Goal: Task Accomplishment & Management: Manage account settings

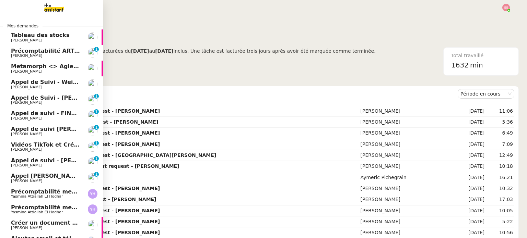
scroll to position [85, 0]
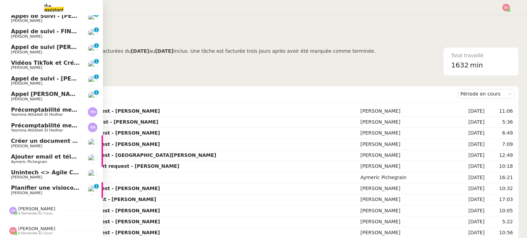
click at [25, 186] on span "Planifier une visioconférence CRM" at bounding box center [64, 188] width 106 height 7
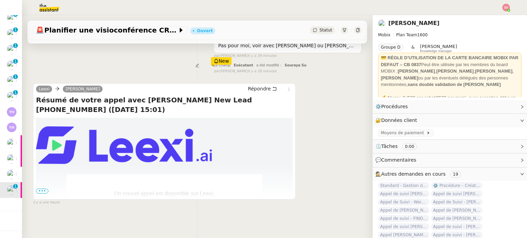
scroll to position [107, 0]
click at [46, 189] on span "•••" at bounding box center [42, 191] width 12 height 5
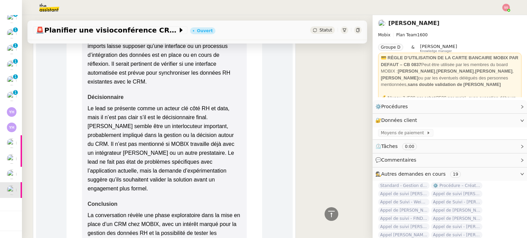
scroll to position [1033, 0]
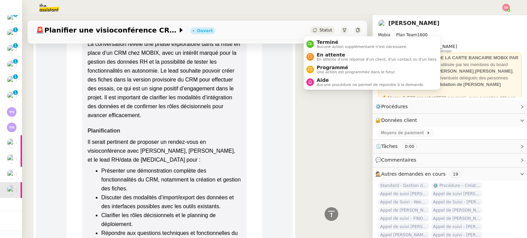
click at [312, 29] on div "Statut" at bounding box center [322, 30] width 25 height 8
click at [316, 38] on li "Terminé Aucune action supplémentaire n'est nécessaire." at bounding box center [372, 44] width 137 height 13
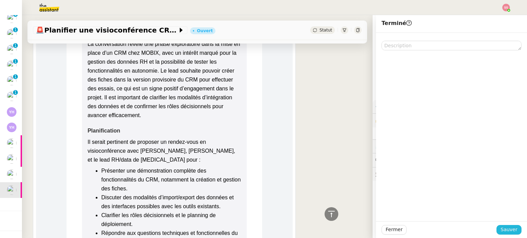
click at [511, 231] on span "Sauver" at bounding box center [509, 230] width 17 height 8
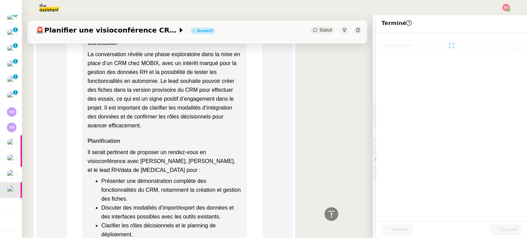
scroll to position [1043, 0]
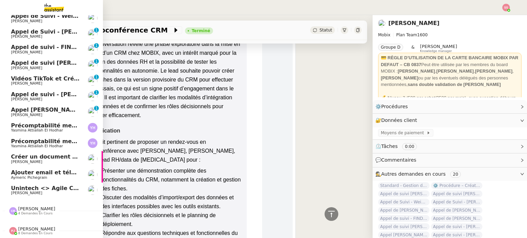
click at [38, 185] on span "Unintech <> Agile Capital Markets" at bounding box center [64, 188] width 107 height 7
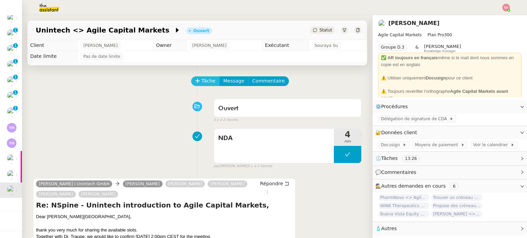
click at [203, 80] on span "Tâche" at bounding box center [208, 81] width 14 height 8
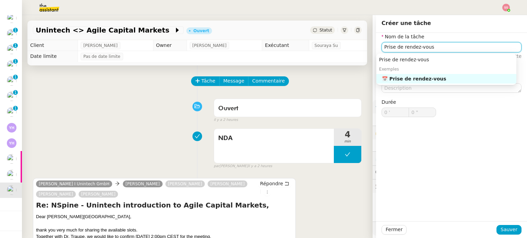
click at [409, 78] on div "📅 Prise de rendez-vous" at bounding box center [448, 79] width 132 height 6
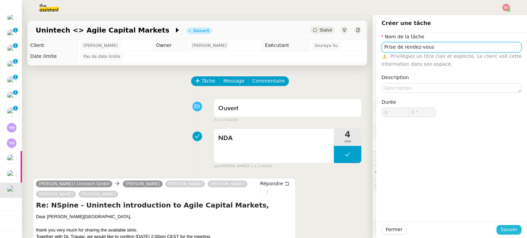
type input "Prise de rendez-vous"
click at [501, 227] on span "Sauver" at bounding box center [509, 230] width 17 height 8
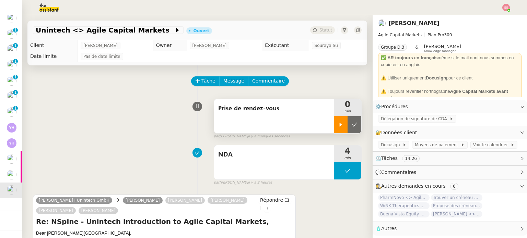
click at [334, 127] on div at bounding box center [341, 124] width 14 height 17
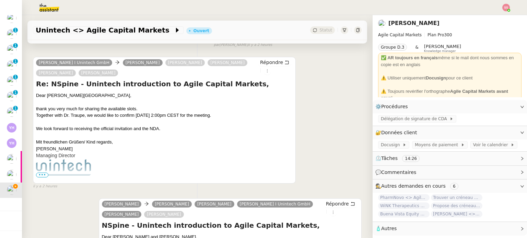
scroll to position [137, 0]
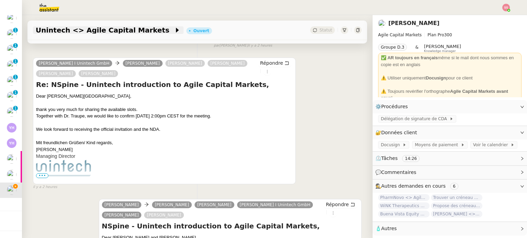
click at [95, 30] on span "Unintech <> Agile Capital Markets" at bounding box center [105, 30] width 138 height 7
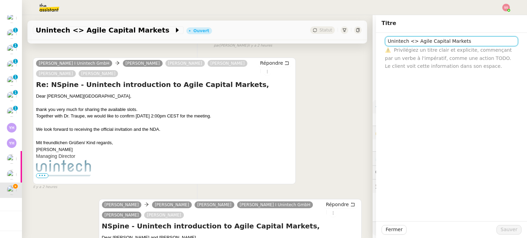
click at [437, 41] on input "Unintech <> Agile Capital Markets" at bounding box center [451, 41] width 133 height 10
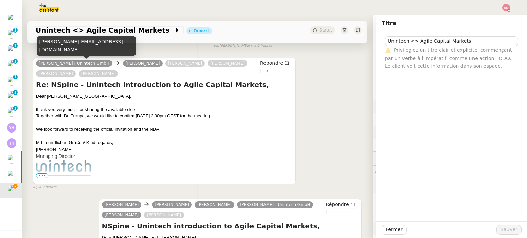
click at [78, 52] on div "jim.zhang@unintech.de" at bounding box center [87, 46] width 100 height 20
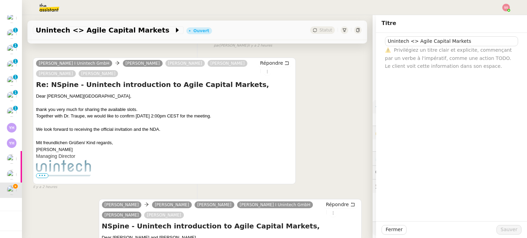
copy div "jim.zhang@unintech.de"
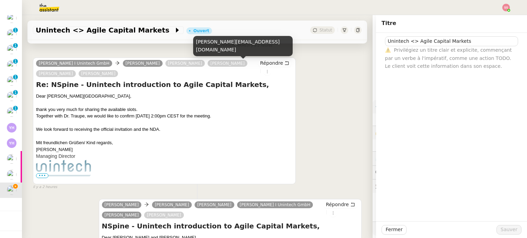
click at [219, 53] on div "erik.traupe@unintech.de" at bounding box center [243, 46] width 100 height 20
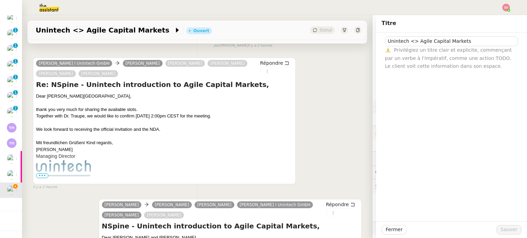
copy div "erik.traupe@unintech.de"
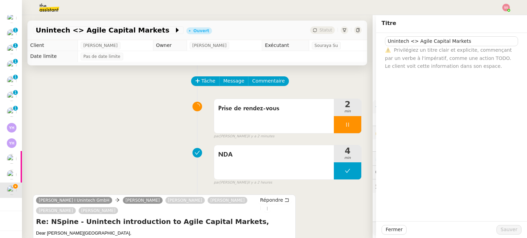
scroll to position [137, 0]
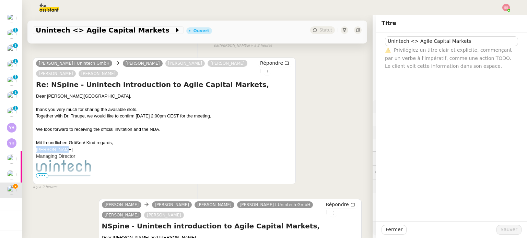
drag, startPoint x: 60, startPoint y: 151, endPoint x: 36, endPoint y: 151, distance: 24.7
click at [36, 151] on div "Sijie Zhang" at bounding box center [164, 150] width 257 height 7
copy font "Sijie Zhang"
click at [260, 61] on span "Répondre" at bounding box center [271, 63] width 23 height 7
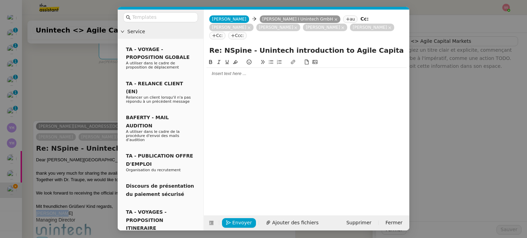
scroll to position [201, 0]
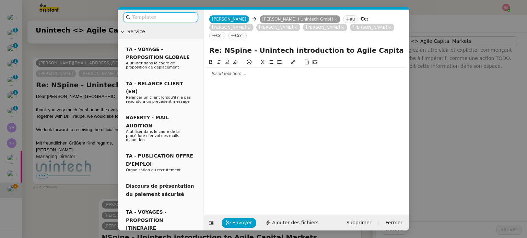
click at [227, 71] on div at bounding box center [307, 74] width 200 height 6
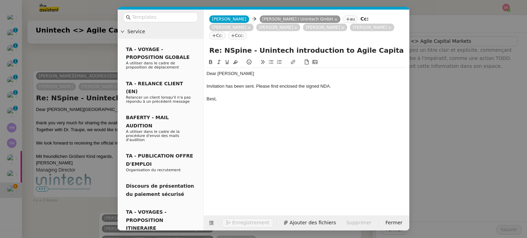
scroll to position [234, 0]
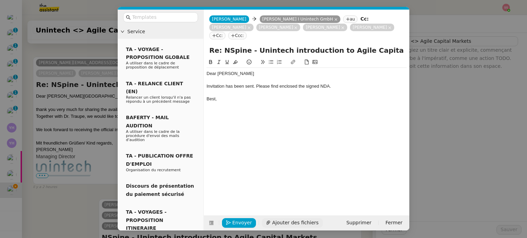
click at [282, 224] on span "Ajouter des fichiers" at bounding box center [295, 223] width 46 height 8
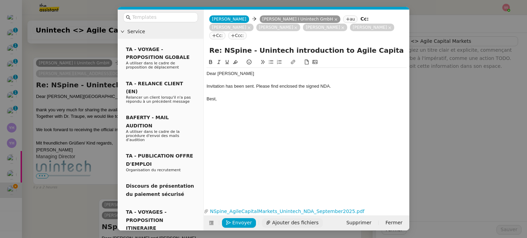
scroll to position [424, 0]
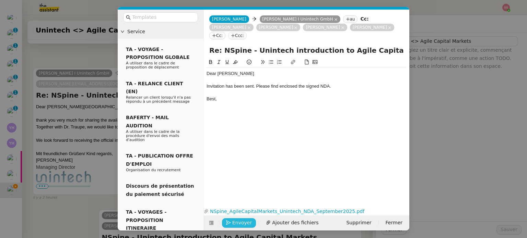
click at [247, 225] on span "Envoyer" at bounding box center [242, 223] width 20 height 8
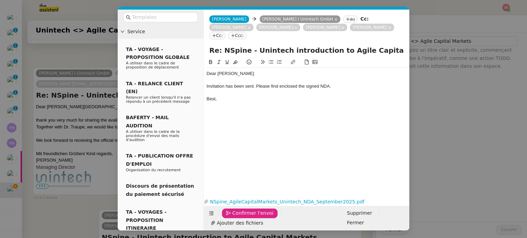
click at [247, 218] on span "Confirmer l'envoi" at bounding box center [252, 214] width 41 height 8
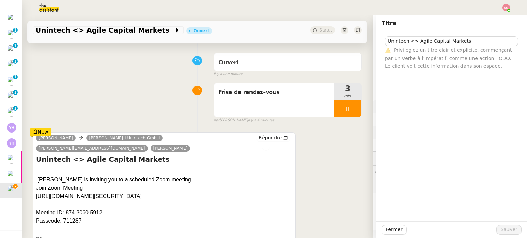
scroll to position [45, 0]
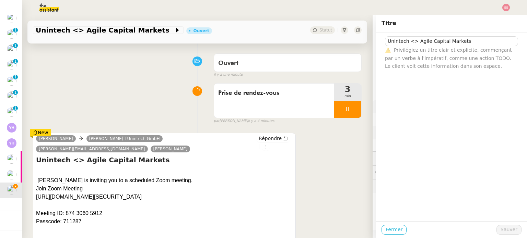
click at [386, 232] on span "Fermer" at bounding box center [394, 230] width 17 height 8
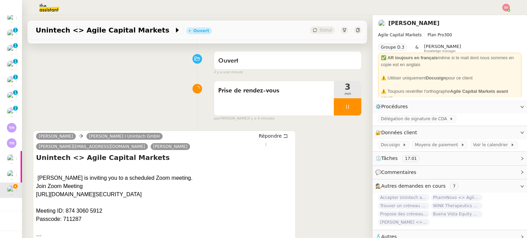
scroll to position [11, 0]
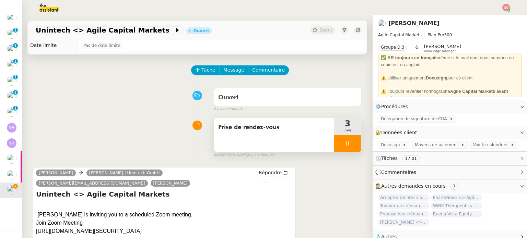
click at [350, 142] on div at bounding box center [347, 143] width 27 height 17
click at [361, 142] on button at bounding box center [361, 143] width 0 height 17
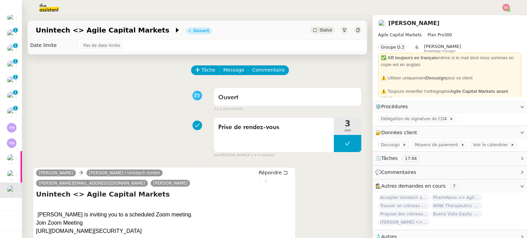
click at [320, 26] on div "Unintech <> Agile Capital Markets Ouvert Statut" at bounding box center [197, 31] width 340 height 20
click at [321, 28] on span "Statut" at bounding box center [325, 30] width 13 height 5
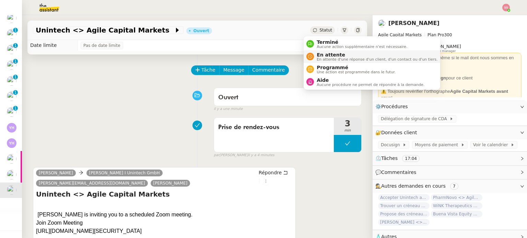
click at [329, 52] on span "En attente" at bounding box center [377, 54] width 121 height 5
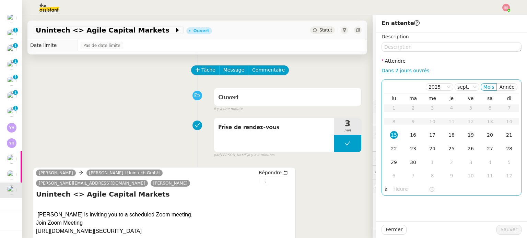
click at [468, 140] on td "19" at bounding box center [470, 136] width 19 height 14
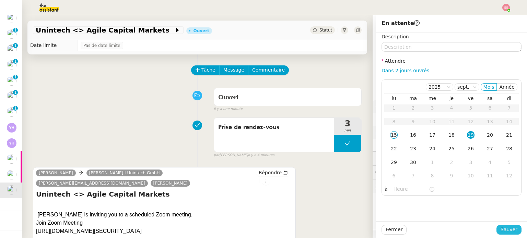
click at [506, 227] on span "Sauver" at bounding box center [509, 230] width 17 height 8
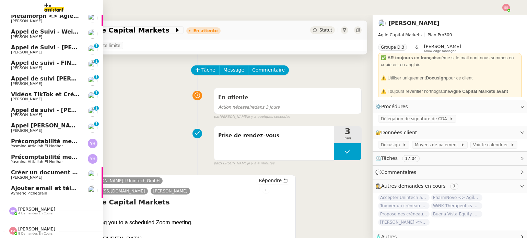
scroll to position [69, 0]
click at [71, 169] on span "Créer un document Google Docs des échanges d'e-mail" at bounding box center [96, 172] width 171 height 7
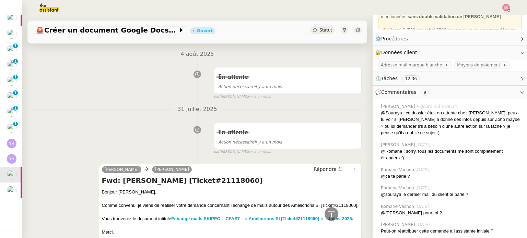
scroll to position [69, 0]
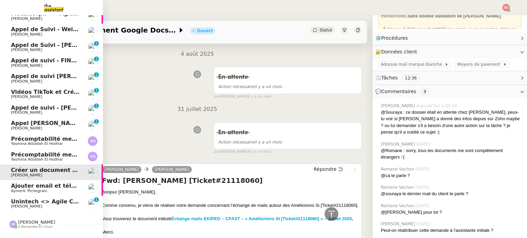
click at [18, 201] on span "Unintech <> Agile Capital Markets" at bounding box center [64, 202] width 107 height 7
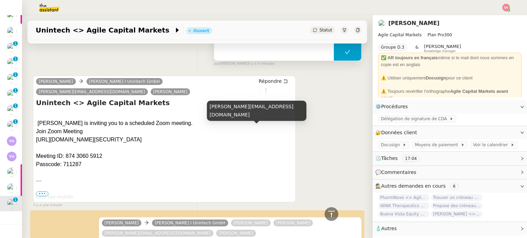
scroll to position [195, 0]
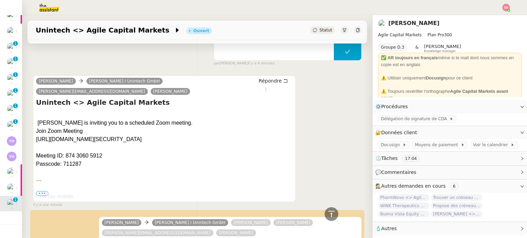
click at [319, 31] on span "Statut" at bounding box center [325, 30] width 13 height 5
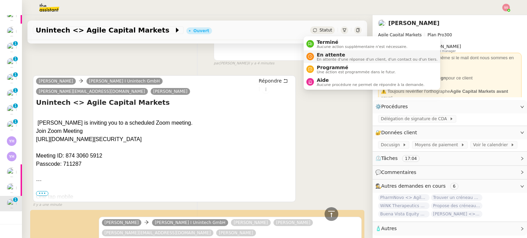
click at [318, 56] on span "En attente" at bounding box center [377, 54] width 121 height 5
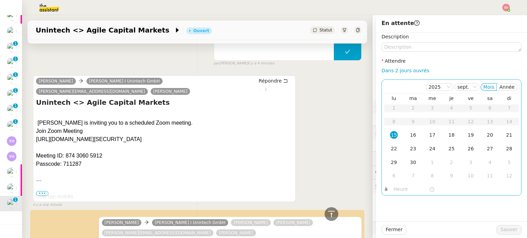
scroll to position [1, 0]
click at [467, 136] on div "19" at bounding box center [471, 135] width 8 height 8
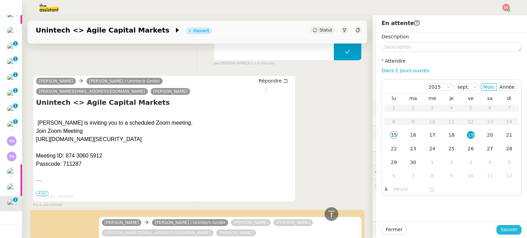
click at [497, 227] on button "Sauver" at bounding box center [508, 230] width 25 height 10
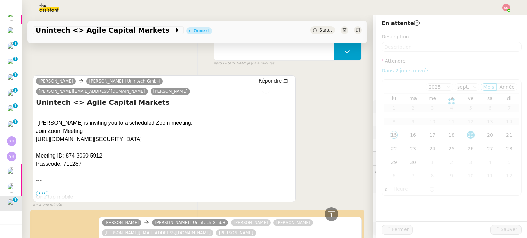
scroll to position [190, 0]
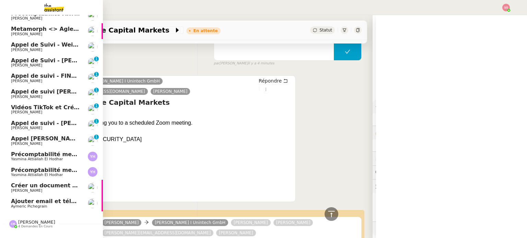
scroll to position [1, 0]
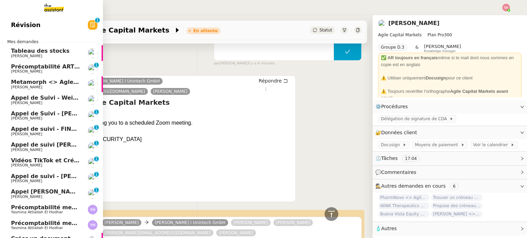
click at [51, 98] on span "[PERSON_NAME] de Suivi - Weigerding / [PERSON_NAME]" at bounding box center [82, 98] width 143 height 7
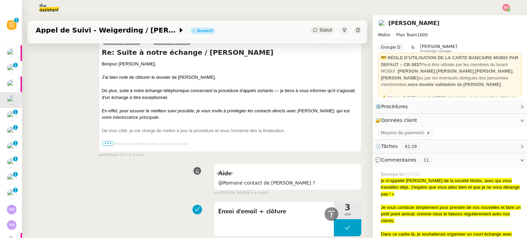
scroll to position [1778, 0]
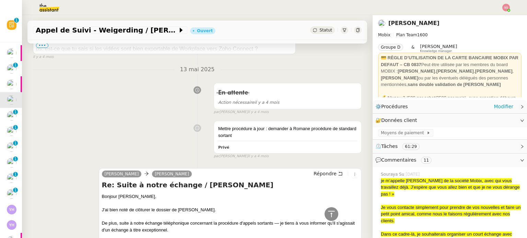
drag, startPoint x: 368, startPoint y: 122, endPoint x: 370, endPoint y: 104, distance: 17.9
click at [364, 49] on nz-layout "Appel de Suivi - Weigerding / Geoffray Lesage Ouvert Statut Client Florian Para…" at bounding box center [274, 126] width 505 height 223
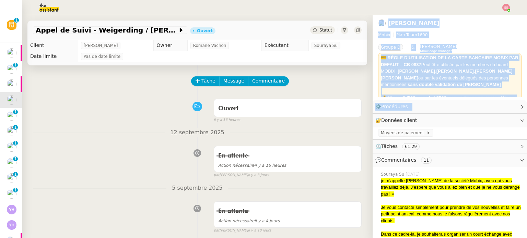
scroll to position [270, 0]
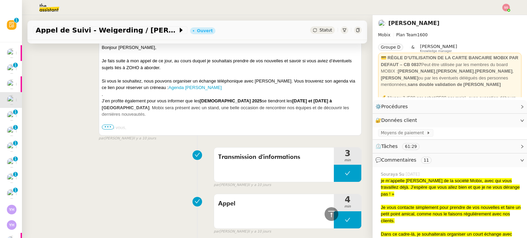
click at [105, 127] on span "•••" at bounding box center [108, 127] width 12 height 5
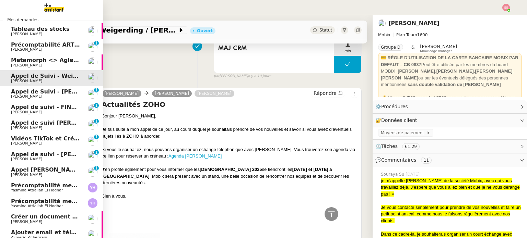
scroll to position [34, 0]
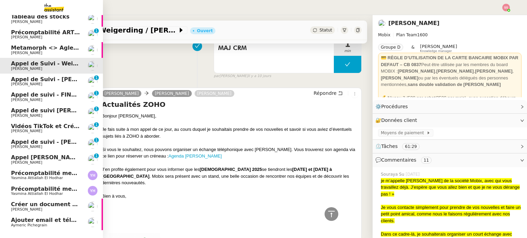
click at [37, 51] on span "Steve BENCHETRIT" at bounding box center [26, 53] width 31 height 4
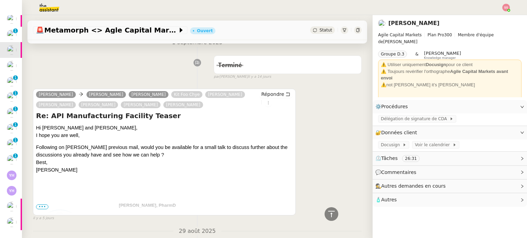
click at [46, 208] on span "•••" at bounding box center [42, 207] width 12 height 5
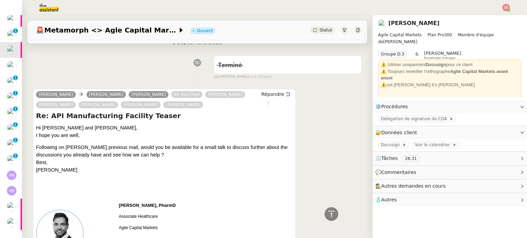
click at [319, 32] on span "Statut" at bounding box center [325, 30] width 13 height 5
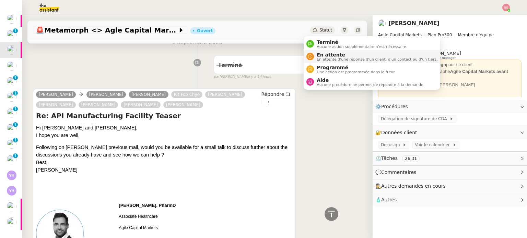
click at [320, 54] on span "En attente" at bounding box center [377, 54] width 121 height 5
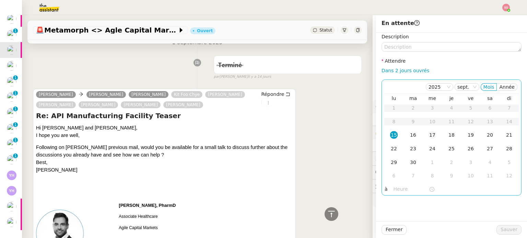
click at [432, 135] on td "17" at bounding box center [432, 136] width 19 height 14
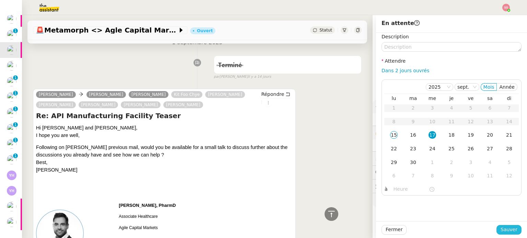
click at [503, 228] on span "Sauver" at bounding box center [509, 230] width 17 height 8
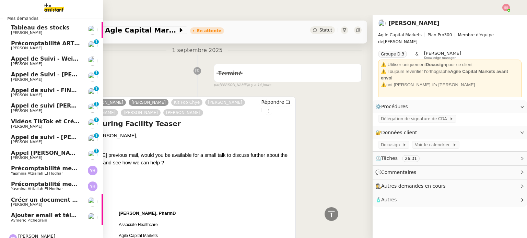
scroll to position [34, 0]
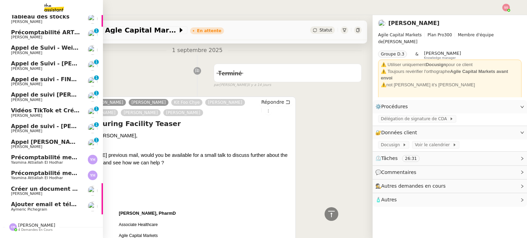
click at [35, 52] on span "[PERSON_NAME]" at bounding box center [45, 53] width 69 height 4
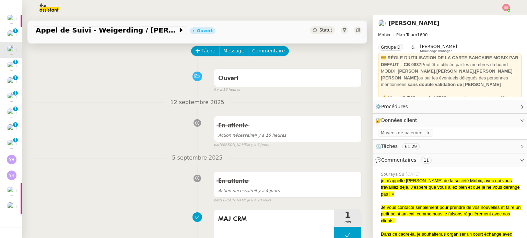
scroll to position [30, 0]
click at [201, 52] on span "Tâche" at bounding box center [208, 51] width 14 height 8
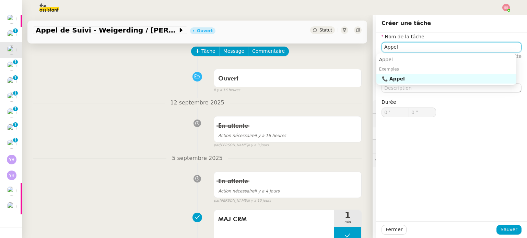
click at [398, 78] on div "📞 Appel" at bounding box center [448, 79] width 132 height 6
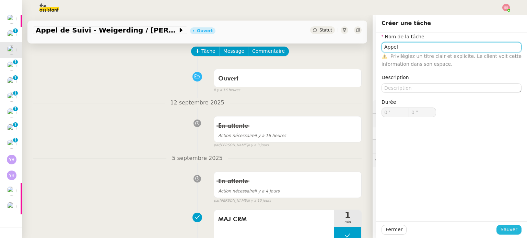
type input "Appel"
click at [503, 230] on span "Sauver" at bounding box center [509, 230] width 17 height 8
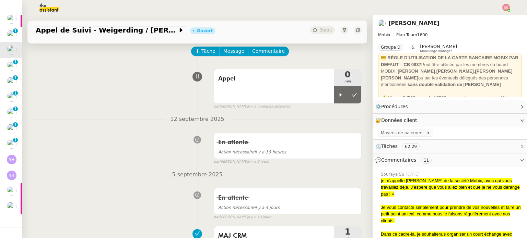
click at [503, 8] on img at bounding box center [506, 8] width 8 height 8
click at [499, 13] on ul "Suivi Déconnexion" at bounding box center [487, 24] width 45 height 22
click at [496, 16] on li "Suivi" at bounding box center [487, 20] width 45 height 10
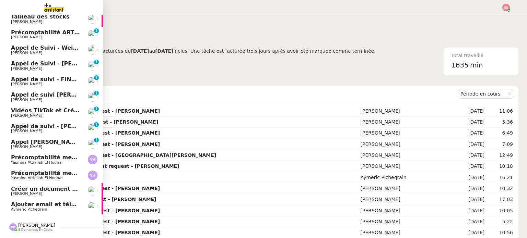
scroll to position [19, 0]
click at [60, 47] on span "[PERSON_NAME] de Suivi - Weigerding / [PERSON_NAME]" at bounding box center [82, 48] width 143 height 7
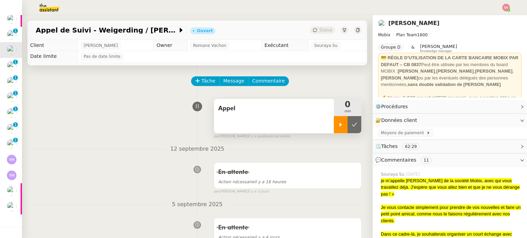
click at [334, 120] on div at bounding box center [341, 124] width 14 height 17
click at [351, 130] on div at bounding box center [347, 124] width 27 height 17
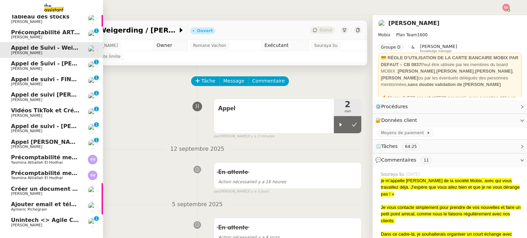
click at [30, 220] on span "Unintech <> Agile Capital Markets" at bounding box center [64, 220] width 107 height 7
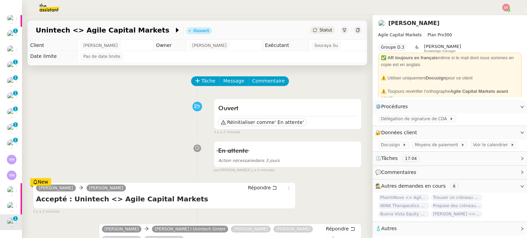
click at [321, 29] on span "Statut" at bounding box center [325, 30] width 13 height 5
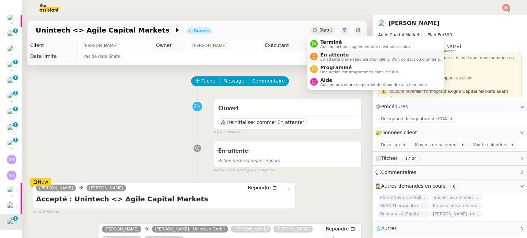
click at [331, 58] on span "En attente d'une réponse d'un client, d'un contact ou d'un tiers." at bounding box center [380, 60] width 121 height 4
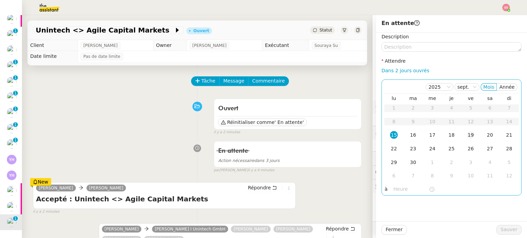
click at [467, 134] on div "19" at bounding box center [471, 135] width 8 height 8
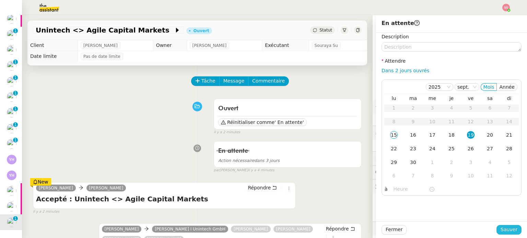
click at [502, 233] on span "Sauver" at bounding box center [509, 230] width 17 height 8
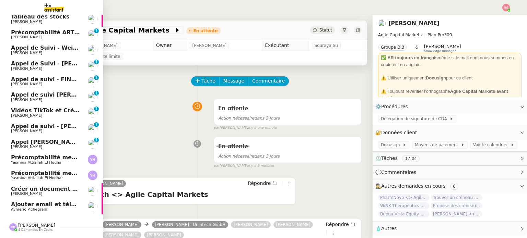
click at [41, 204] on span "Ajouter email et téléphone de [PERSON_NAME]" at bounding box center [83, 204] width 145 height 7
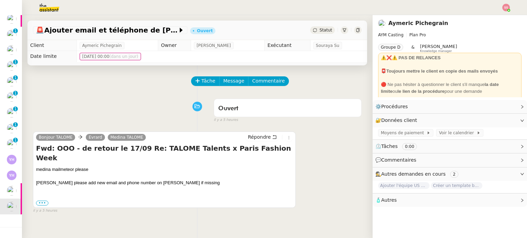
click at [44, 191] on div "evrard please add new email and phone number on sarah if missing ••• ----------…" at bounding box center [164, 193] width 257 height 27
click at [45, 201] on label "•••" at bounding box center [42, 203] width 12 height 5
click at [0, 0] on input "•••" at bounding box center [0, 0] width 0 height 0
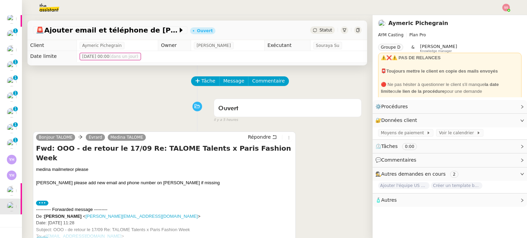
scroll to position [69, 0]
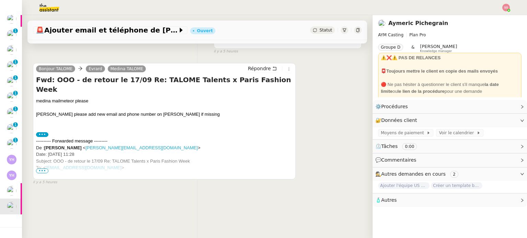
click at [45, 172] on span "•••" at bounding box center [42, 171] width 12 height 5
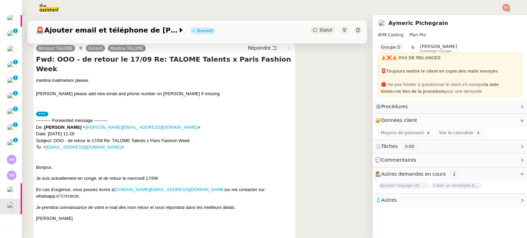
scroll to position [0, 0]
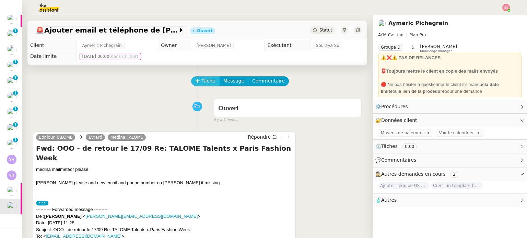
click at [206, 83] on span "Tâche" at bounding box center [208, 81] width 14 height 8
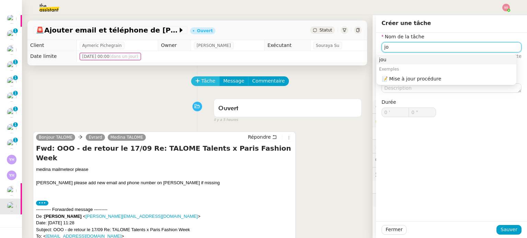
type input "j"
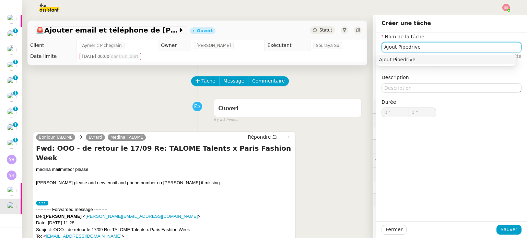
click at [412, 58] on div "Ajout Pipedrive" at bounding box center [446, 60] width 135 height 6
type input "Ajout Pipedrive"
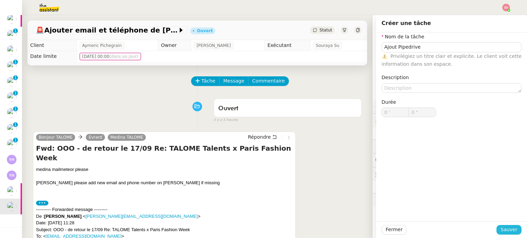
drag, startPoint x: 504, startPoint y: 229, endPoint x: 497, endPoint y: 223, distance: 9.0
click at [504, 229] on span "Sauver" at bounding box center [509, 230] width 17 height 8
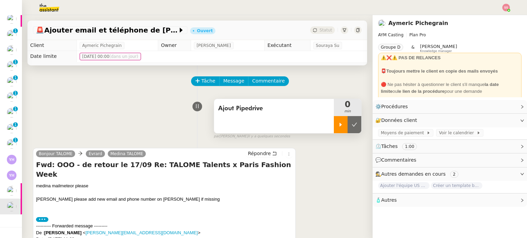
click at [338, 128] on icon at bounding box center [340, 124] width 5 height 5
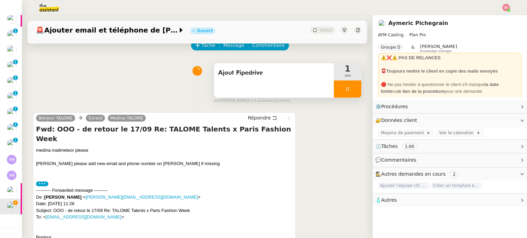
scroll to position [3, 0]
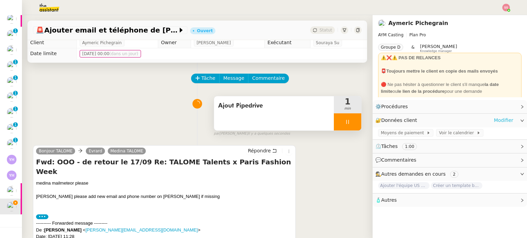
click at [494, 122] on link "Modifier" at bounding box center [504, 121] width 20 height 8
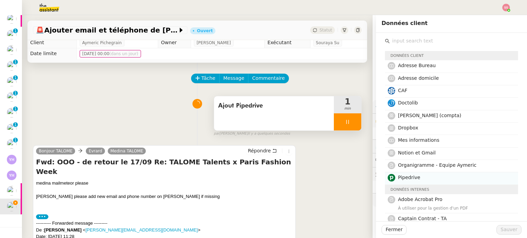
click at [420, 175] on h4 "Pipedrive" at bounding box center [456, 178] width 116 height 8
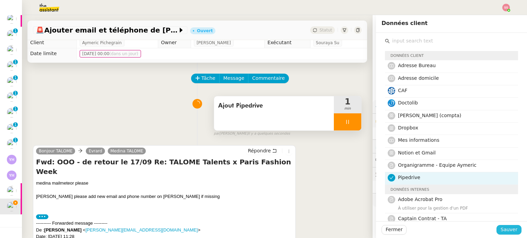
click at [501, 226] on span "Sauver" at bounding box center [509, 230] width 17 height 8
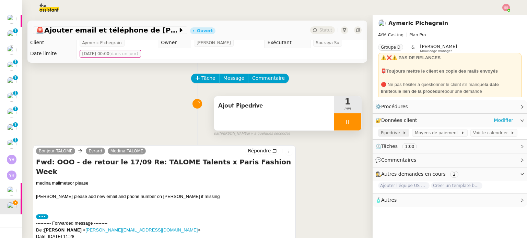
click at [387, 134] on span "Pipedrive" at bounding box center [392, 133] width 22 height 7
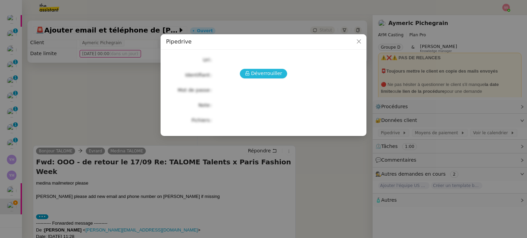
click at [259, 72] on span "Déverrouiller" at bounding box center [266, 74] width 31 height 8
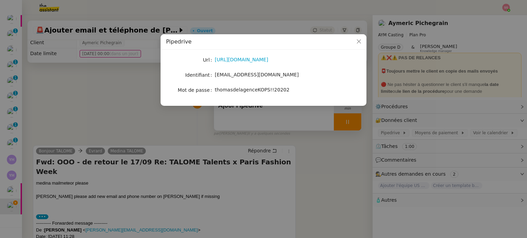
click at [230, 92] on span "thomasdelagenceKOPS!!20202" at bounding box center [252, 89] width 75 height 5
copy span "thomasdelagenceKOPS!!20202"
click at [264, 185] on nz-modal-container "Pipedrive Url https://www.pipedrive.com/ Identifiant aymeric@aymcasting.com Mot…" at bounding box center [263, 119] width 527 height 238
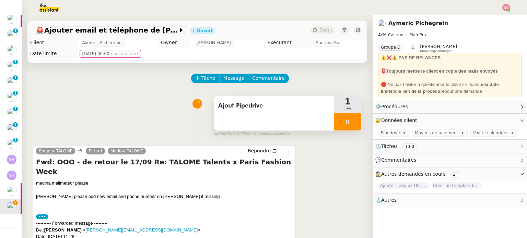
drag, startPoint x: 46, startPoint y: 221, endPoint x: 79, endPoint y: 221, distance: 32.6
click at [79, 228] on strong "Sarah Mekkaoui" at bounding box center [62, 230] width 37 height 5
copy strong "Sarah Mekkaoui"
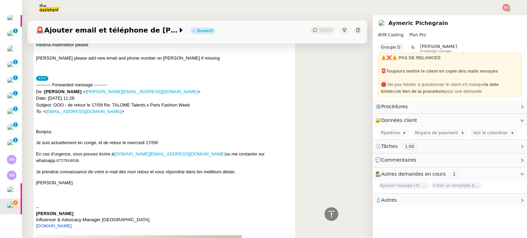
scroll to position [140, 0]
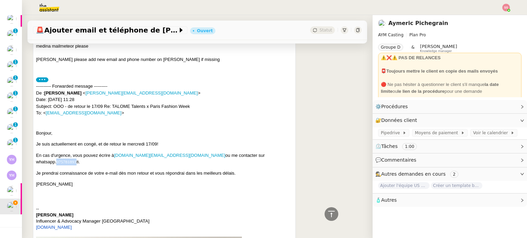
drag, startPoint x: 258, startPoint y: 148, endPoint x: 237, endPoint y: 144, distance: 20.5
click at [80, 160] on span "0757818938." at bounding box center [67, 162] width 23 height 5
drag, startPoint x: 236, startPoint y: 147, endPoint x: 259, endPoint y: 146, distance: 23.3
click at [259, 152] on p "En cas d'urgence, vous pouvez écrire à mathilde.paris@typology.com ou me contac…" at bounding box center [164, 158] width 257 height 13
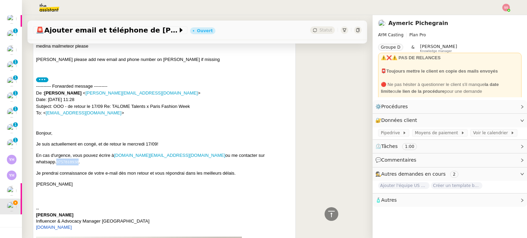
copy span "0757818938"
drag, startPoint x: 114, startPoint y: 145, endPoint x: 173, endPoint y: 148, distance: 59.1
click at [173, 153] on font "En cas d'urgence, vous pouvez écrire à mathilde.paris@typology.com ou me contac…" at bounding box center [150, 159] width 229 height 12
copy font "mathilde.paris@typology.com"
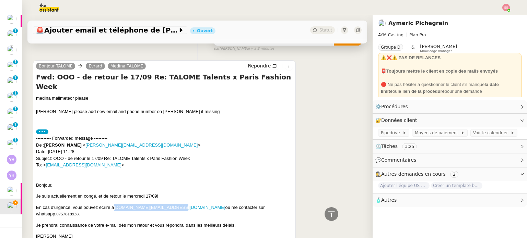
scroll to position [37, 0]
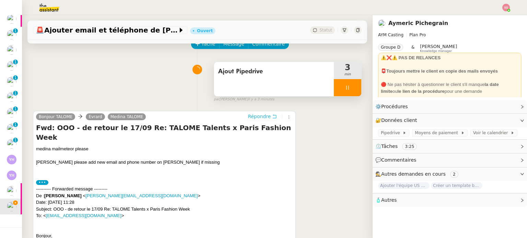
click at [254, 119] on span "Répondre" at bounding box center [259, 116] width 23 height 7
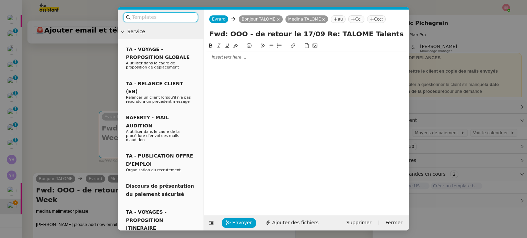
click at [222, 58] on div at bounding box center [307, 57] width 200 height 6
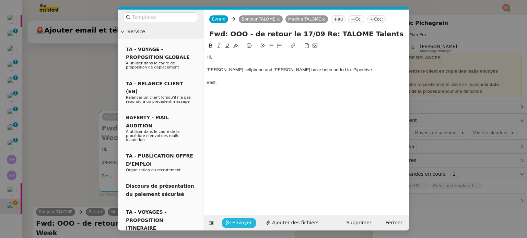
click at [244, 223] on span "Envoyer" at bounding box center [242, 223] width 20 height 8
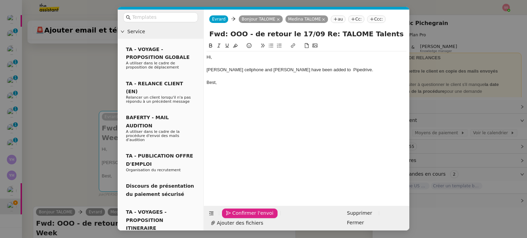
click at [244, 218] on span "Confirmer l'envoi" at bounding box center [252, 214] width 41 height 8
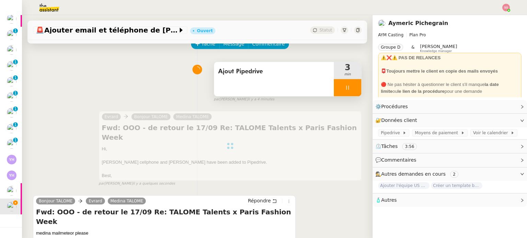
click at [344, 87] on div at bounding box center [347, 87] width 27 height 17
click at [352, 87] on icon at bounding box center [354, 87] width 5 height 5
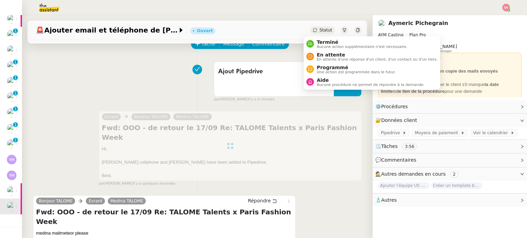
click at [319, 32] on span "Statut" at bounding box center [325, 30] width 13 height 5
click at [327, 41] on span "Terminé" at bounding box center [362, 41] width 91 height 5
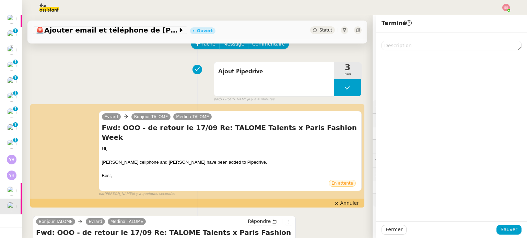
scroll to position [34, 0]
click at [511, 229] on span "Sauver" at bounding box center [509, 230] width 17 height 8
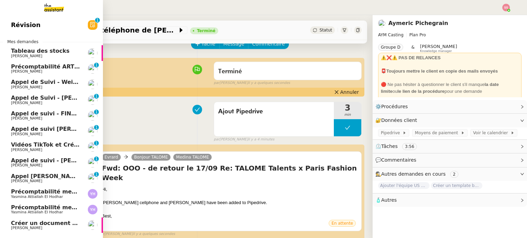
click at [40, 82] on span "[PERSON_NAME] de Suivi - Weigerding / [PERSON_NAME]" at bounding box center [82, 82] width 143 height 7
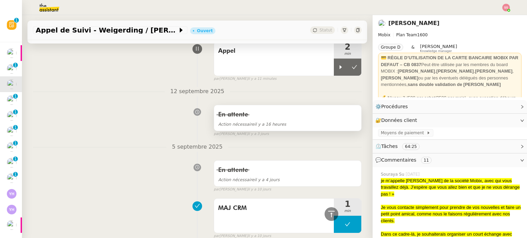
scroll to position [34, 0]
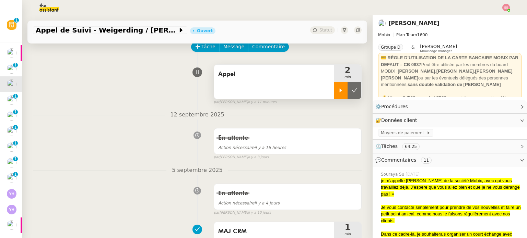
click at [335, 97] on div at bounding box center [341, 90] width 14 height 17
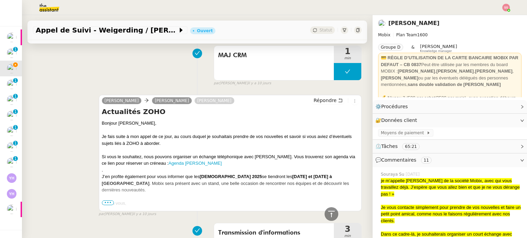
scroll to position [240, 0]
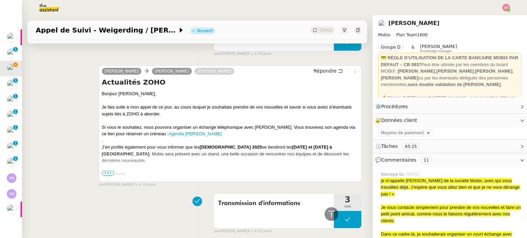
click at [107, 176] on span "•••" at bounding box center [108, 173] width 12 height 5
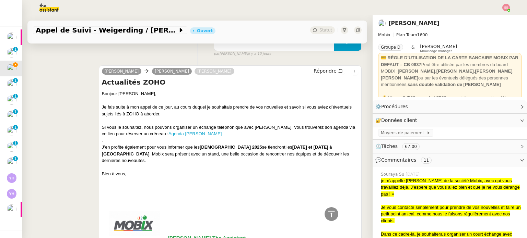
click at [43, 85] on div "Alex Mobix Geoffray LESAGE Florian Parant Répondre Actualités ZOHO Bonjour Geof…" at bounding box center [197, 224] width 329 height 330
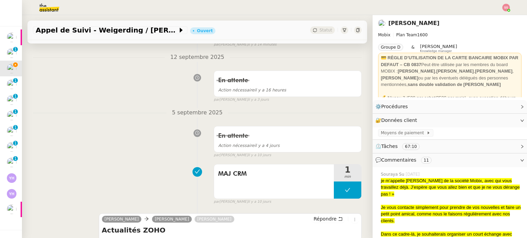
scroll to position [0, 0]
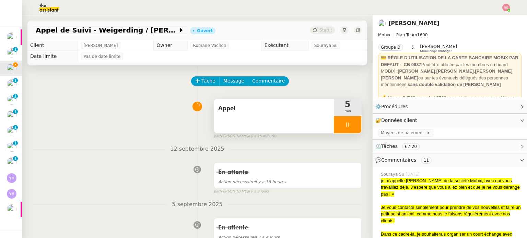
click at [347, 131] on div at bounding box center [347, 124] width 27 height 17
click at [348, 131] on button at bounding box center [355, 124] width 14 height 17
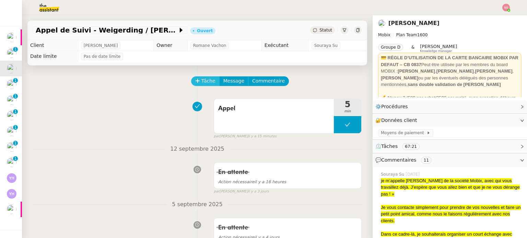
click at [195, 82] on icon at bounding box center [197, 81] width 5 height 5
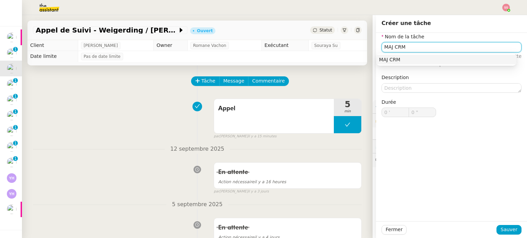
click at [377, 59] on nz-auto-option "MAJ CRM" at bounding box center [446, 60] width 140 height 10
type input "MAJ CRM"
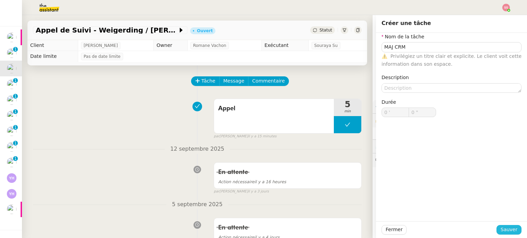
click at [510, 229] on span "Sauver" at bounding box center [509, 230] width 17 height 8
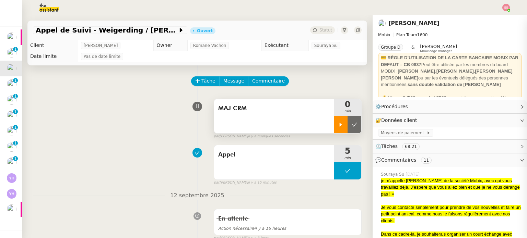
click at [338, 128] on icon at bounding box center [340, 124] width 5 height 5
click at [348, 127] on div at bounding box center [347, 124] width 27 height 17
click at [352, 127] on icon at bounding box center [354, 124] width 5 height 5
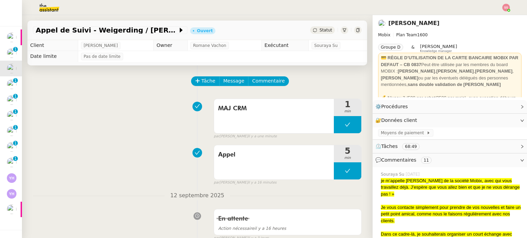
click at [319, 28] on span "Statut" at bounding box center [325, 30] width 13 height 5
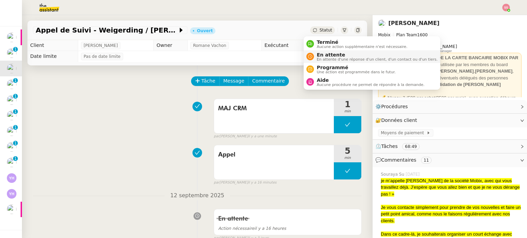
click at [325, 55] on span "En attente" at bounding box center [377, 54] width 121 height 5
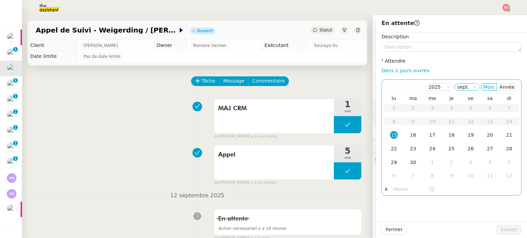
click at [465, 87] on nz-select-item "sept." at bounding box center [466, 87] width 19 height 7
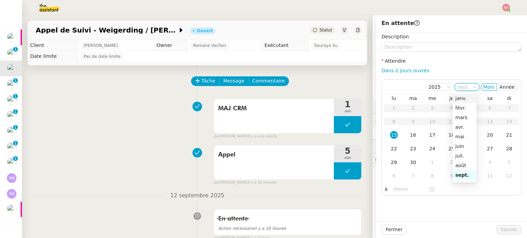
click at [460, 97] on div "janv." at bounding box center [464, 98] width 19 height 6
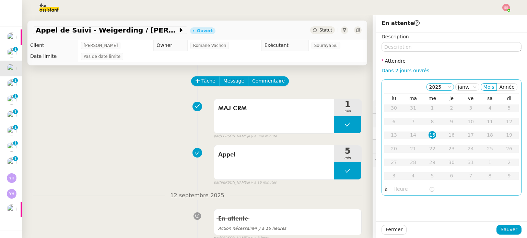
click at [437, 86] on nz-select-item "2025" at bounding box center [440, 87] width 22 height 7
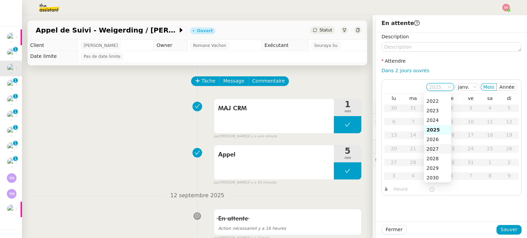
scroll to position [69, 0]
click at [437, 136] on div "2026" at bounding box center [437, 135] width 22 height 6
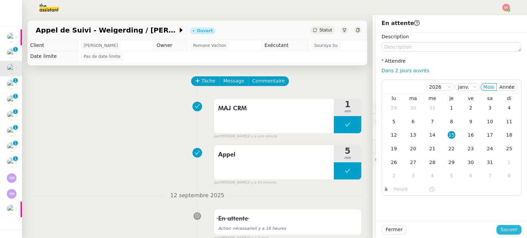
click at [506, 230] on span "Sauver" at bounding box center [509, 230] width 17 height 8
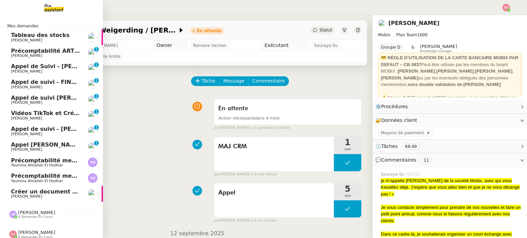
click at [55, 70] on span "[PERSON_NAME]" at bounding box center [45, 72] width 69 height 4
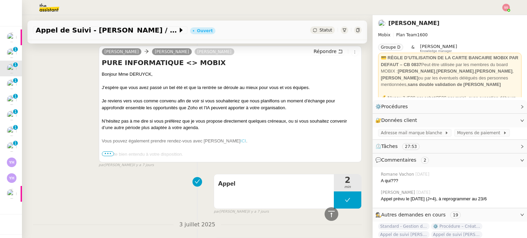
scroll to position [446, 0]
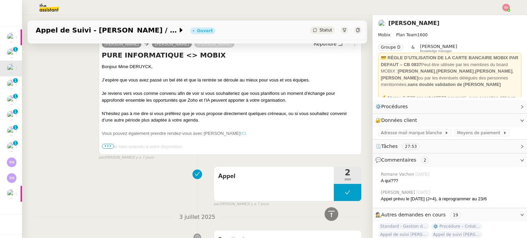
click at [106, 147] on span "•••" at bounding box center [108, 146] width 12 height 5
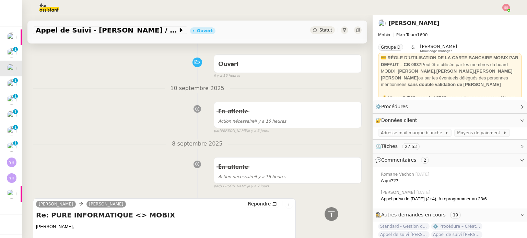
scroll to position [0, 0]
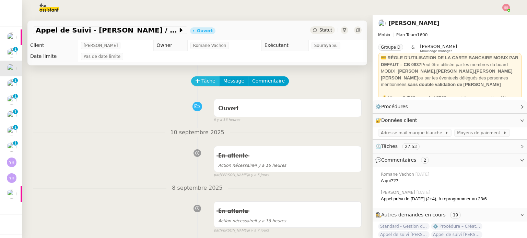
click at [203, 79] on span "Tâche" at bounding box center [208, 81] width 14 height 8
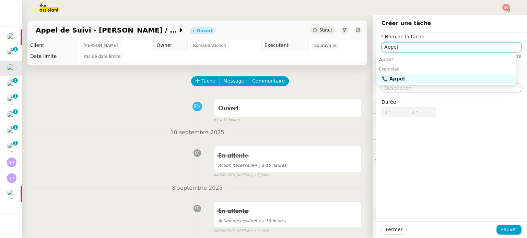
click at [389, 76] on div "📞 Appel" at bounding box center [448, 79] width 132 height 6
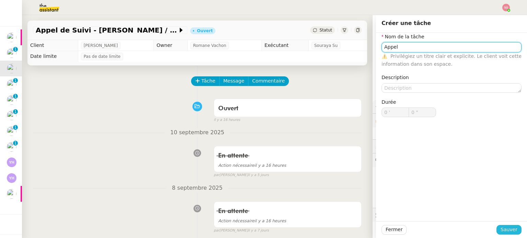
type input "Appel"
click at [507, 230] on span "Sauver" at bounding box center [509, 230] width 17 height 8
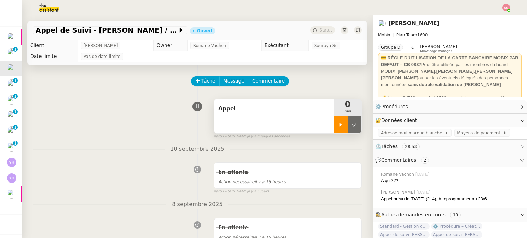
click at [334, 129] on div at bounding box center [341, 124] width 14 height 17
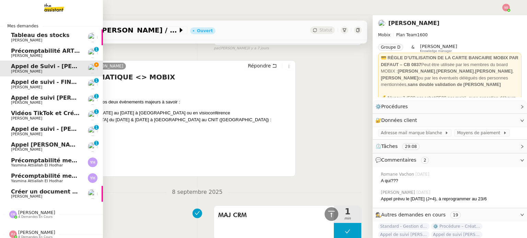
scroll to position [172, 0]
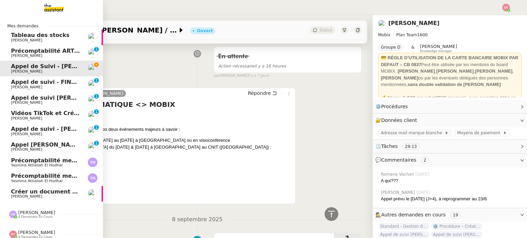
click at [59, 96] on span "[PERSON_NAME] de suivi [PERSON_NAME]" at bounding box center [59, 98] width 97 height 7
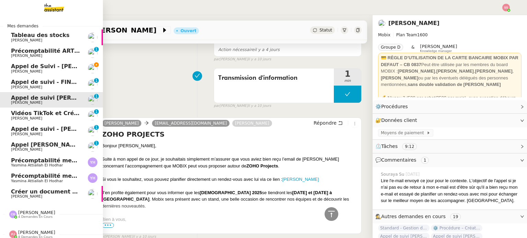
click at [55, 68] on span "[PERSON_NAME] de Suivi - [PERSON_NAME] / Pure Informatique" at bounding box center [93, 66] width 164 height 7
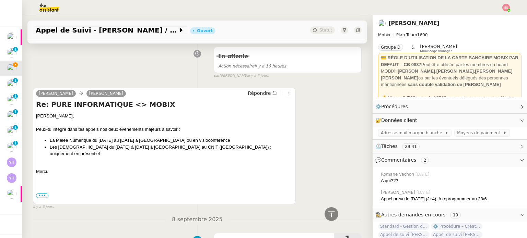
drag, startPoint x: 46, startPoint y: 72, endPoint x: 83, endPoint y: 78, distance: 36.9
click at [46, 72] on div "En attente Action nécessaire il y a 16 heures false par Souraya S. il y a 7 jou…" at bounding box center [197, 61] width 329 height 35
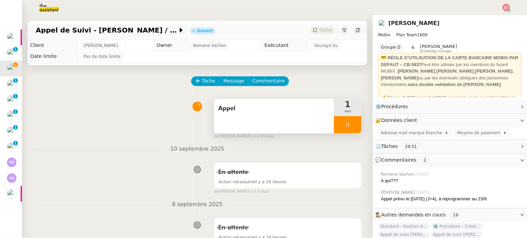
click at [349, 128] on div at bounding box center [347, 124] width 27 height 17
click at [349, 128] on button at bounding box center [355, 124] width 14 height 17
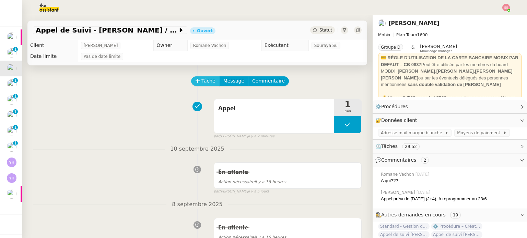
click at [196, 79] on button "Tâche" at bounding box center [205, 82] width 28 height 10
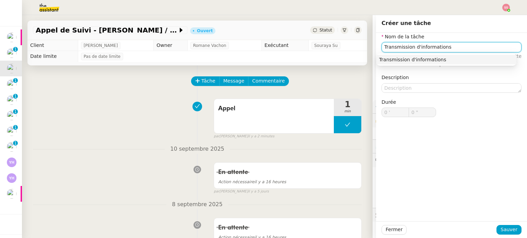
click at [401, 60] on div "Transmission d'informations" at bounding box center [446, 60] width 135 height 6
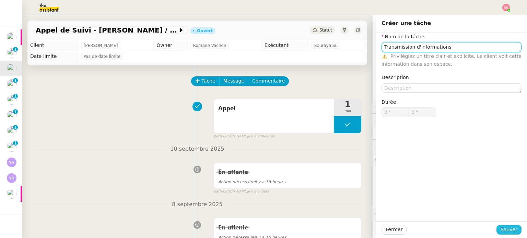
type input "Transmission d'informations"
click at [510, 229] on span "Sauver" at bounding box center [509, 230] width 17 height 8
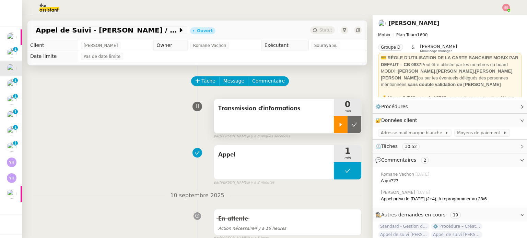
click at [338, 126] on icon at bounding box center [340, 124] width 5 height 5
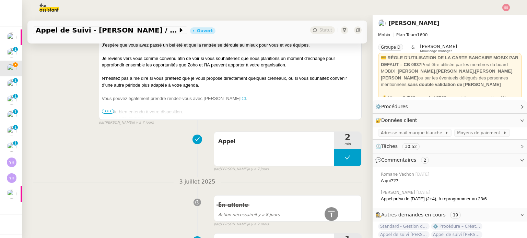
scroll to position [515, 0]
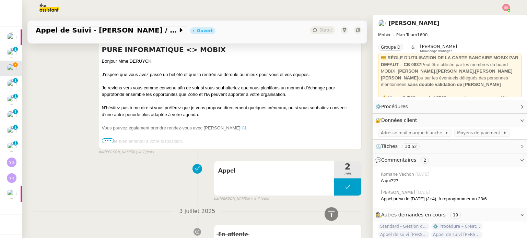
click at [109, 141] on span "•••" at bounding box center [108, 141] width 12 height 5
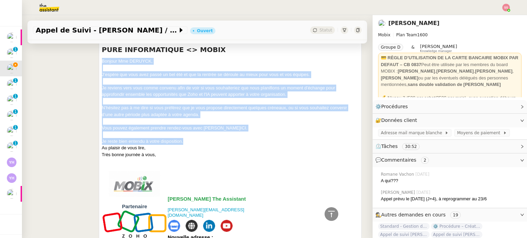
drag, startPoint x: 100, startPoint y: 58, endPoint x: 185, endPoint y: 141, distance: 118.2
copy div "Bonjour Mme DERUYCK, J’espère que vous avez passé un bel été et que la rentrée …"
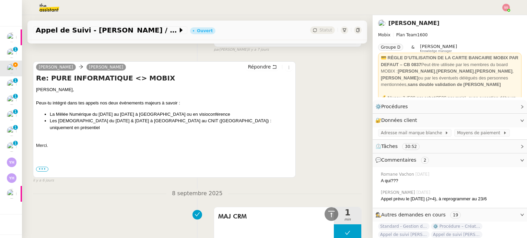
scroll to position [274, 0]
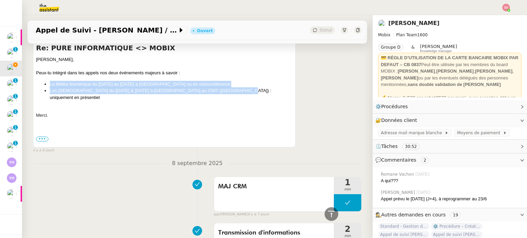
drag, startPoint x: 48, startPoint y: 83, endPoint x: 224, endPoint y: 94, distance: 176.4
click at [224, 94] on ul "La Mêlée Numérique du 22 au 27 septembre à TOULOUSE ou en visioconférence Les Z…" at bounding box center [164, 91] width 257 height 20
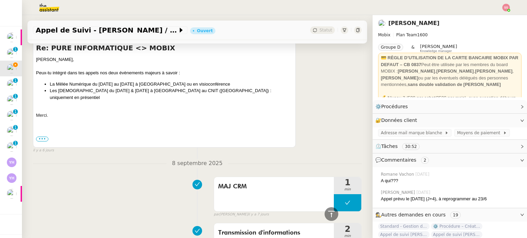
click at [222, 98] on div "La Mêlée Numérique du 22 au 27 septembre à TOULOUSE ou en visioconférence Les Z…" at bounding box center [164, 96] width 257 height 31
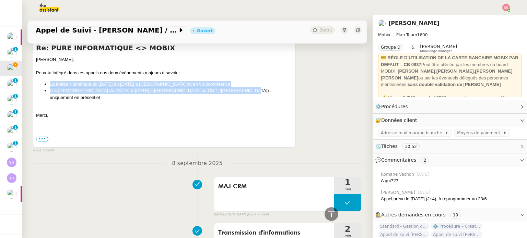
drag, startPoint x: 229, startPoint y: 94, endPoint x: 50, endPoint y: 80, distance: 179.9
click at [50, 80] on div "Alex, Peux-tu intégré dans tes appels nos deux évènements majeurs à savoir : La…" at bounding box center [164, 229] width 257 height 347
copy ul "La Mêlée Numérique du 22 au 27 septembre à TOULOUSE ou en visioconférence Les Z…"
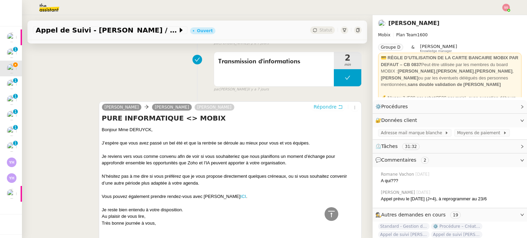
click at [314, 109] on span "Répondre" at bounding box center [325, 107] width 23 height 7
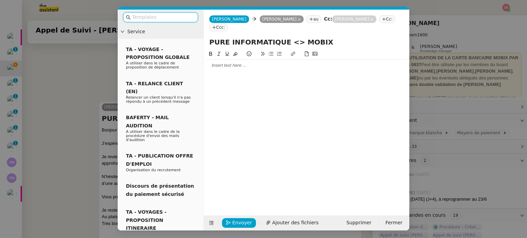
scroll to position [499, 0]
click at [229, 62] on div at bounding box center [307, 65] width 200 height 6
paste div
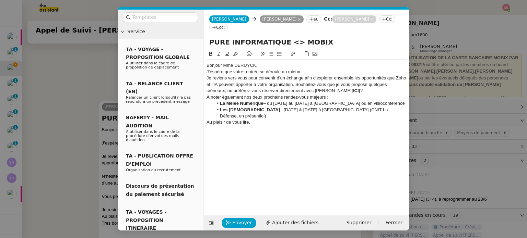
click at [278, 62] on div "Bonjour Mme DERUYCK," at bounding box center [307, 65] width 200 height 6
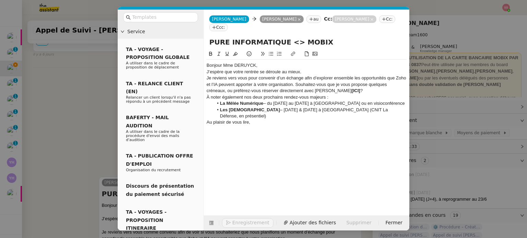
scroll to position [575, 0]
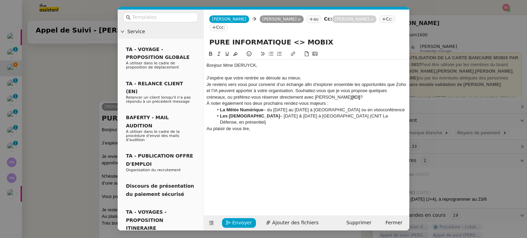
click at [312, 75] on div "J’espère que votre rentrée se déroule au mieux." at bounding box center [307, 78] width 200 height 6
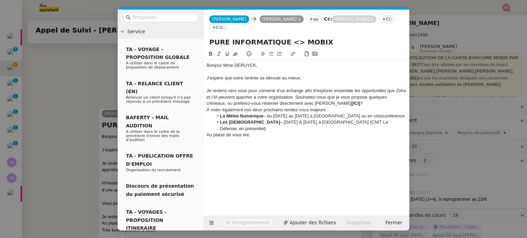
scroll to position [588, 0]
click at [389, 89] on div "Je reviens vers vous pour convenir d’un échange afin d’explorer ensemble les op…" at bounding box center [307, 97] width 200 height 19
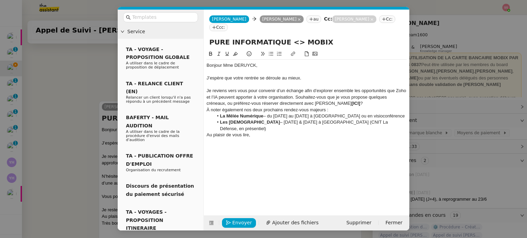
click at [378, 95] on div "Je reviens vers vous pour convenir d’un échange afin d’explorer ensemble les op…" at bounding box center [307, 97] width 200 height 19
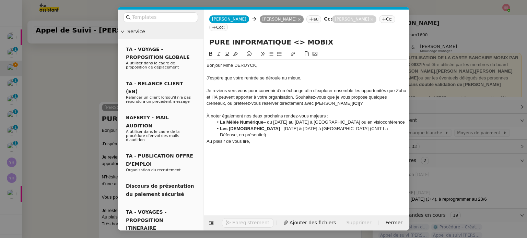
scroll to position [589, 0]
click at [293, 88] on div "Je reviens vers vous pour convenir d’un échange afin d’explorer ensemble les op…" at bounding box center [307, 97] width 200 height 19
click at [296, 88] on div "Je reviens vers vous pour convenir d’un échange afin d’explorer ensemble les op…" at bounding box center [307, 97] width 200 height 19
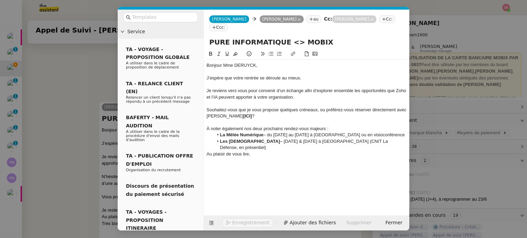
click at [273, 50] on button at bounding box center [271, 54] width 8 height 8
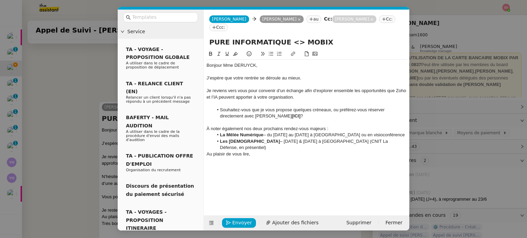
click at [363, 139] on li "Les Zoholics – 7 & 8 octobre à Paris (CNIT La Défense, en présentiel)" at bounding box center [310, 145] width 194 height 13
drag, startPoint x: 297, startPoint y: 108, endPoint x: 289, endPoint y: 108, distance: 8.2
click at [292, 114] on strong "[ICI]" at bounding box center [296, 116] width 9 height 5
click at [98, 139] on nz-modal-container "Service TA - VOYAGE - PROPOSITION GLOBALE A utiliser dans le cadre de propositi…" at bounding box center [263, 119] width 527 height 238
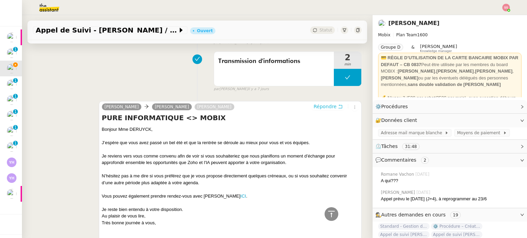
scroll to position [588, 0]
drag, startPoint x: 243, startPoint y: 195, endPoint x: 236, endPoint y: 196, distance: 7.3
click at [236, 196] on div "Vous pouvez également prendre rendez-vous avec Florian PARANT ICI ." at bounding box center [230, 197] width 257 height 7
copy div "ICI ."
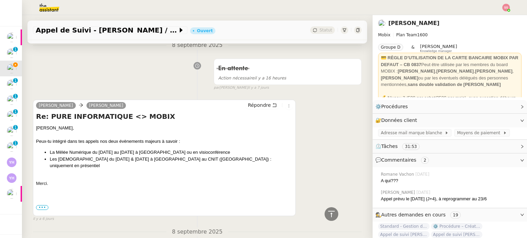
scroll to position [107, 0]
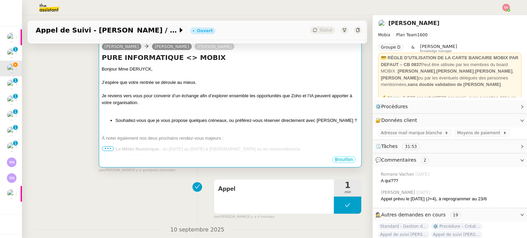
click at [235, 115] on div "Bonjour Mme DERUYCK, J’espère que votre rentrée se déroule au mieux. Je reviens…" at bounding box center [230, 125] width 257 height 118
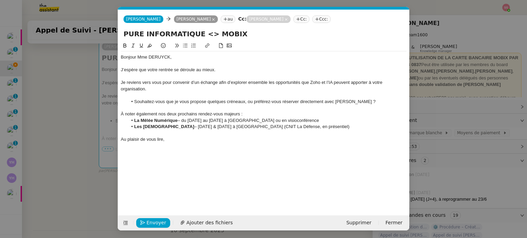
scroll to position [0, 14]
click at [152, 87] on div "Je reviens vers vous pour convenir d’un échange afin d’explorer ensemble les op…" at bounding box center [264, 86] width 286 height 13
click at [369, 101] on li "Souhaitez-vous que je vous propose quelques créneaux, ou préférez-vous réserver…" at bounding box center [267, 102] width 279 height 6
click at [334, 128] on li "Les Zoholics – 7 & 8 octobre à Paris (CNIT La Défense, en présentiel)" at bounding box center [267, 127] width 279 height 6
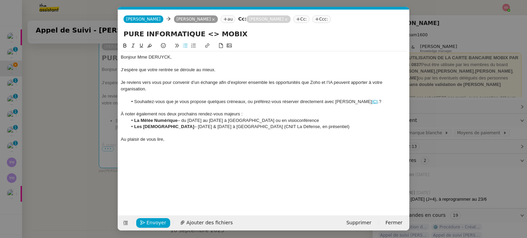
click at [171, 141] on div "Au plaisir de vous lire," at bounding box center [264, 140] width 286 height 6
click at [159, 219] on span "Envoyer" at bounding box center [157, 223] width 20 height 8
click at [161, 221] on span "Confirmer l'envoi" at bounding box center [167, 223] width 41 height 8
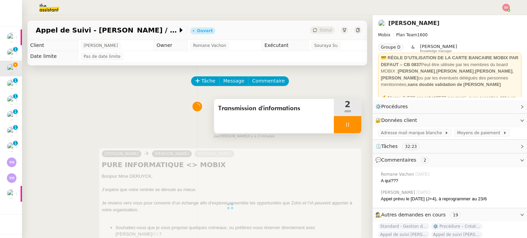
click at [350, 127] on div at bounding box center [347, 124] width 27 height 17
click at [350, 127] on button at bounding box center [355, 124] width 14 height 17
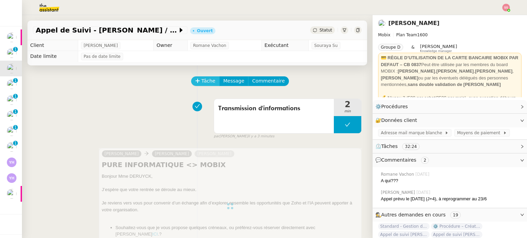
click at [201, 83] on span "Tâche" at bounding box center [208, 81] width 14 height 8
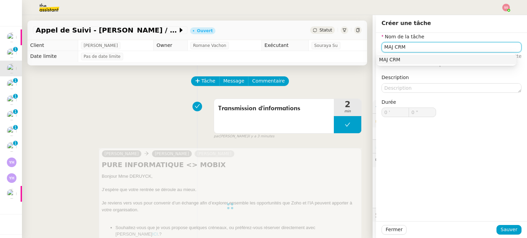
click at [389, 57] on div "MAJ CRM" at bounding box center [446, 60] width 135 height 6
type input "MAJ CRM"
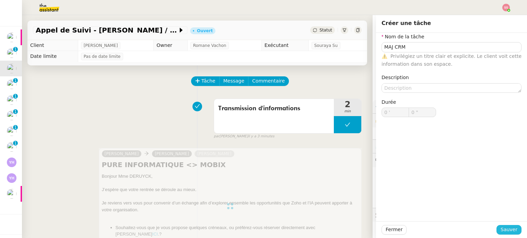
click at [502, 226] on span "Sauver" at bounding box center [509, 230] width 17 height 8
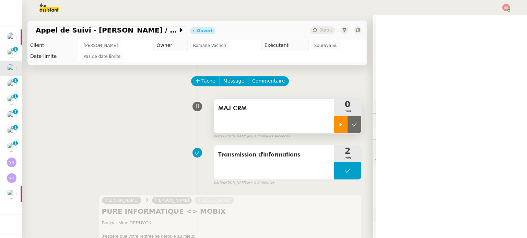
click at [336, 125] on div at bounding box center [341, 124] width 14 height 17
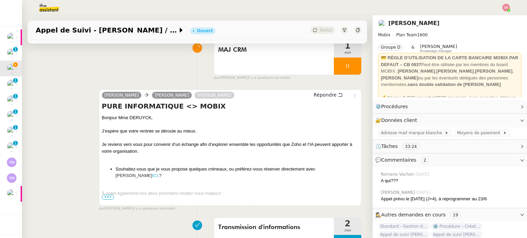
scroll to position [137, 0]
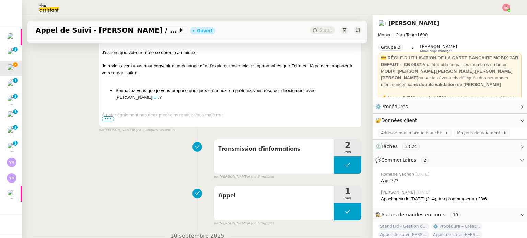
click at [106, 120] on span "•••" at bounding box center [108, 119] width 12 height 5
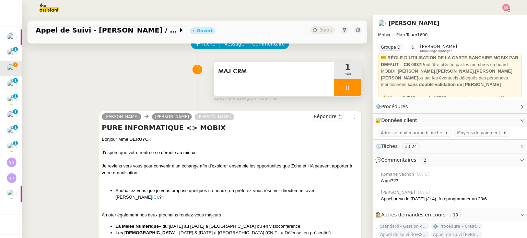
scroll to position [0, 0]
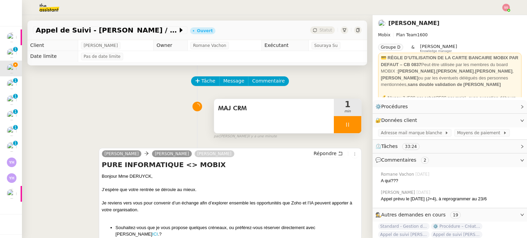
click at [350, 124] on div at bounding box center [347, 124] width 27 height 17
click at [350, 124] on button at bounding box center [355, 124] width 14 height 17
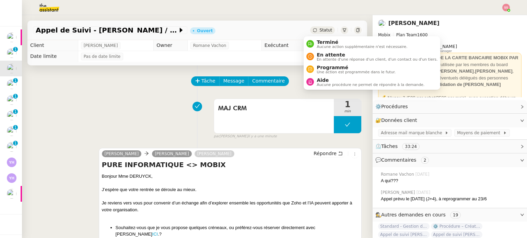
click at [319, 33] on span "Statut" at bounding box center [325, 30] width 13 height 5
click at [323, 58] on span "En attente d'une réponse d'un client, d'un contact ou d'un tiers." at bounding box center [377, 60] width 121 height 4
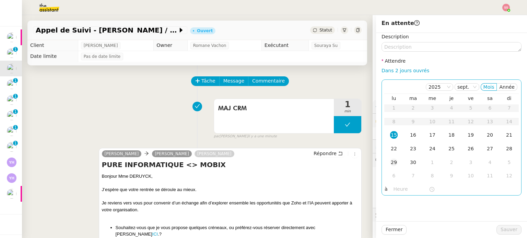
click at [391, 160] on div "29" at bounding box center [394, 163] width 8 height 8
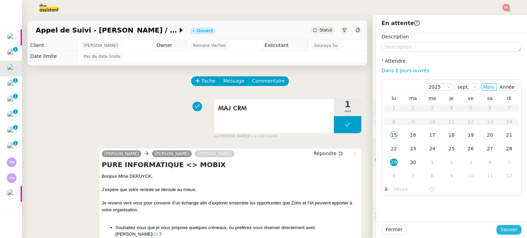
drag, startPoint x: 504, startPoint y: 229, endPoint x: 463, endPoint y: 217, distance: 42.8
click at [503, 229] on span "Sauver" at bounding box center [509, 230] width 17 height 8
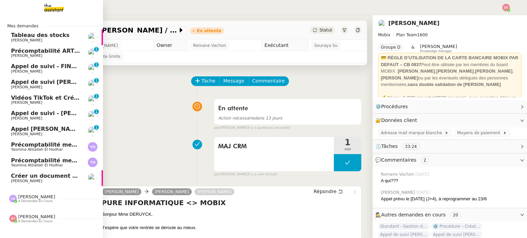
click at [46, 125] on link "Appel Benjamin Laporte - OPP7010 - NEOP - FORMATION OPCO Florian Parant 0 1 2 3…" at bounding box center [51, 132] width 103 height 16
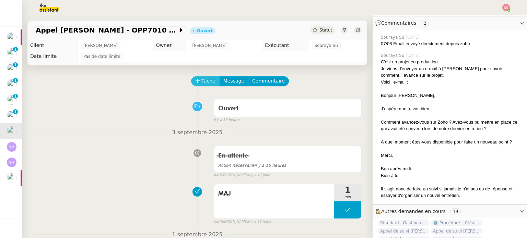
click at [195, 81] on icon at bounding box center [197, 81] width 5 height 5
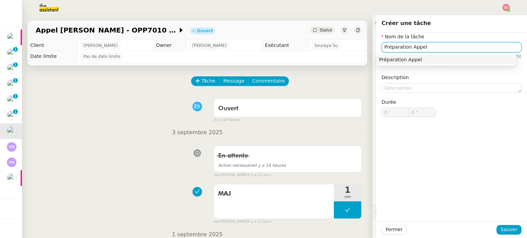
click at [402, 61] on div "Préparation Appel" at bounding box center [446, 60] width 135 height 6
type input "Préparation Appel"
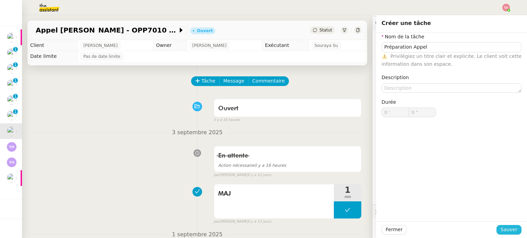
click at [511, 230] on span "Sauver" at bounding box center [509, 230] width 17 height 8
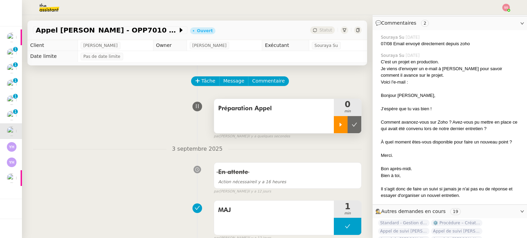
click at [334, 126] on div at bounding box center [341, 124] width 14 height 17
click at [350, 127] on div at bounding box center [347, 124] width 27 height 17
click at [350, 127] on button at bounding box center [355, 124] width 14 height 17
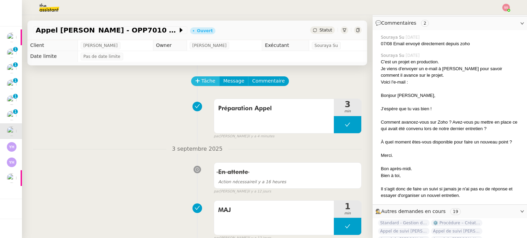
click at [201, 83] on span "Tâche" at bounding box center [208, 81] width 14 height 8
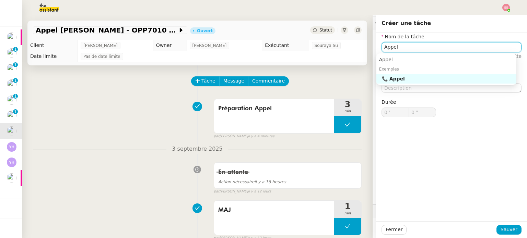
click at [413, 81] on div "📞 Appel" at bounding box center [448, 79] width 132 height 6
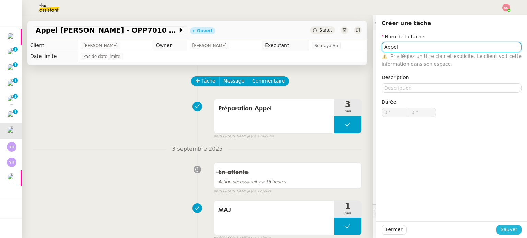
type input "Appel"
click at [502, 229] on span "Sauver" at bounding box center [509, 230] width 17 height 8
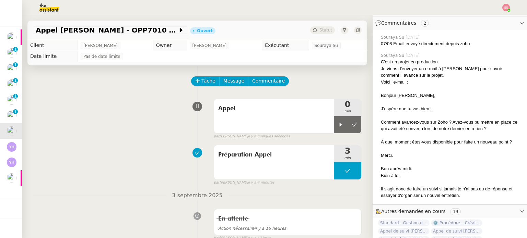
click at [338, 127] on icon at bounding box center [340, 124] width 5 height 5
click at [151, 34] on div "[PERSON_NAME] [PERSON_NAME] - OPP7010 - NEOP - FORMATION OPCO" at bounding box center [110, 30] width 154 height 8
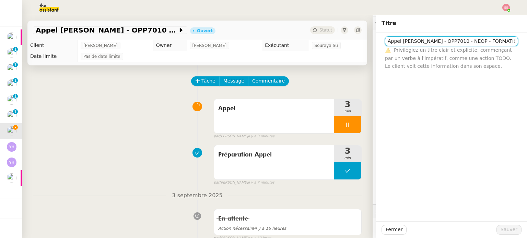
scroll to position [0, 9]
drag, startPoint x: 430, startPoint y: 41, endPoint x: 513, endPoint y: 47, distance: 83.6
click at [513, 47] on div "Appel Benjamin Laporte - OPP7010 - NEOP - FORMATION OPCO ⚠️ Privilégiez un titr…" at bounding box center [452, 51] width 140 height 37
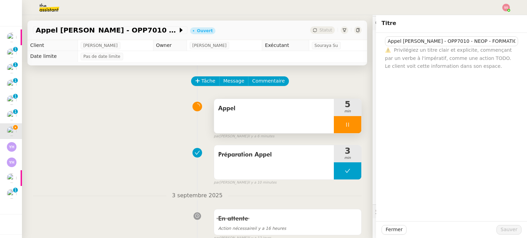
click at [345, 124] on div at bounding box center [347, 124] width 27 height 17
click at [350, 126] on button at bounding box center [355, 124] width 14 height 17
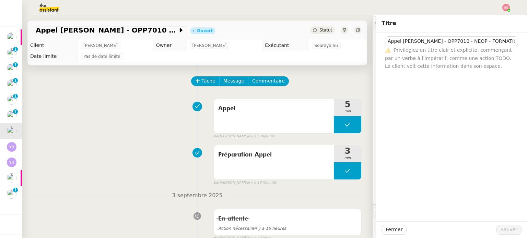
click at [329, 78] on div "Tâche Message Commentaire" at bounding box center [277, 85] width 170 height 16
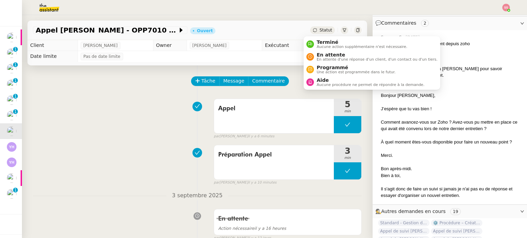
click at [319, 30] on span "Statut" at bounding box center [325, 30] width 13 height 5
click at [327, 58] on span "En attente d'une réponse d'un client, d'un contact ou d'un tiers." at bounding box center [377, 60] width 121 height 4
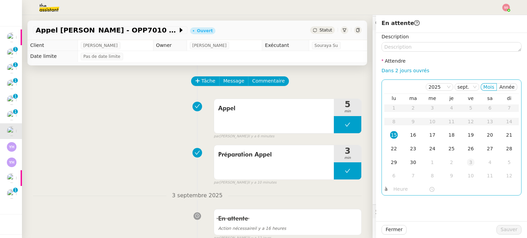
click at [467, 163] on div "3" at bounding box center [471, 163] width 8 height 8
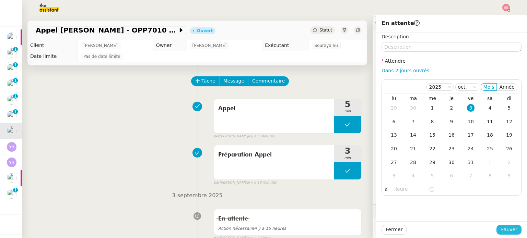
click at [501, 229] on span "Sauver" at bounding box center [509, 230] width 17 height 8
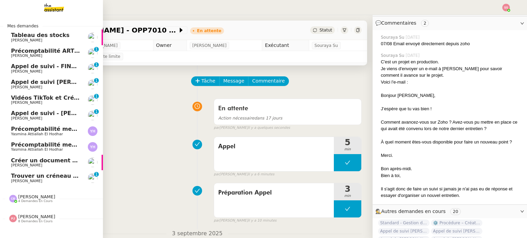
click at [43, 183] on span "[PERSON_NAME]" at bounding box center [45, 181] width 69 height 4
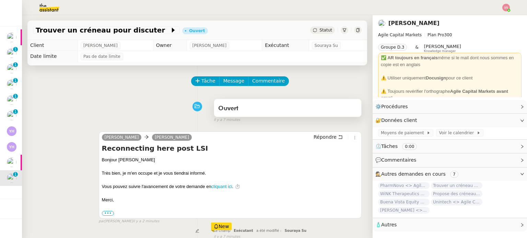
scroll to position [137, 0]
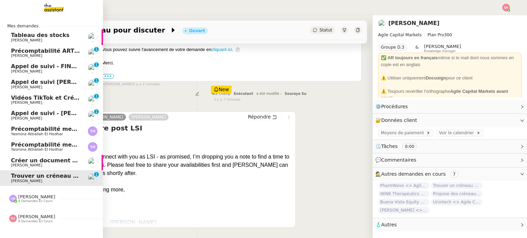
click at [40, 73] on span "[PERSON_NAME]" at bounding box center [45, 72] width 69 height 4
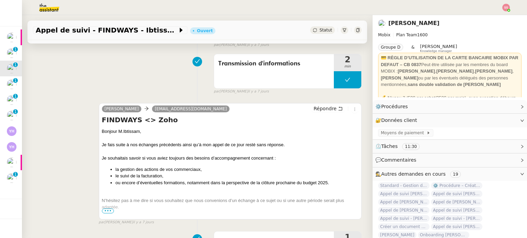
scroll to position [240, 0]
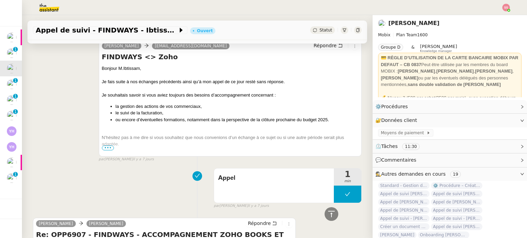
click at [108, 151] on span "•••" at bounding box center [108, 148] width 12 height 5
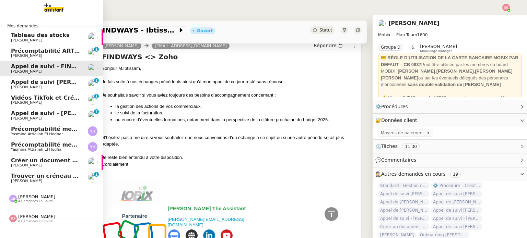
click at [41, 87] on span "[PERSON_NAME]" at bounding box center [45, 87] width 69 height 4
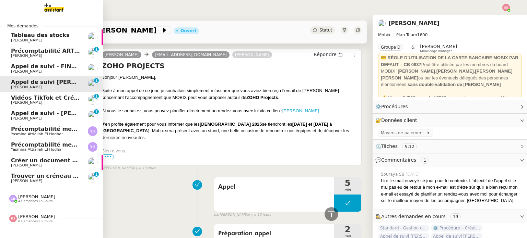
click at [57, 119] on span "[PERSON_NAME]" at bounding box center [45, 119] width 69 height 4
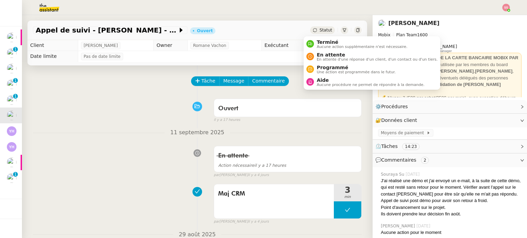
click at [319, 30] on span "Statut" at bounding box center [325, 30] width 13 height 5
click at [317, 55] on span "En attente" at bounding box center [377, 54] width 121 height 5
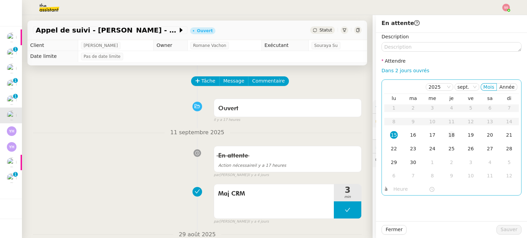
click at [448, 136] on div "18" at bounding box center [452, 135] width 8 height 8
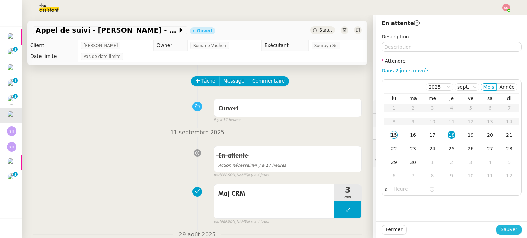
click at [504, 229] on span "Sauver" at bounding box center [509, 230] width 17 height 8
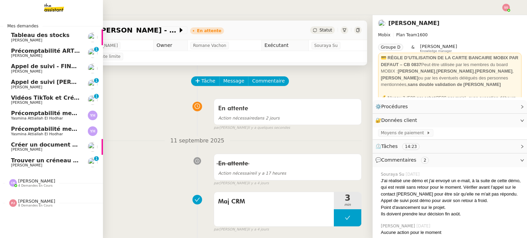
click at [59, 84] on span "[PERSON_NAME] de suivi [PERSON_NAME]" at bounding box center [59, 82] width 97 height 7
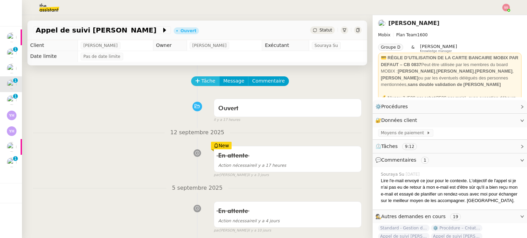
click at [202, 82] on span "Tâche" at bounding box center [208, 81] width 14 height 8
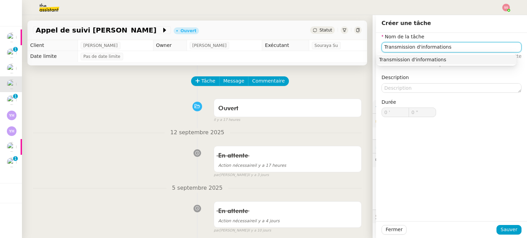
click at [398, 61] on div "Transmission d'informations" at bounding box center [446, 60] width 135 height 6
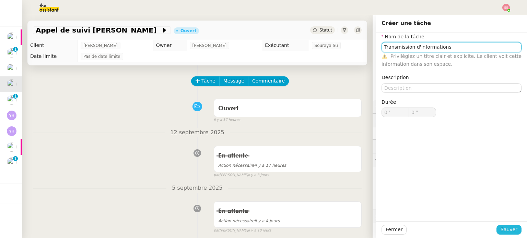
type input "Transmission d'informations"
click at [512, 230] on button "Sauver" at bounding box center [508, 230] width 25 height 10
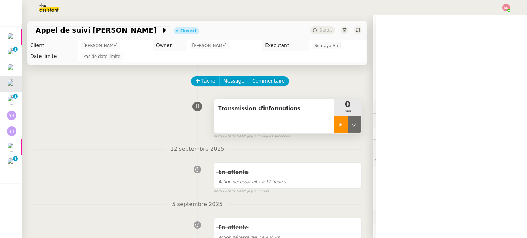
click at [334, 131] on div at bounding box center [341, 124] width 14 height 17
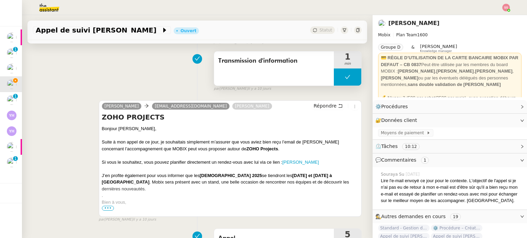
scroll to position [206, 0]
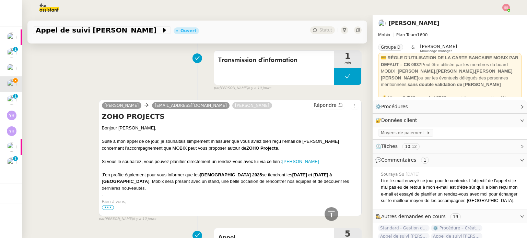
click at [107, 208] on span "•••" at bounding box center [108, 208] width 12 height 5
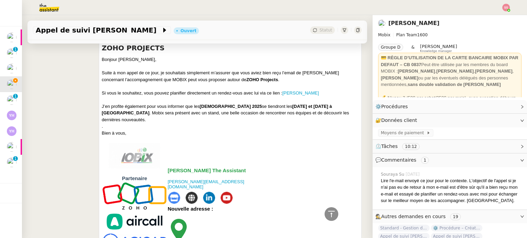
scroll to position [103, 0]
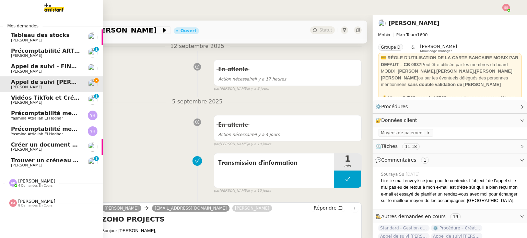
click at [53, 87] on span "[PERSON_NAME]" at bounding box center [45, 87] width 69 height 4
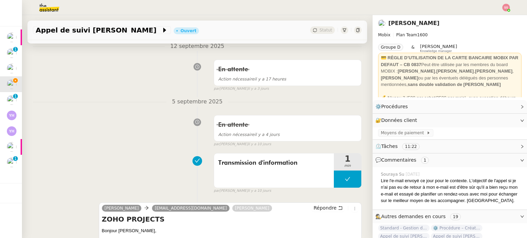
scroll to position [0, 0]
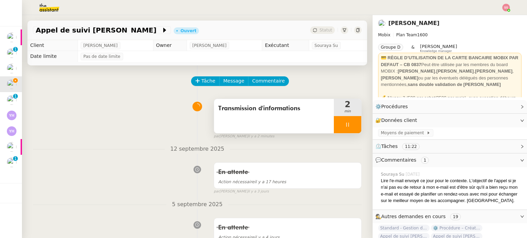
click at [282, 104] on span "Transmission d'informations" at bounding box center [274, 109] width 112 height 10
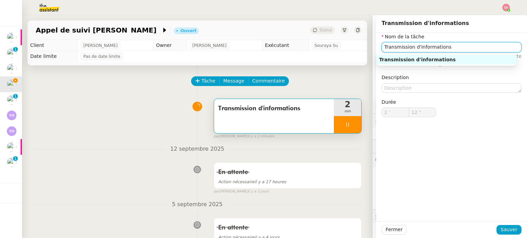
drag, startPoint x: 443, startPoint y: 48, endPoint x: 276, endPoint y: 40, distance: 167.3
click at [276, 40] on app-ticket "Appel de suivi Julien Terrisse-Delin Ouvert Statut Client Florian Parant Owner …" at bounding box center [274, 126] width 505 height 223
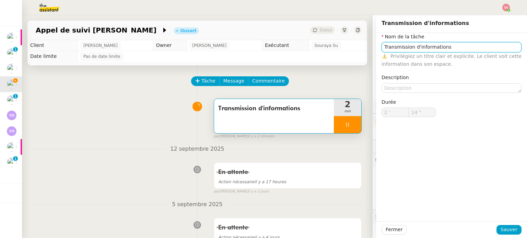
type input "15 ""
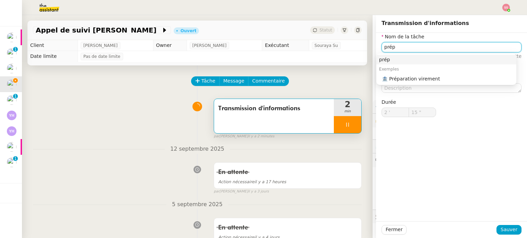
type input "pré"
type input "16 ""
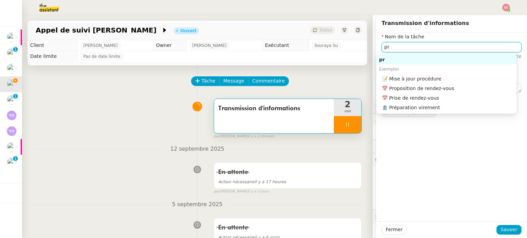
type input "p"
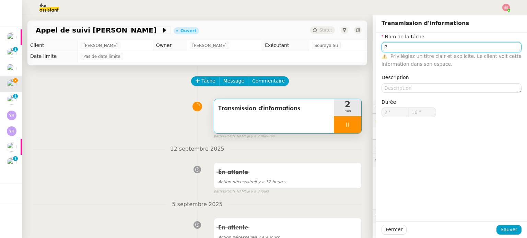
type input "Pr"
type input "17 ""
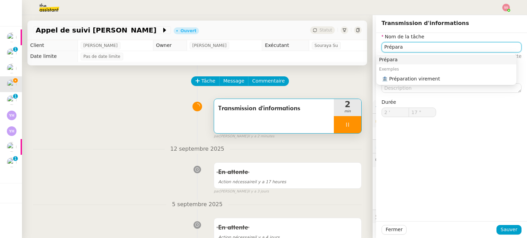
type input "Préparat"
type input "18 ""
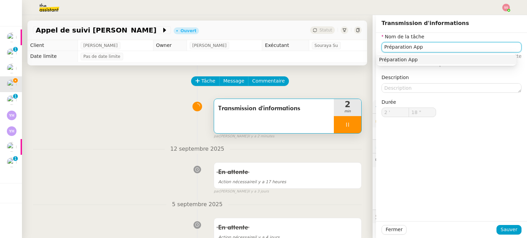
type input "Préparation Appe"
type input "19 ""
type input "Préparation Appel"
click at [397, 60] on div "Préparation Appel" at bounding box center [446, 60] width 135 height 6
type input "21 ""
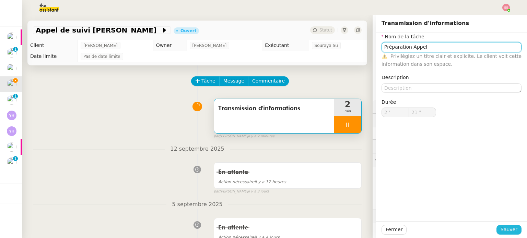
type input "Préparation Appel"
click at [502, 232] on span "Sauver" at bounding box center [509, 230] width 17 height 8
type input "22 ""
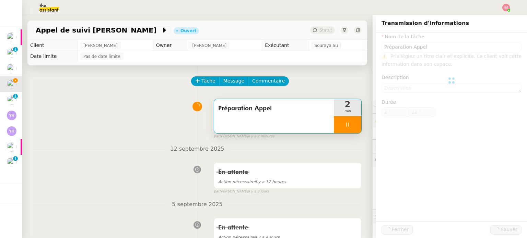
type input "Préparation Appel"
type input "2 '"
type input "22 ""
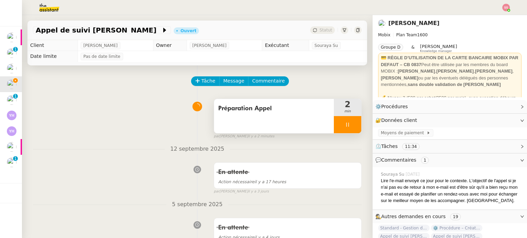
click at [345, 126] on icon at bounding box center [347, 124] width 5 height 5
click at [349, 125] on button at bounding box center [355, 124] width 14 height 17
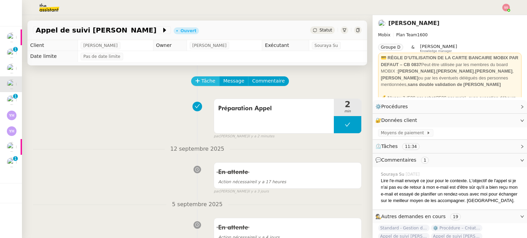
click at [194, 85] on button "Tâche" at bounding box center [205, 82] width 28 height 10
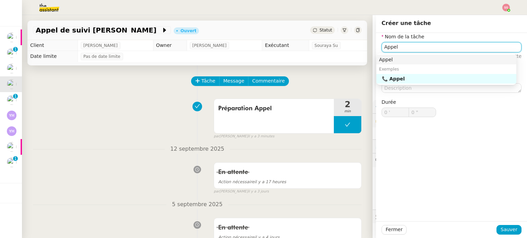
click at [389, 63] on nz-auto-option "Appel" at bounding box center [446, 60] width 140 height 10
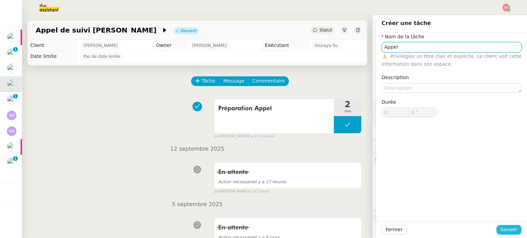
type input "Appel"
drag, startPoint x: 501, startPoint y: 231, endPoint x: 471, endPoint y: 208, distance: 37.9
click at [501, 231] on span "Sauver" at bounding box center [509, 230] width 17 height 8
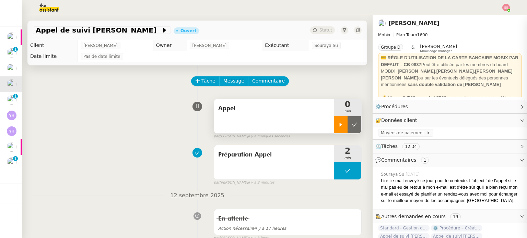
click at [340, 126] on icon at bounding box center [341, 125] width 2 height 4
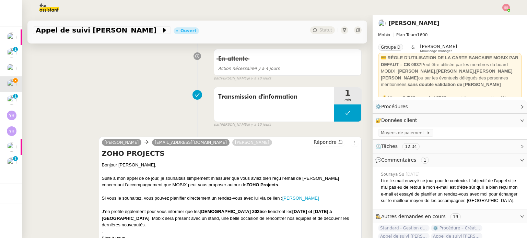
scroll to position [274, 0]
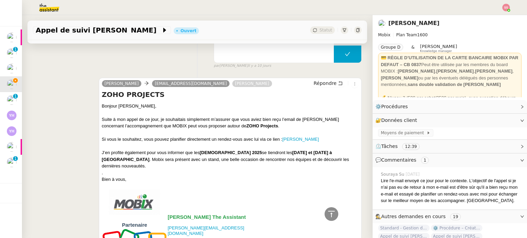
click at [125, 58] on div "Transmission d'information 1 min false par Souraya S. il y a 10 jours" at bounding box center [197, 47] width 329 height 44
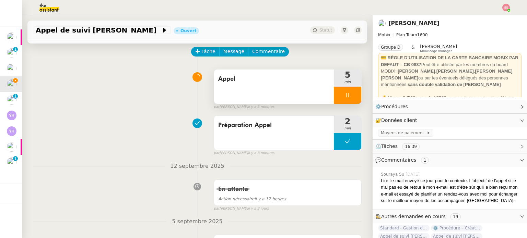
scroll to position [0, 0]
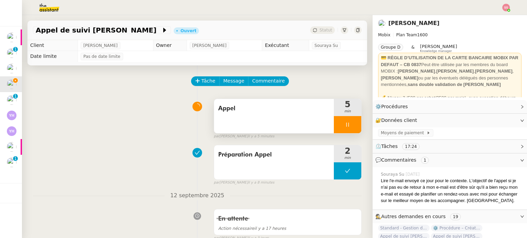
click at [346, 127] on div at bounding box center [347, 124] width 27 height 17
click at [352, 128] on icon at bounding box center [354, 124] width 5 height 5
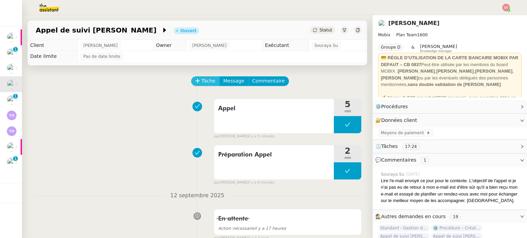
click at [201, 81] on span "Tâche" at bounding box center [208, 81] width 14 height 8
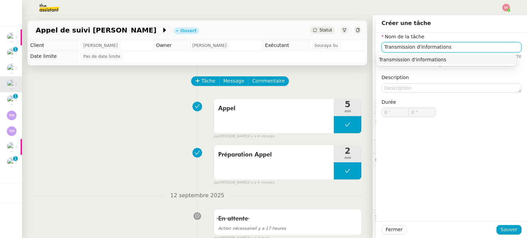
click at [443, 60] on div "Transmission d'informations" at bounding box center [446, 60] width 135 height 6
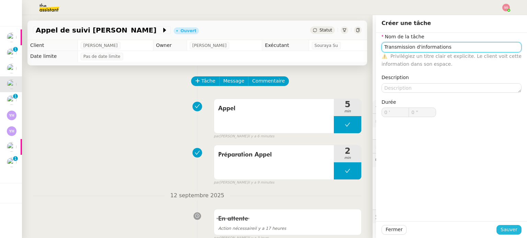
type input "Transmission d'informations"
drag, startPoint x: 502, startPoint y: 227, endPoint x: 500, endPoint y: 225, distance: 3.6
click at [502, 227] on span "Sauver" at bounding box center [509, 230] width 17 height 8
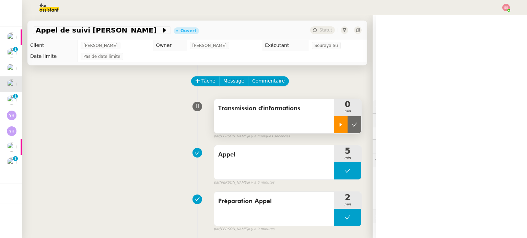
click at [337, 122] on div at bounding box center [341, 124] width 14 height 17
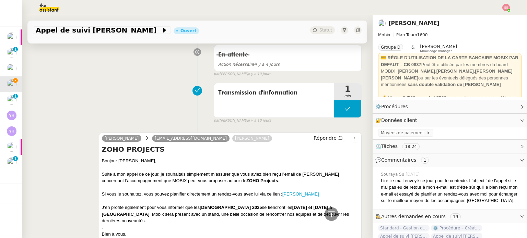
scroll to position [309, 0]
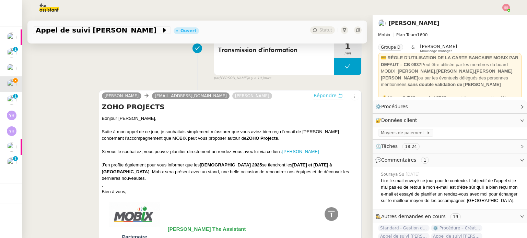
click at [316, 95] on span "Répondre" at bounding box center [325, 95] width 23 height 7
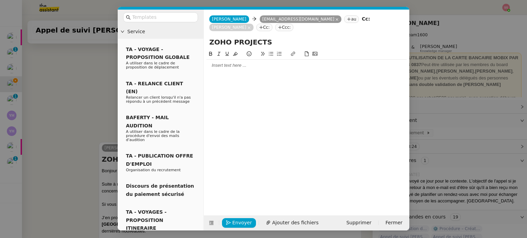
scroll to position [361, 0]
click at [237, 62] on div at bounding box center [307, 65] width 200 height 6
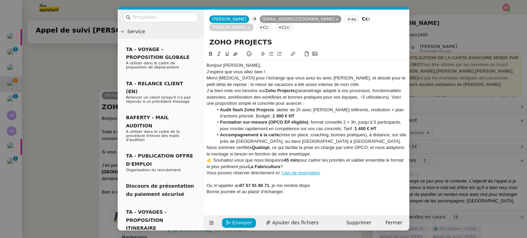
scroll to position [0, 0]
click at [264, 62] on div "Bonjour Julien," at bounding box center [307, 65] width 200 height 6
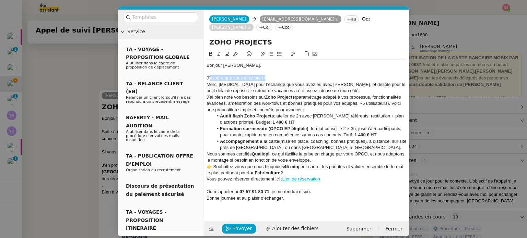
drag, startPoint x: 271, startPoint y: 69, endPoint x: 210, endPoint y: 73, distance: 60.9
click at [210, 75] on div "J’espère que vous allez bien !" at bounding box center [307, 78] width 200 height 6
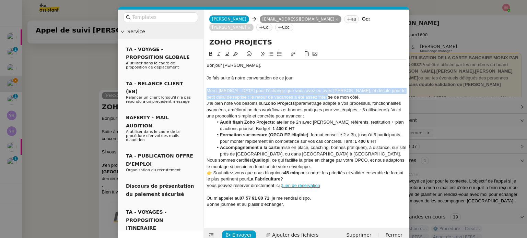
drag, startPoint x: 319, startPoint y: 87, endPoint x: 202, endPoint y: 85, distance: 117.0
click at [202, 85] on nz-layout "Service TA - VOYAGE - PROPOSITION GLOBALE A utiliser dans le cadre de propositi…" at bounding box center [264, 127] width 292 height 234
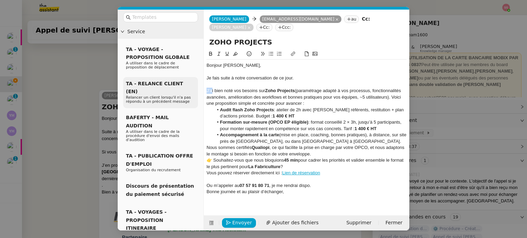
drag, startPoint x: 211, startPoint y: 83, endPoint x: 193, endPoint y: 82, distance: 18.2
click at [193, 82] on nz-layout "Service TA - VOYAGE - PROPOSITION GLOBALE A utiliser dans le cadre de propositi…" at bounding box center [264, 120] width 292 height 221
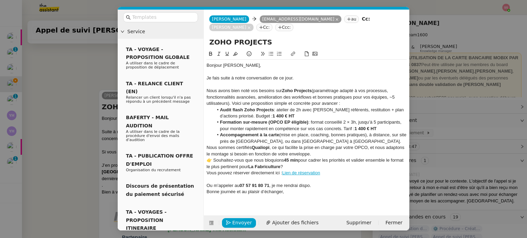
click at [354, 94] on div "Nous avons bien noté vos besoins sur Zoho Projects (paramétrage adapté à vos pr…" at bounding box center [307, 97] width 200 height 19
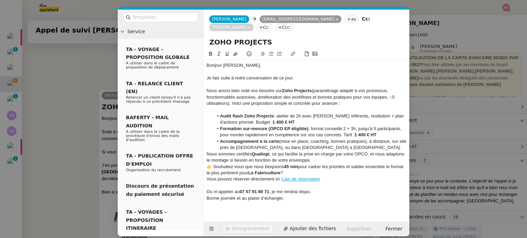
click at [314, 116] on li "Audit flash Zoho Projects : atelier de 2h avec vos référents, restitution + pla…" at bounding box center [310, 119] width 194 height 13
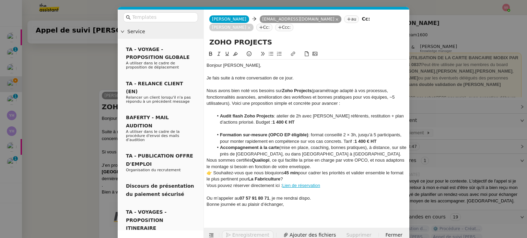
click at [383, 133] on li "Formation sur-mesure (OPCO EP éligible) : format conseillé 2 × 3h, jusqu’à 5 pa…" at bounding box center [310, 138] width 194 height 13
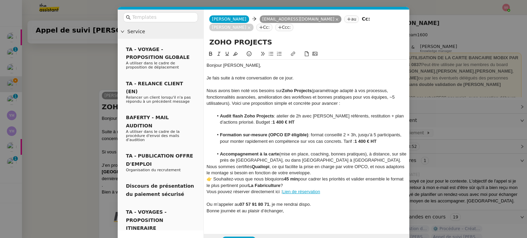
click at [341, 152] on li "Accompagnement à la carte (mise en place, coaching, bonnes pratiques), à distan…" at bounding box center [310, 157] width 194 height 13
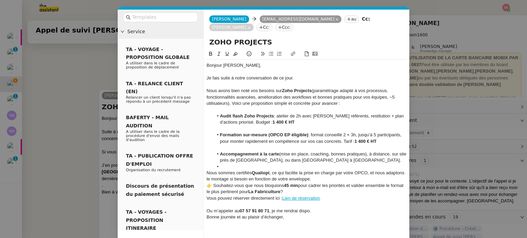
click at [323, 170] on div "Nous sommes certifiés Qualiopi , ce qui facilite la prise en charge par votre O…" at bounding box center [307, 176] width 200 height 13
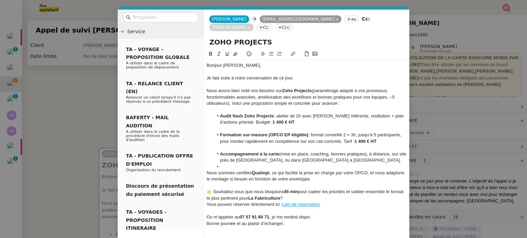
scroll to position [451, 0]
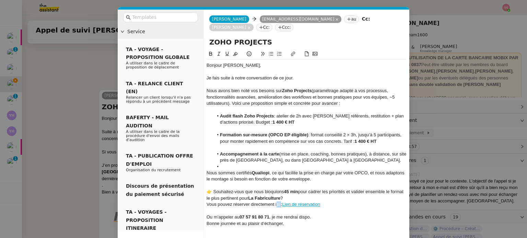
drag, startPoint x: 280, startPoint y: 196, endPoint x: 276, endPoint y: 197, distance: 4.2
click at [276, 202] on div "Vous pouvez réserver directement ici : Lien de réservation" at bounding box center [307, 205] width 200 height 6
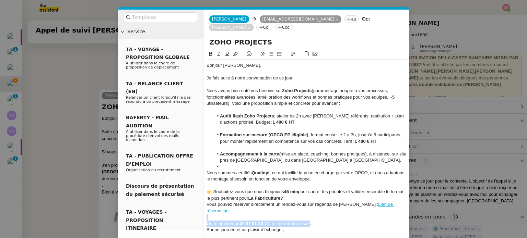
drag, startPoint x: 312, startPoint y: 216, endPoint x: 208, endPoint y: 211, distance: 104.1
click at [208, 211] on div "Bonjour Julien, Je fais suite à notre conversation de ce jour. Nous avons bien …" at bounding box center [307, 151] width 200 height 183
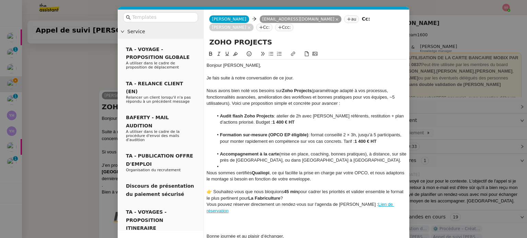
click at [245, 221] on div at bounding box center [307, 224] width 200 height 6
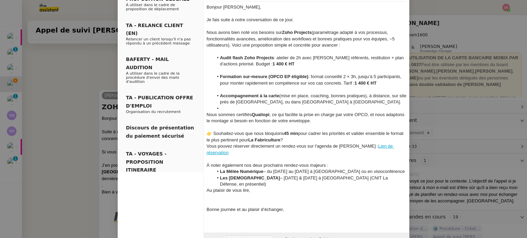
scroll to position [62, 0]
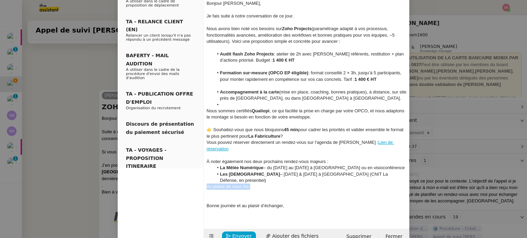
drag, startPoint x: 257, startPoint y: 173, endPoint x: 198, endPoint y: 174, distance: 59.4
click at [198, 174] on nz-layout "Service TA - VOYAGE - PROPOSITION GLOBALE A utiliser dans le cadre de propositi…" at bounding box center [264, 96] width 292 height 297
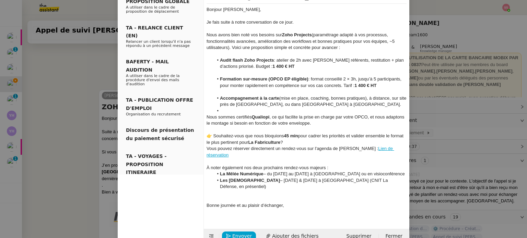
scroll to position [49, 0]
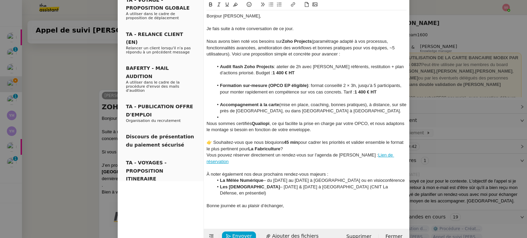
click at [255, 115] on li at bounding box center [310, 118] width 194 height 6
click at [386, 153] on link "Lien de réservation" at bounding box center [301, 158] width 188 height 11
click at [317, 203] on div "Bonne journée et au plaisir d’échanger," at bounding box center [307, 206] width 200 height 6
click at [207, 152] on div "Vous pouvez réserver directement un rendez-vous sur l'agenda de Florian PARANT …" at bounding box center [307, 158] width 200 height 13
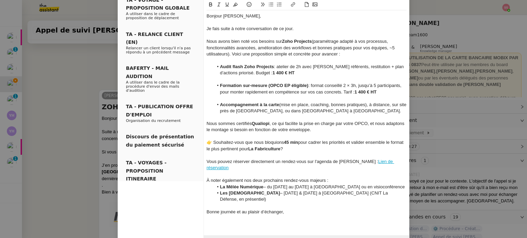
click at [287, 140] on div "👉 Souhaitez-vous que nous bloquions 45 min pour cadrer les priorités et valider…" at bounding box center [307, 146] width 200 height 13
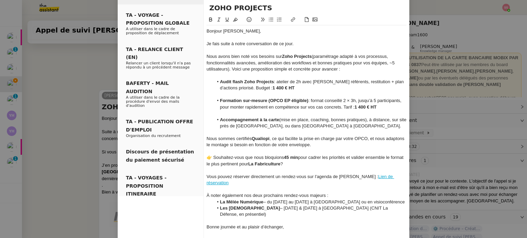
scroll to position [56, 0]
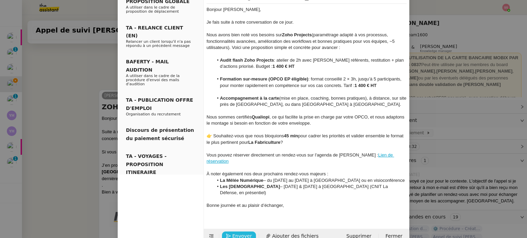
click at [237, 233] on span "Envoyer" at bounding box center [242, 237] width 20 height 8
click at [247, 233] on span "Confirmer l'envoi" at bounding box center [252, 237] width 41 height 8
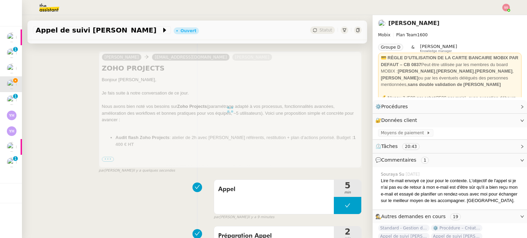
scroll to position [0, 0]
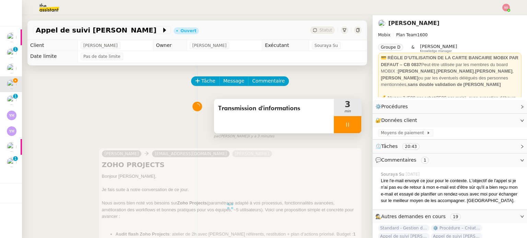
click at [344, 128] on div at bounding box center [347, 124] width 27 height 17
click at [352, 128] on icon at bounding box center [354, 124] width 5 height 5
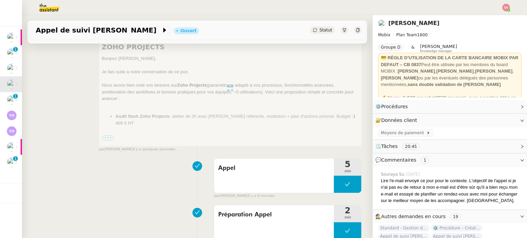
scroll to position [137, 0]
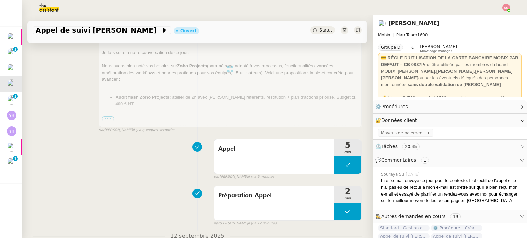
click at [107, 120] on div at bounding box center [230, 69] width 263 height 117
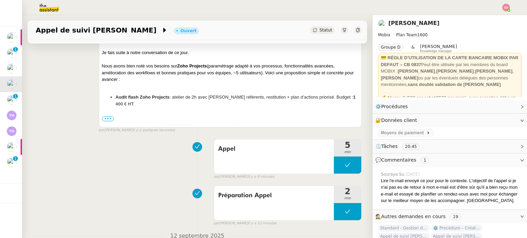
click at [104, 123] on ul "Formation sur-mesure (OPCO EP éligible) : format conseillé 2 × 3h, jusqu’à 5 pa…" at bounding box center [230, 129] width 257 height 13
click at [105, 120] on span "•••" at bounding box center [108, 119] width 12 height 5
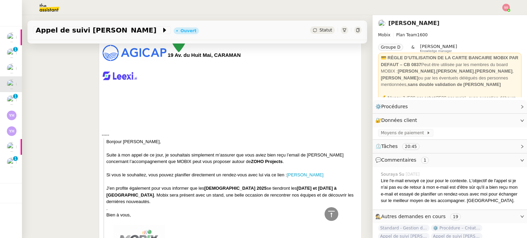
scroll to position [0, 0]
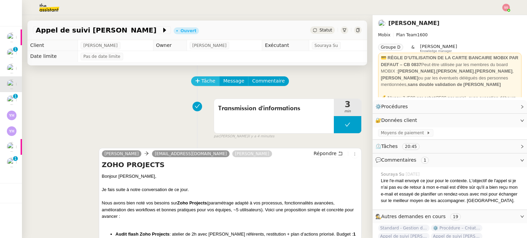
click at [206, 80] on span "Tâche" at bounding box center [208, 81] width 14 height 8
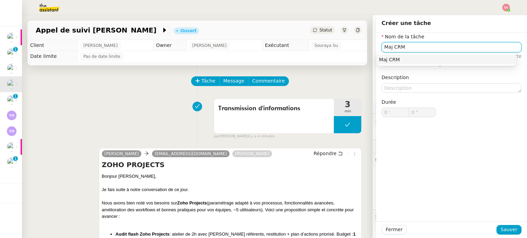
type input "Maj CRM"
click at [408, 65] on div "Maj CRM" at bounding box center [446, 60] width 140 height 12
click at [411, 63] on div "Maj CRM" at bounding box center [446, 60] width 135 height 6
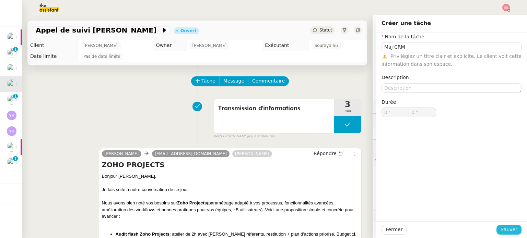
click at [502, 229] on span "Sauver" at bounding box center [509, 230] width 17 height 8
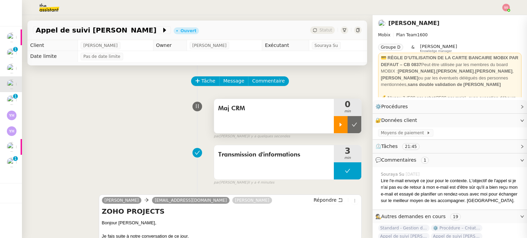
click at [335, 127] on div at bounding box center [341, 124] width 14 height 17
click at [508, 11] on body "Mes demandes Tableau des stocks Guillaume Farina Précomptabilité ARTRADE - sept…" at bounding box center [263, 119] width 527 height 238
click at [505, 9] on img at bounding box center [506, 8] width 8 height 8
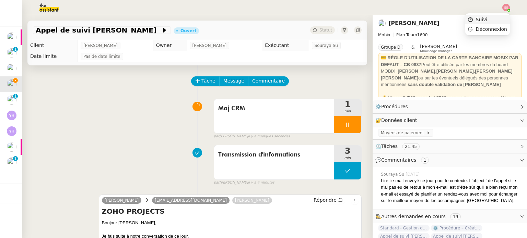
click at [491, 18] on li "Suivi" at bounding box center [487, 20] width 45 height 10
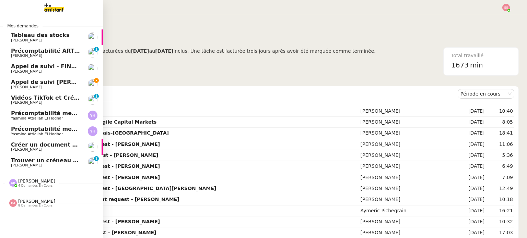
click at [31, 83] on span "[PERSON_NAME] de suivi [PERSON_NAME]" at bounding box center [59, 82] width 97 height 7
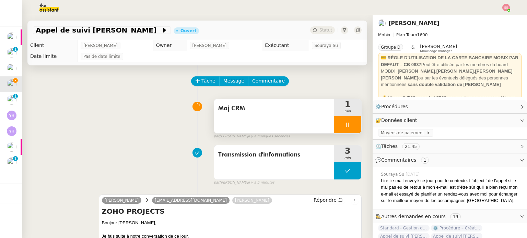
click at [355, 123] on div at bounding box center [347, 124] width 27 height 17
click at [352, 125] on icon at bounding box center [354, 124] width 5 height 5
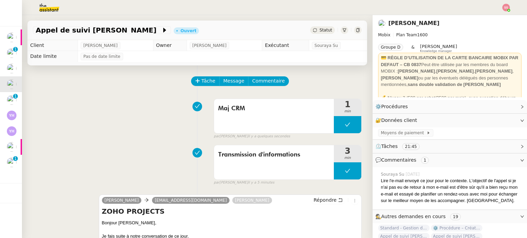
click at [320, 30] on span "Statut" at bounding box center [325, 30] width 13 height 5
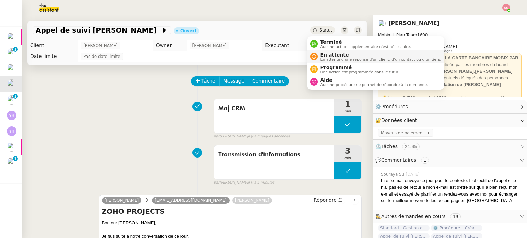
click at [327, 56] on span "En attente" at bounding box center [380, 54] width 121 height 5
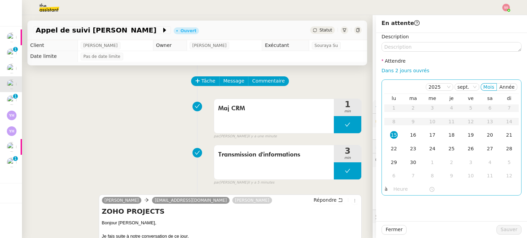
click at [465, 83] on div "2025 sept. Mois Année" at bounding box center [451, 87] width 135 height 13
click at [466, 85] on nz-select-item "sept." at bounding box center [466, 87] width 19 height 7
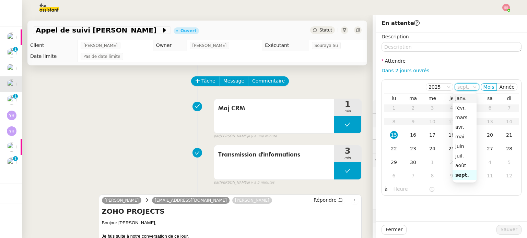
click at [462, 99] on div "janv." at bounding box center [464, 98] width 19 height 6
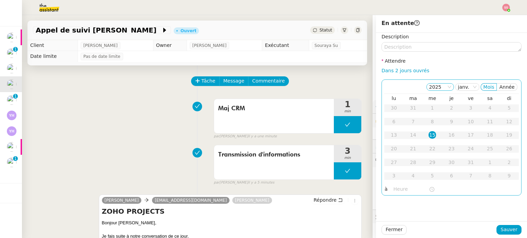
click at [430, 87] on nz-select-item "2025" at bounding box center [440, 87] width 22 height 7
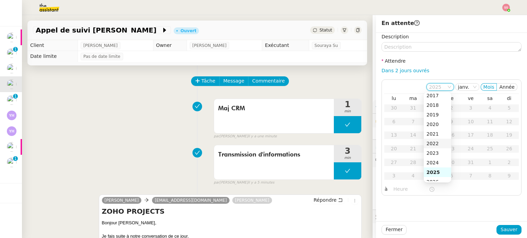
scroll to position [34, 0]
click at [437, 168] on div "2026" at bounding box center [437, 170] width 22 height 6
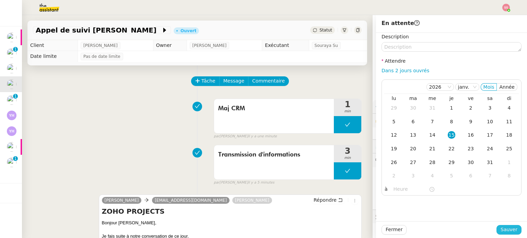
click at [501, 229] on span "Sauver" at bounding box center [509, 230] width 17 height 8
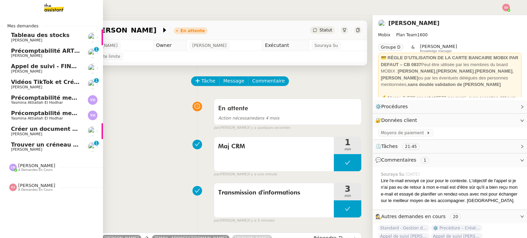
click at [62, 70] on span "[PERSON_NAME]" at bounding box center [45, 72] width 69 height 4
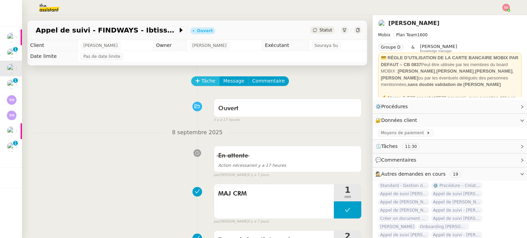
click at [208, 83] on span "Tâche" at bounding box center [208, 81] width 14 height 8
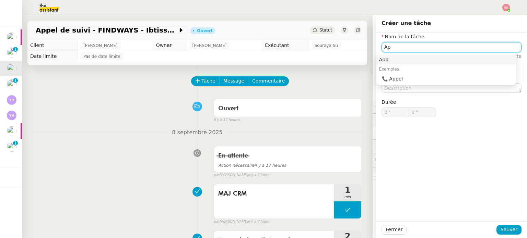
type input "A"
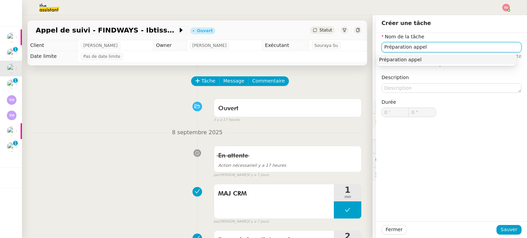
click at [384, 59] on div "Préparation appel" at bounding box center [446, 60] width 135 height 6
type input "Préparation appel"
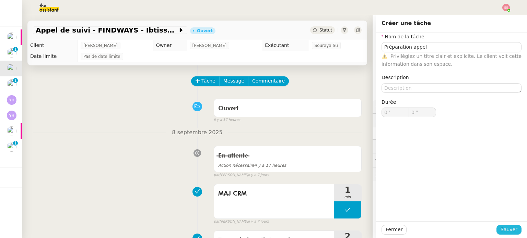
click at [498, 230] on button "Sauver" at bounding box center [508, 230] width 25 height 10
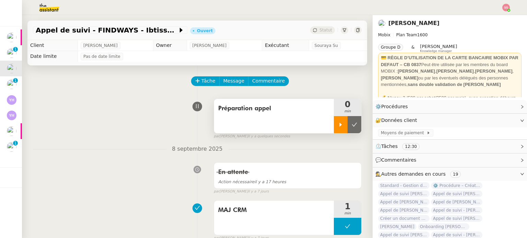
click at [340, 127] on div at bounding box center [341, 124] width 14 height 17
click at [352, 124] on div at bounding box center [347, 124] width 27 height 17
click at [359, 124] on icon at bounding box center [361, 124] width 5 height 5
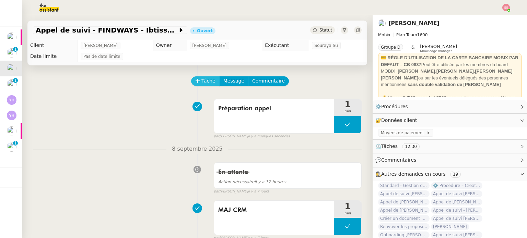
click at [201, 82] on span "Tâche" at bounding box center [208, 81] width 14 height 8
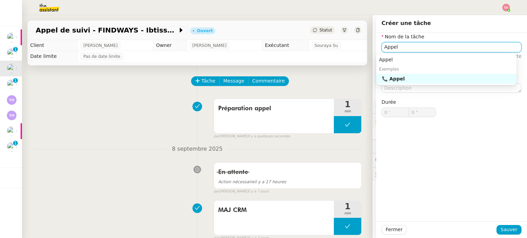
click at [398, 76] on div "📞 Appel" at bounding box center [448, 79] width 132 height 6
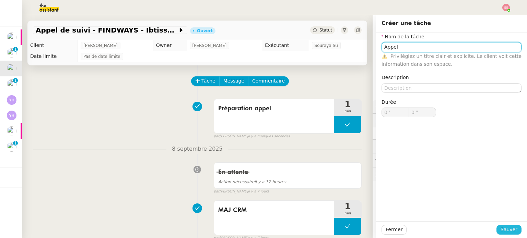
type input "Appel"
click at [497, 230] on button "Sauver" at bounding box center [508, 230] width 25 height 10
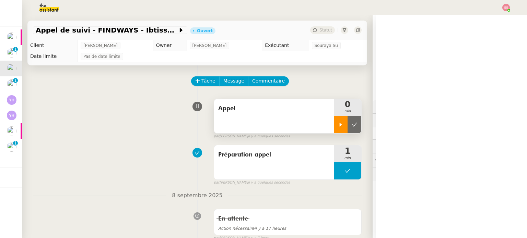
click at [339, 125] on div at bounding box center [341, 124] width 14 height 17
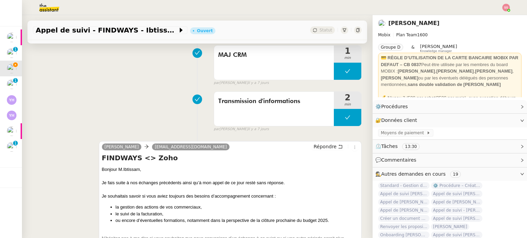
scroll to position [274, 0]
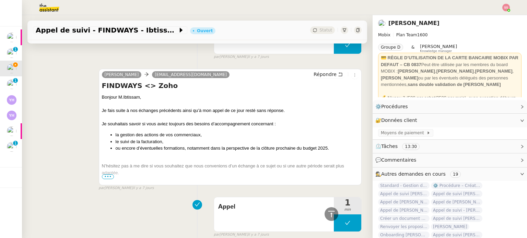
click at [105, 179] on span "•••" at bounding box center [108, 177] width 12 height 5
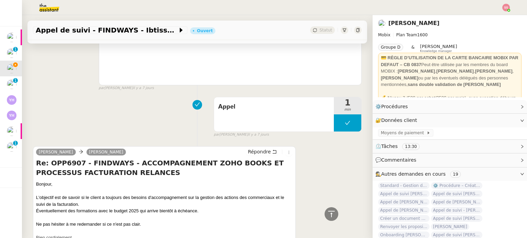
scroll to position [583, 0]
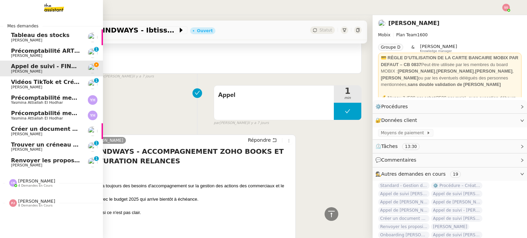
click at [21, 160] on span "Renvoyer les propositions d'accompagnement à La Fabriculture" at bounding box center [109, 160] width 197 height 7
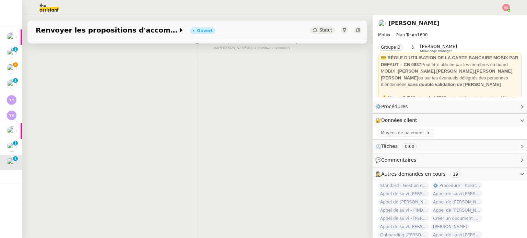
scroll to position [92, 0]
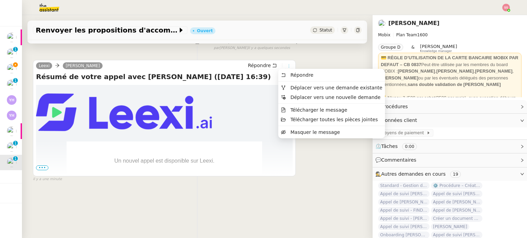
click at [285, 62] on button at bounding box center [289, 66] width 8 height 8
click at [292, 89] on span "Déplacer vers une demande existante" at bounding box center [336, 87] width 92 height 5
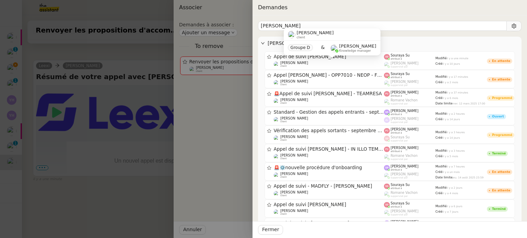
type input "teri"
click at [309, 66] on div "Florian Parant client" at bounding box center [329, 64] width 110 height 7
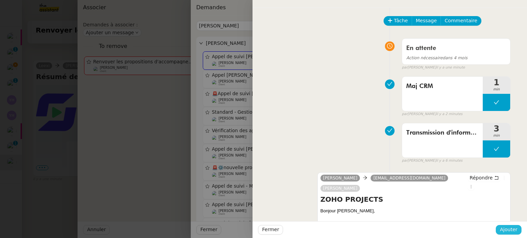
click at [517, 231] on span "Ajouter" at bounding box center [508, 230] width 17 height 8
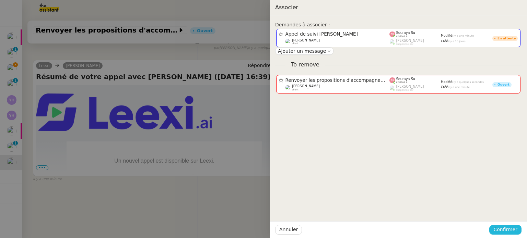
click at [517, 231] on span "Confirmer" at bounding box center [505, 230] width 24 height 8
click at [512, 211] on span "Ajouter" at bounding box center [505, 212] width 17 height 7
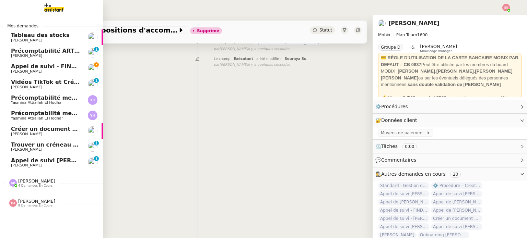
click at [75, 61] on link "Appel de suivi - FINDWAYS - Ibtissem Cherifi Florian Parant" at bounding box center [51, 69] width 103 height 16
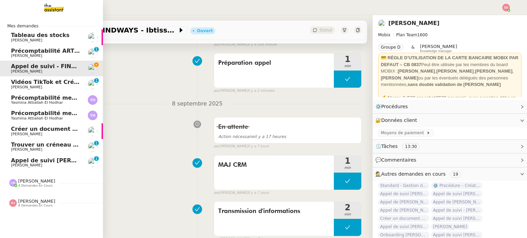
click at [55, 161] on span "[PERSON_NAME] de suivi [PERSON_NAME]" at bounding box center [59, 160] width 97 height 7
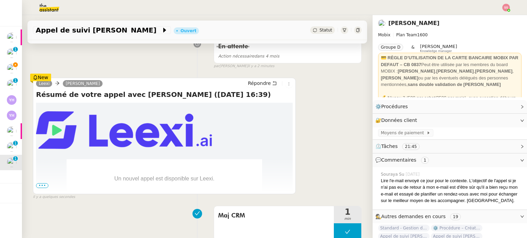
click at [310, 26] on div "Appel de suivi Julien Terrisse-Delin Ouvert Statut" at bounding box center [197, 31] width 340 height 20
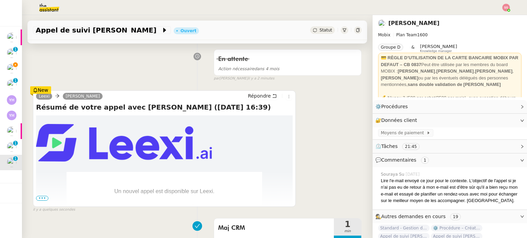
click at [319, 30] on span "Statut" at bounding box center [325, 30] width 13 height 5
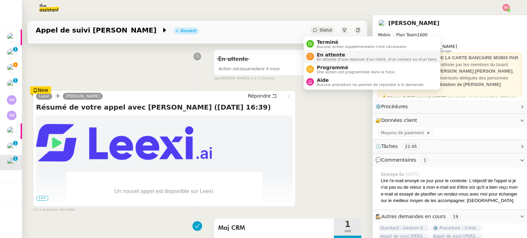
click at [323, 55] on span "En attente" at bounding box center [377, 54] width 121 height 5
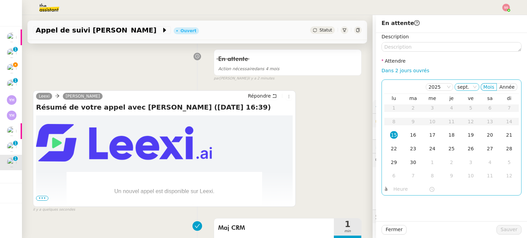
click at [465, 89] on nz-select-item "sept." at bounding box center [466, 87] width 19 height 7
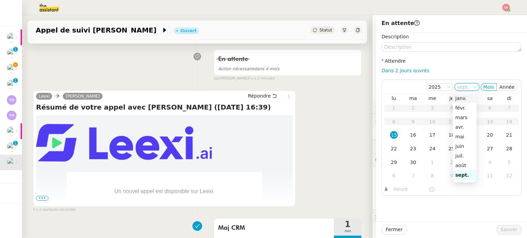
click at [460, 97] on div "janv." at bounding box center [464, 98] width 19 height 6
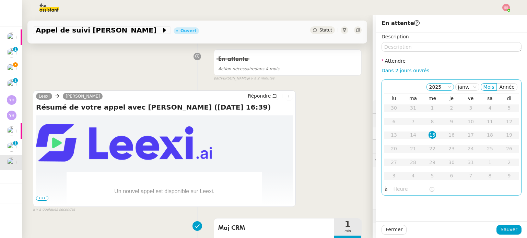
click at [442, 90] on nz-select-item "2025" at bounding box center [440, 87] width 22 height 7
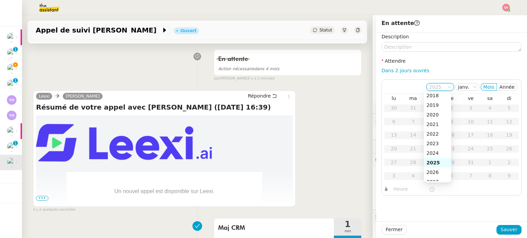
scroll to position [69, 0]
click at [438, 135] on div "2026" at bounding box center [437, 135] width 22 height 6
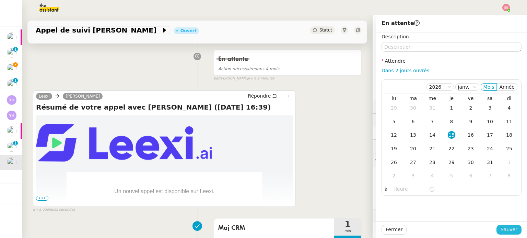
click at [501, 230] on span "Sauver" at bounding box center [509, 230] width 17 height 8
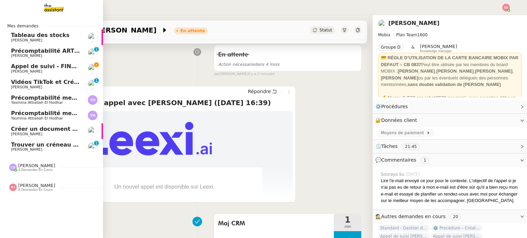
click at [36, 144] on span "Trouver un créneau pour discuter" at bounding box center [63, 145] width 104 height 7
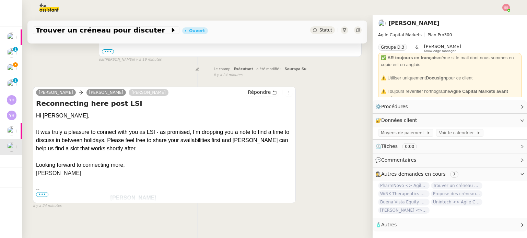
scroll to position [170, 0]
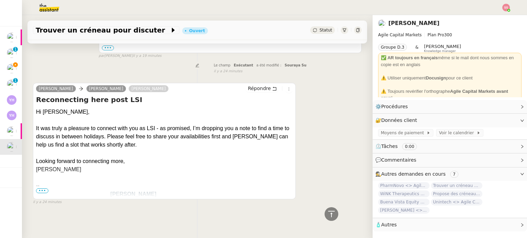
click at [43, 189] on span "•••" at bounding box center [42, 191] width 12 height 5
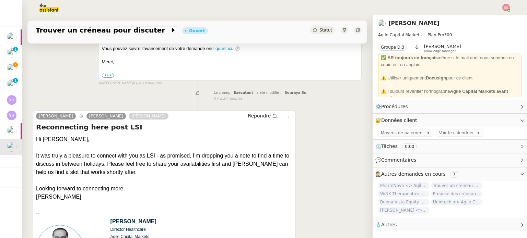
scroll to position [108, 0]
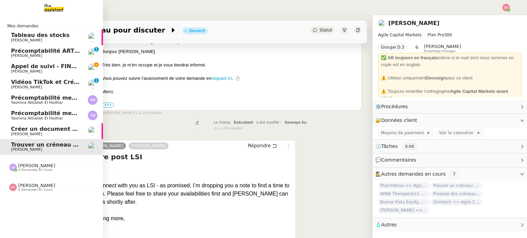
click at [59, 7] on img at bounding box center [48, 7] width 53 height 15
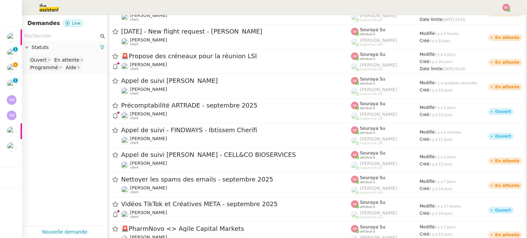
scroll to position [366, 0]
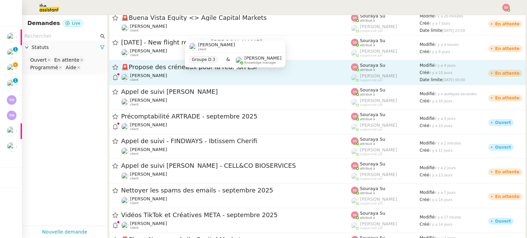
click at [242, 75] on div "Michael Khayat client" at bounding box center [236, 77] width 230 height 9
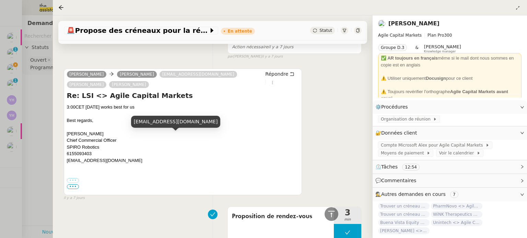
scroll to position [377, 0]
click at [62, 11] on div at bounding box center [62, 7] width 8 height 8
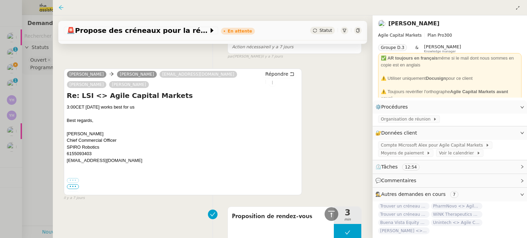
click at [60, 8] on icon at bounding box center [60, 7] width 5 height 5
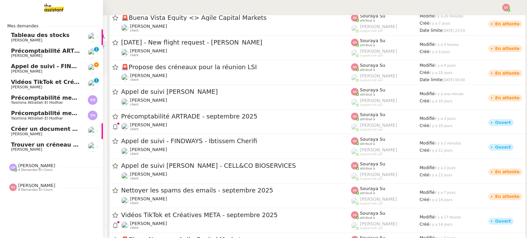
click at [37, 144] on span "Trouver un créneau pour discuter" at bounding box center [63, 145] width 104 height 7
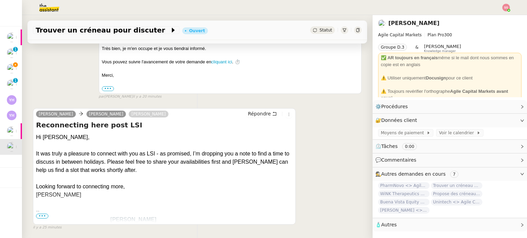
scroll to position [137, 0]
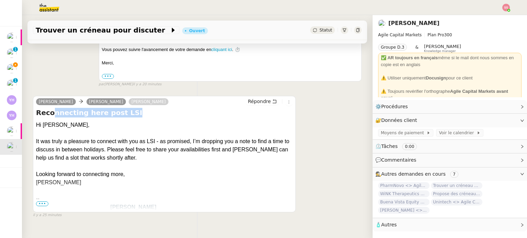
drag, startPoint x: 132, startPoint y: 115, endPoint x: 49, endPoint y: 115, distance: 82.7
click at [49, 115] on h4 "Reconnecting here post LSI" at bounding box center [164, 113] width 257 height 10
click at [104, 119] on div "Reconnecting here post LSI Hi Amir, It was truly a pleasure to connect with you…" at bounding box center [164, 159] width 257 height 103
click at [44, 206] on span "•••" at bounding box center [42, 204] width 12 height 5
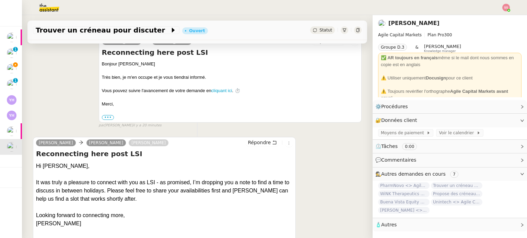
scroll to position [59, 0]
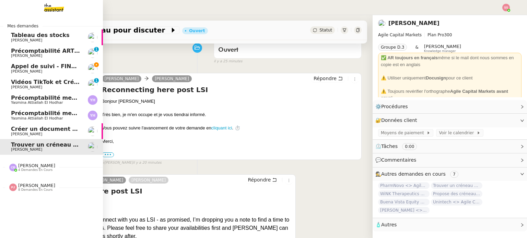
click at [47, 75] on link "Appel de suivi - FINDWAYS - Ibtissem Cherifi Florian Parant" at bounding box center [51, 69] width 103 height 16
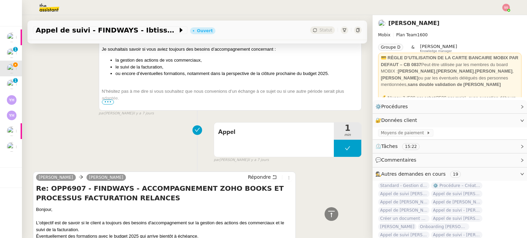
scroll to position [470, 0]
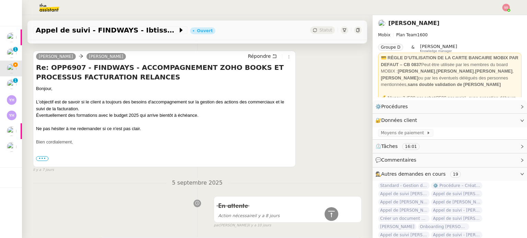
click at [49, 151] on div at bounding box center [164, 149] width 257 height 7
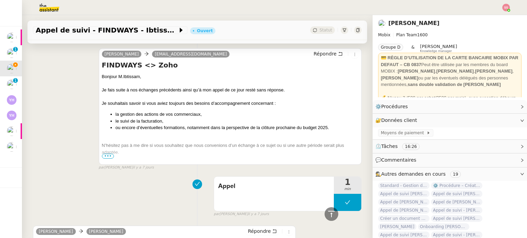
scroll to position [299, 0]
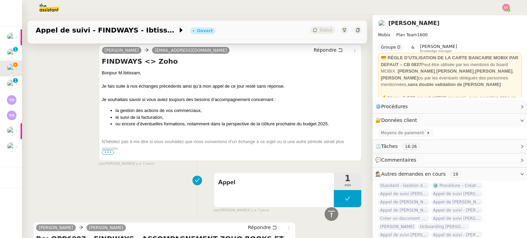
click at [106, 152] on span "•••" at bounding box center [108, 152] width 12 height 5
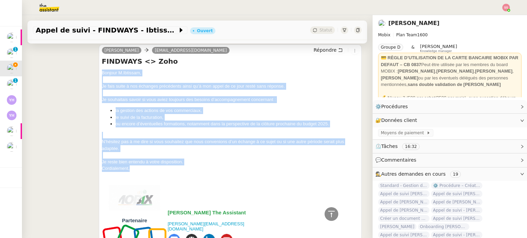
drag, startPoint x: 137, startPoint y: 172, endPoint x: 101, endPoint y: 73, distance: 105.7
click at [102, 73] on div "Bonjour M.Ibtissam, Je fais suite à nos échanges précédents ainsi qu’à mon appe…" at bounding box center [230, 213] width 257 height 287
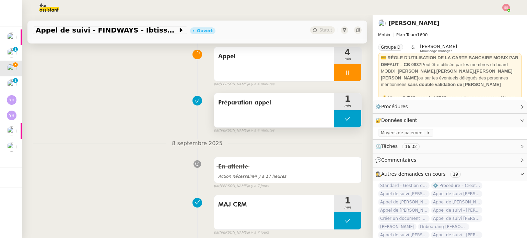
scroll to position [0, 0]
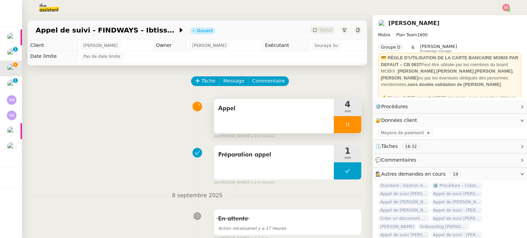
click at [348, 121] on div at bounding box center [347, 124] width 27 height 17
click at [348, 121] on button at bounding box center [355, 124] width 14 height 17
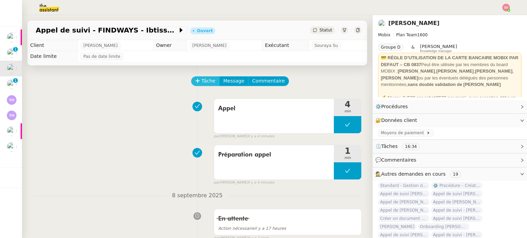
click at [201, 81] on span "Tâche" at bounding box center [208, 81] width 14 height 8
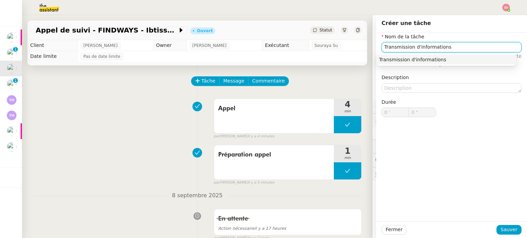
click at [431, 60] on div "Transmission d'informations" at bounding box center [446, 60] width 135 height 6
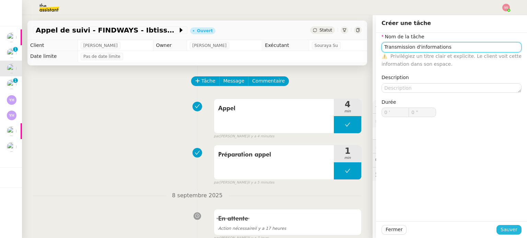
type input "Transmission d'informations"
click at [501, 227] on span "Sauver" at bounding box center [509, 230] width 17 height 8
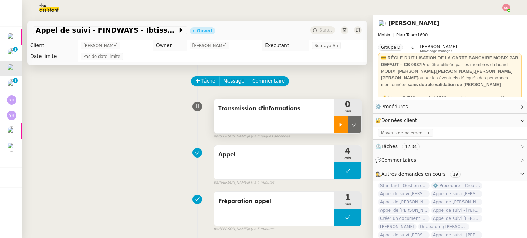
click at [335, 128] on div at bounding box center [341, 124] width 14 height 17
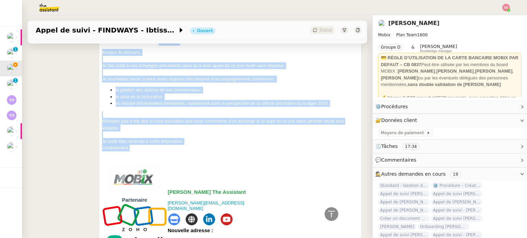
scroll to position [309, 0]
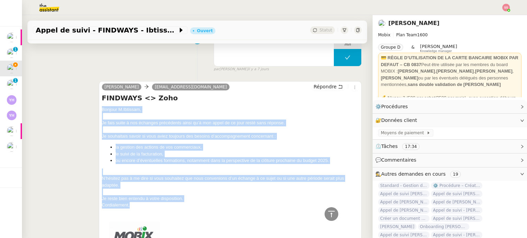
drag, startPoint x: 161, startPoint y: 101, endPoint x: 100, endPoint y: 108, distance: 61.1
copy div "Bonjour M.Ibtissam, Je fais suite à nos échanges précédents ainsi qu’à mon appe…"
click at [318, 89] on span "Répondre" at bounding box center [325, 86] width 23 height 7
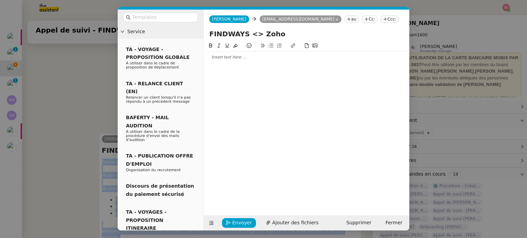
scroll to position [361, 0]
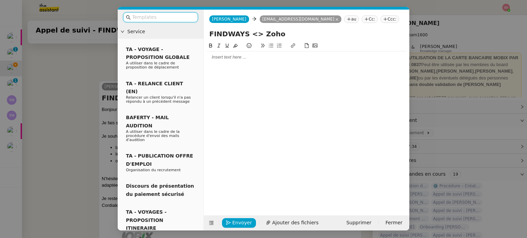
click at [228, 55] on div at bounding box center [307, 57] width 200 height 6
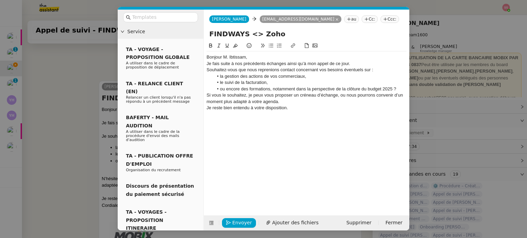
scroll to position [0, 0]
click at [258, 54] on div "Bonjour M. Ibtissam," at bounding box center [307, 57] width 200 height 6
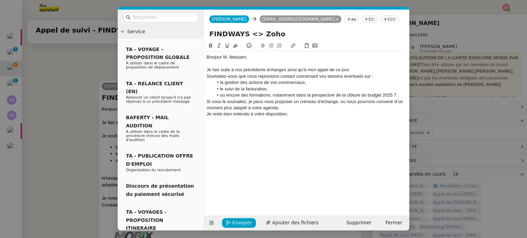
scroll to position [444, 0]
click at [354, 69] on div "Je fais suite à nos précédents échanges ainsi qu’à mon appel de ce jour." at bounding box center [307, 70] width 200 height 6
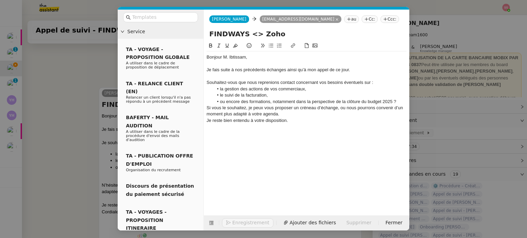
scroll to position [451, 0]
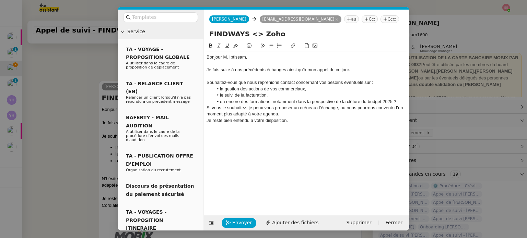
click at [377, 83] on div "Souhaitez-vous que nous reprenions contact concernant vos besoins éventuels sur…" at bounding box center [307, 83] width 200 height 6
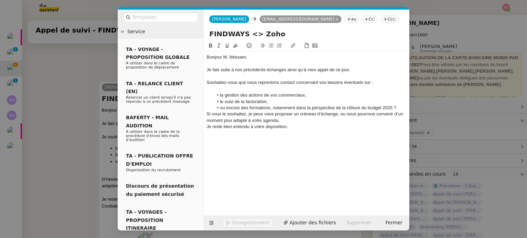
scroll to position [452, 0]
click at [282, 101] on li "le suivi de la facturation," at bounding box center [310, 102] width 194 height 6
click at [401, 106] on li "ou encore des formations, notamment dans la perspective de la clôture du budget…" at bounding box center [310, 108] width 194 height 6
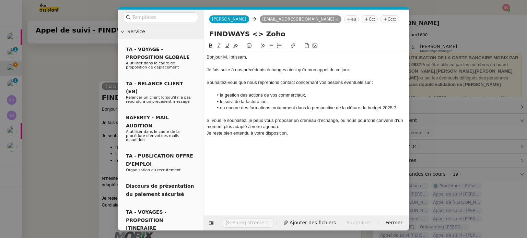
click at [338, 120] on div "Si vous le souhaitez, je peux vous proposer un créneau d’échange, ou nous pourr…" at bounding box center [307, 124] width 200 height 13
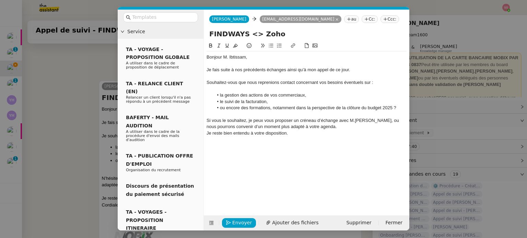
drag, startPoint x: 343, startPoint y: 127, endPoint x: 346, endPoint y: 125, distance: 3.5
click at [346, 125] on div "Si vous le souhaitez, je peux vous proposer un créneau d’échange avec M.BILLARD…" at bounding box center [307, 124] width 200 height 13
drag, startPoint x: 376, startPoint y: 122, endPoint x: 380, endPoint y: 126, distance: 6.1
click at [380, 126] on div "Si vous le souhaitez, je peux vous proposer un créneau d’échange avec M.BILLARD…" at bounding box center [307, 124] width 200 height 13
click at [380, 120] on div "Si vous le souhaitez, je peux vous proposer un créneau d’échange avec M.BILLARD," at bounding box center [307, 121] width 200 height 6
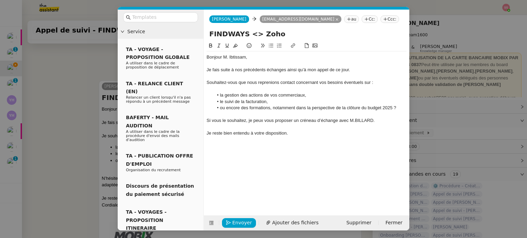
click at [300, 138] on div at bounding box center [307, 140] width 200 height 6
click at [226, 59] on div "Bonjour M. Ibtissam," at bounding box center [307, 57] width 200 height 6
click at [242, 219] on span "Envoyer" at bounding box center [242, 223] width 20 height 8
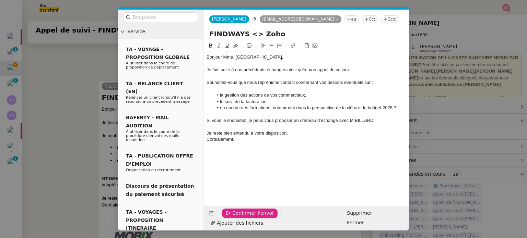
click at [244, 218] on span "Confirmer l'envoi" at bounding box center [252, 214] width 41 height 8
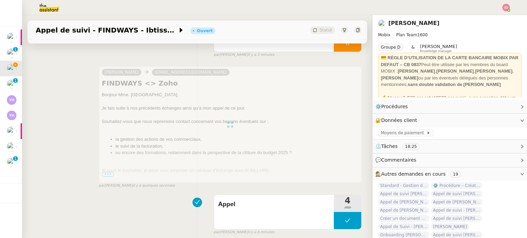
scroll to position [34, 0]
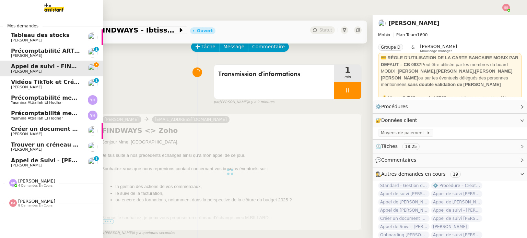
click at [40, 158] on span "[PERSON_NAME] de Suivi - [PERSON_NAME] / Pure Informatique" at bounding box center [93, 160] width 164 height 7
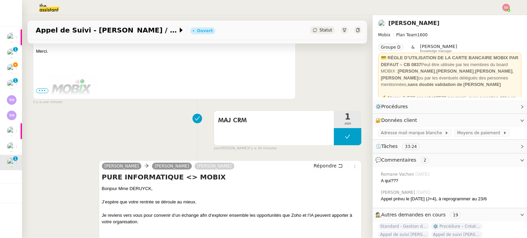
scroll to position [274, 0]
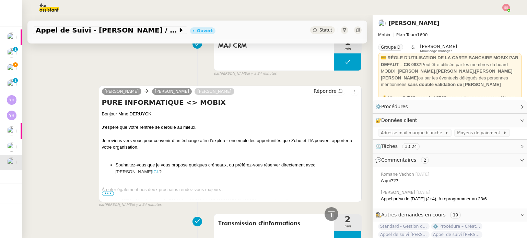
click at [108, 195] on span "•••" at bounding box center [108, 193] width 12 height 5
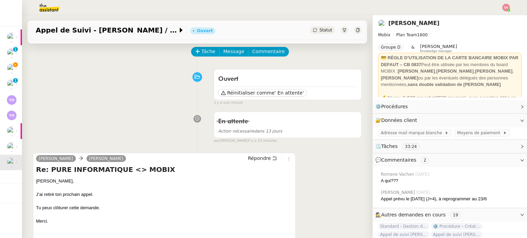
scroll to position [0, 0]
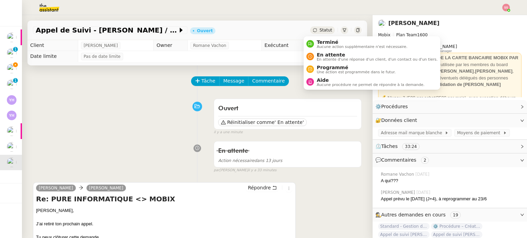
click at [319, 30] on span "Statut" at bounding box center [325, 30] width 13 height 5
click at [323, 41] on span "Terminé" at bounding box center [362, 41] width 91 height 5
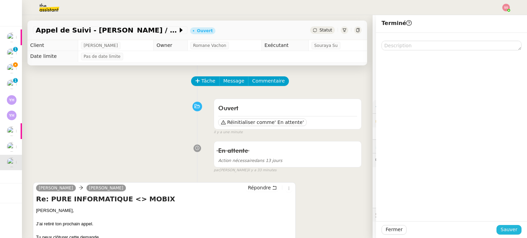
click at [505, 231] on span "Sauver" at bounding box center [509, 230] width 17 height 8
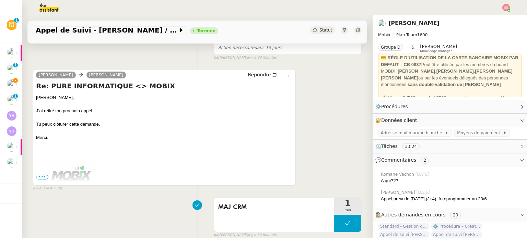
scroll to position [172, 0]
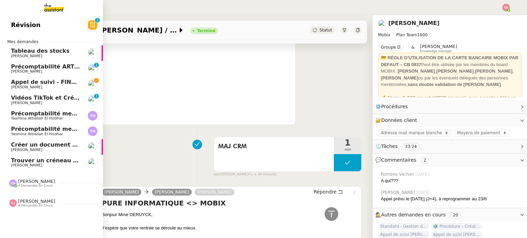
click at [50, 87] on span "[PERSON_NAME]" at bounding box center [45, 87] width 69 height 4
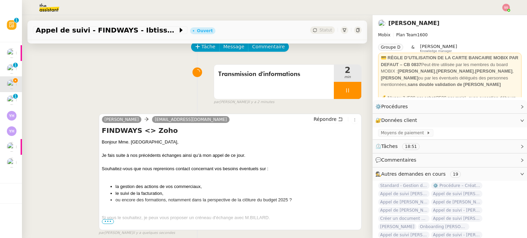
scroll to position [34, 0]
click at [352, 93] on div at bounding box center [347, 90] width 27 height 17
click at [350, 94] on button at bounding box center [355, 90] width 14 height 17
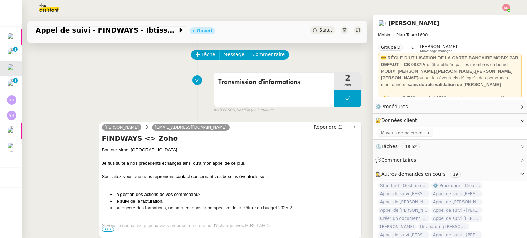
scroll to position [0, 0]
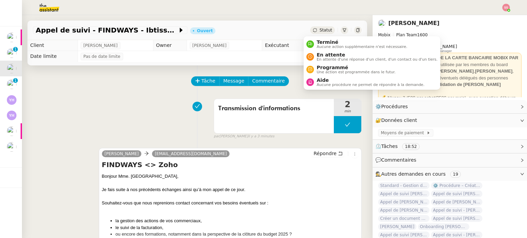
click at [313, 31] on icon at bounding box center [315, 30] width 4 height 4
click at [317, 52] on span "En attente" at bounding box center [377, 54] width 121 height 5
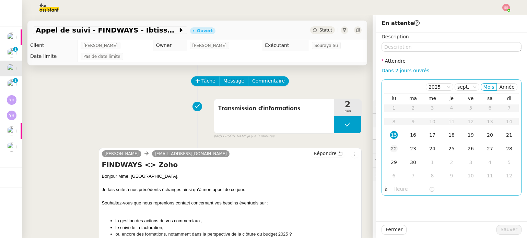
click at [390, 146] on div "22" at bounding box center [394, 149] width 8 height 8
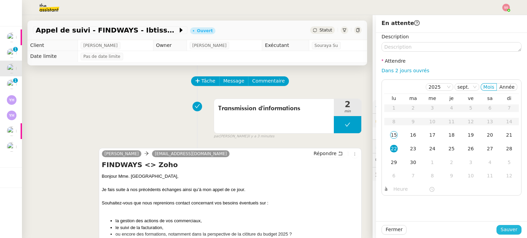
click at [509, 233] on span "Sauver" at bounding box center [509, 230] width 17 height 8
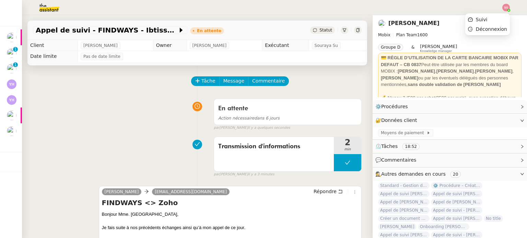
click at [508, 8] on img at bounding box center [506, 8] width 8 height 8
click at [493, 19] on li "Suivi" at bounding box center [487, 20] width 45 height 10
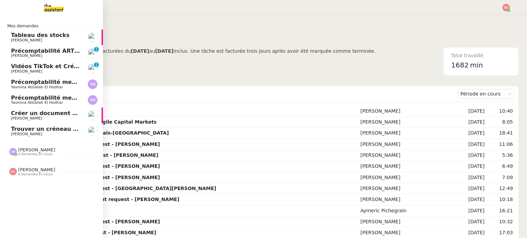
click at [32, 125] on link "Trouver un créneau pour discuter Michael Khayat" at bounding box center [51, 132] width 103 height 16
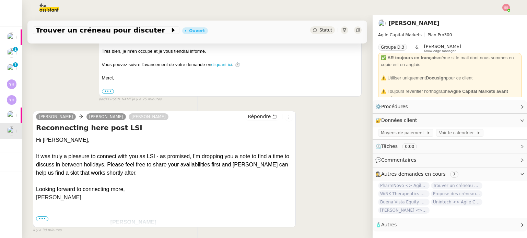
scroll to position [137, 0]
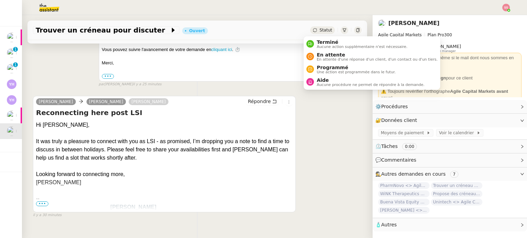
click at [319, 31] on span "Statut" at bounding box center [325, 30] width 13 height 5
click at [317, 58] on span "En attente d'une réponse d'un client, d'un contact ou d'un tiers." at bounding box center [377, 60] width 121 height 4
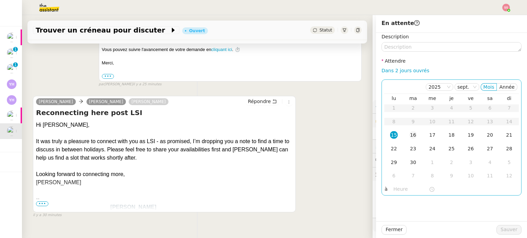
click at [409, 134] on div "16" at bounding box center [413, 135] width 8 height 8
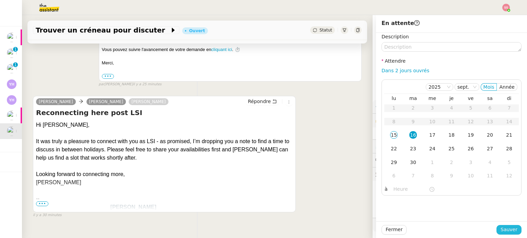
click at [514, 232] on button "Sauver" at bounding box center [508, 230] width 25 height 10
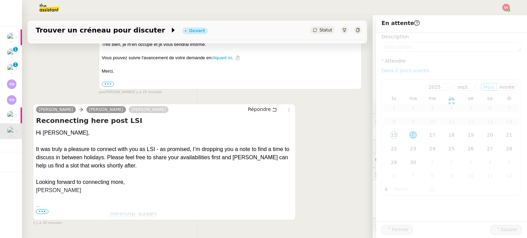
scroll to position [145, 0]
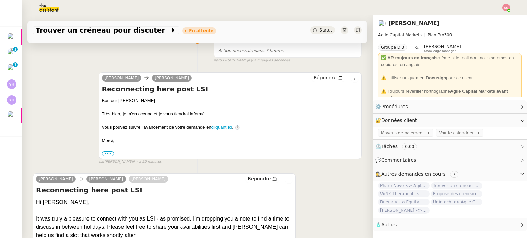
scroll to position [69, 0]
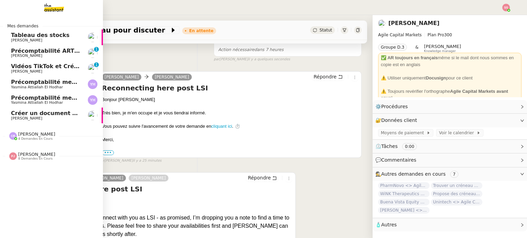
click at [37, 97] on span "Précomptabilité mensuelle de la SCI du Clos [PERSON_NAME] - septembre 2025" at bounding box center [102, 98] width 183 height 7
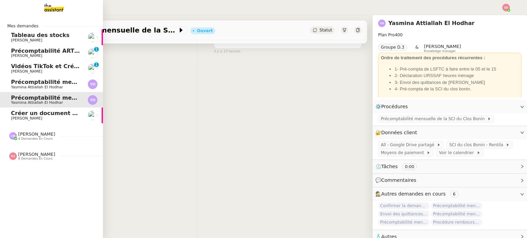
click at [50, 84] on span "Précomptabilité mensuelle - 4 août 2025" at bounding box center [74, 82] width 126 height 7
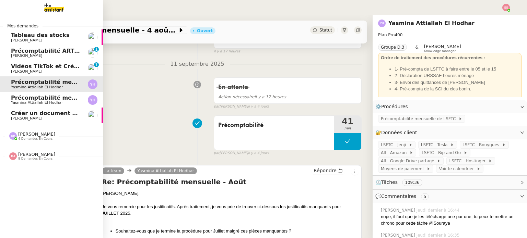
click at [36, 113] on span "Créer un document Google Docs des échanges d'e-mail" at bounding box center [96, 113] width 171 height 7
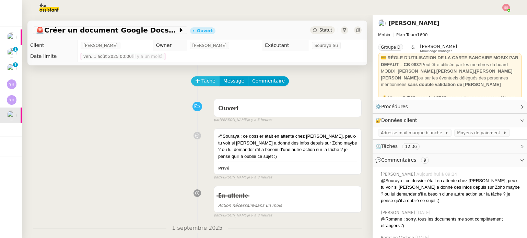
click at [204, 77] on button "Tâche" at bounding box center [205, 82] width 28 height 10
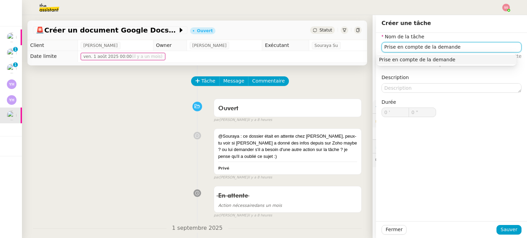
click at [381, 56] on nz-auto-option "Prise en compte de la demande" at bounding box center [446, 60] width 140 height 10
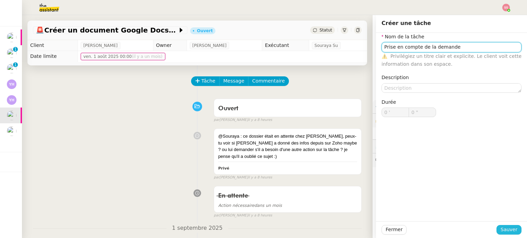
type input "Prise en compte de la demande"
click at [510, 229] on span "Sauver" at bounding box center [509, 230] width 17 height 8
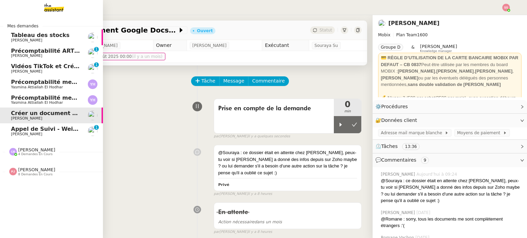
click at [34, 131] on span "[PERSON_NAME] de Suivi - Weigerding / [PERSON_NAME]" at bounding box center [82, 129] width 143 height 7
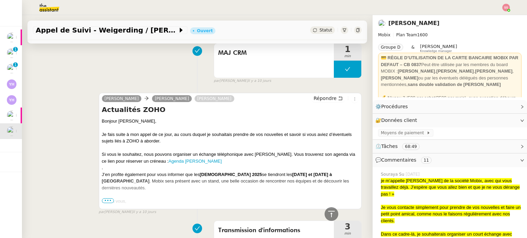
scroll to position [515, 0]
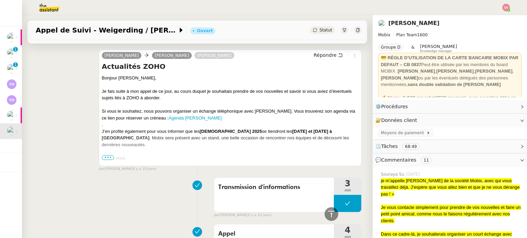
click at [105, 159] on span "•••" at bounding box center [108, 157] width 12 height 5
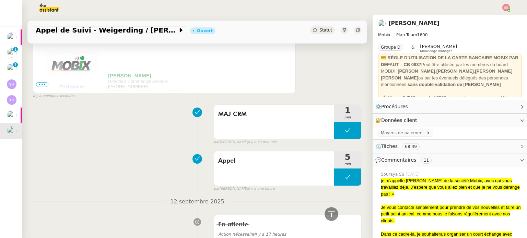
scroll to position [69, 0]
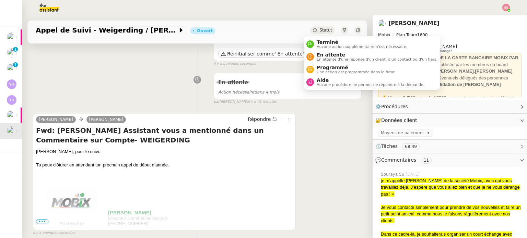
click at [319, 30] on span "Statut" at bounding box center [325, 30] width 13 height 5
click at [326, 41] on span "Terminé" at bounding box center [362, 41] width 91 height 5
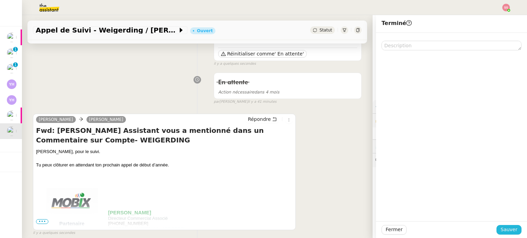
click at [500, 226] on button "Sauver" at bounding box center [508, 230] width 25 height 10
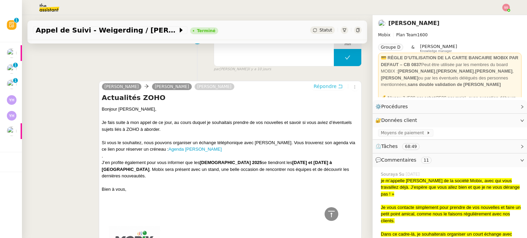
scroll to position [480, 0]
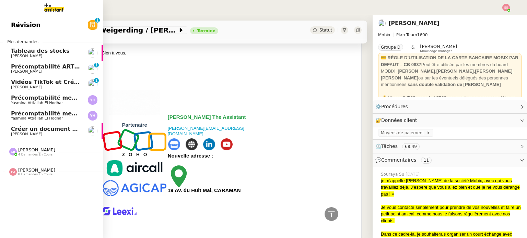
click at [20, 135] on span "[PERSON_NAME]" at bounding box center [26, 134] width 31 height 4
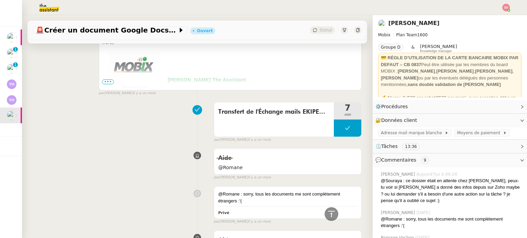
scroll to position [417, 0]
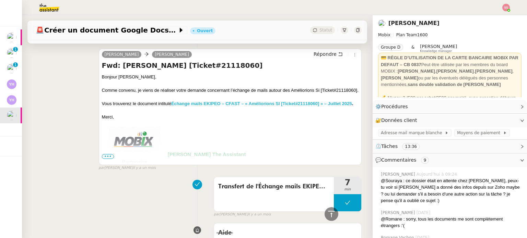
click at [219, 106] on strong "Échange mails EKIPEO – CFAST – « Améliorions SI [Ticket#21118060] » – Juillet 2…" at bounding box center [261, 103] width 181 height 5
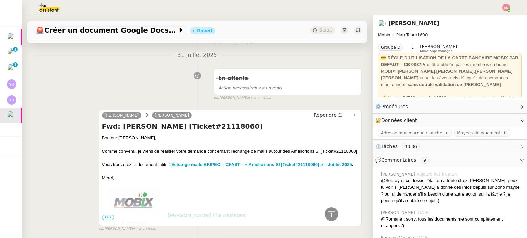
scroll to position [314, 0]
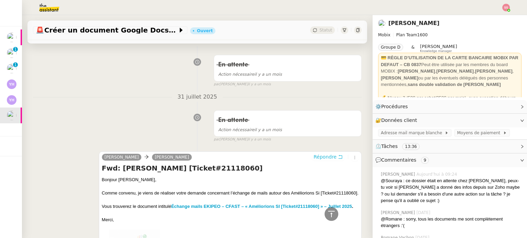
click at [314, 156] on span "Répondre" at bounding box center [325, 157] width 23 height 7
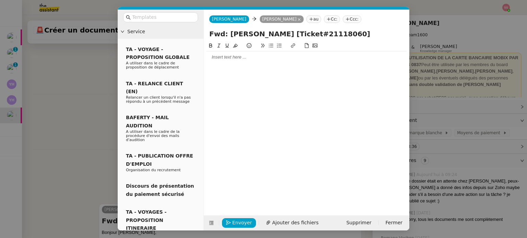
scroll to position [367, 0]
click at [231, 57] on div at bounding box center [307, 57] width 200 height 6
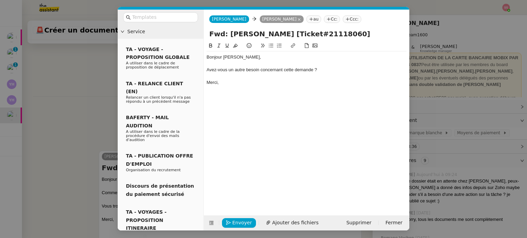
scroll to position [401, 0]
click at [247, 226] on span "Envoyer" at bounding box center [242, 223] width 20 height 8
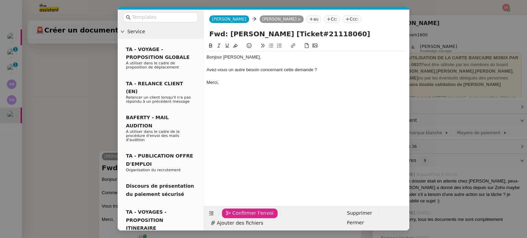
click at [247, 218] on span "Confirmer l'envoi" at bounding box center [252, 214] width 41 height 8
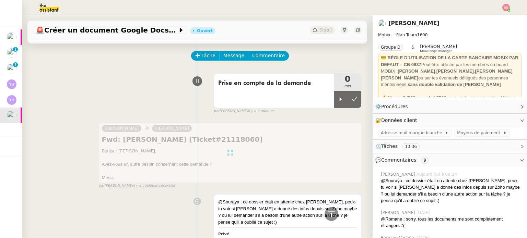
scroll to position [0, 0]
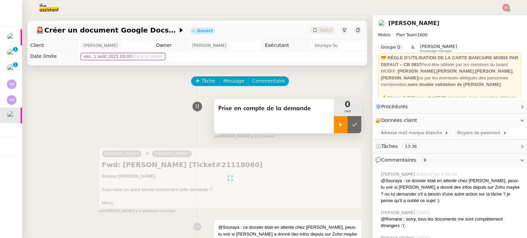
click at [335, 127] on div at bounding box center [341, 124] width 14 height 17
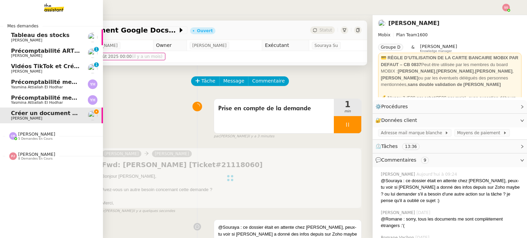
click at [43, 98] on span "Précomptabilité mensuelle de la SCI du Clos [PERSON_NAME] - septembre 2025" at bounding box center [102, 98] width 183 height 7
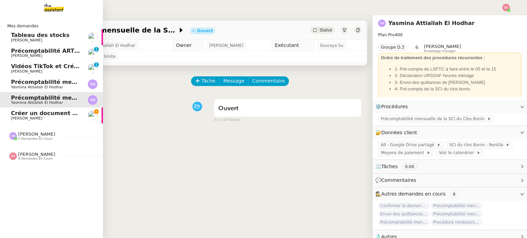
click at [50, 87] on span "Yasmina Attiallah El Hodhar" at bounding box center [37, 87] width 52 height 4
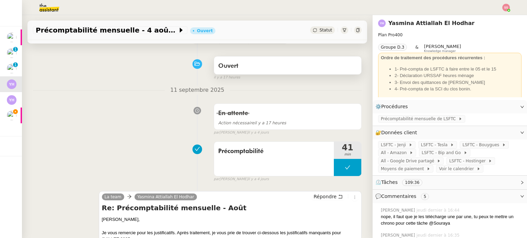
scroll to position [137, 0]
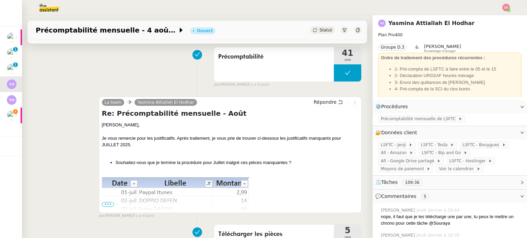
click at [106, 204] on span "•••" at bounding box center [108, 204] width 12 height 5
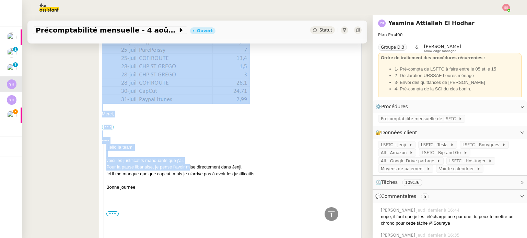
scroll to position [412, 0]
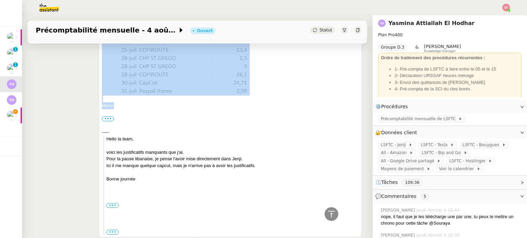
drag, startPoint x: 101, startPoint y: 126, endPoint x: 152, endPoint y: 104, distance: 55.1
click at [152, 104] on div "Yasmina, Je vous remercie pour les justificatifs. Après traitement, je vous pri…" at bounding box center [230, 41] width 257 height 389
click at [127, 109] on div "Merci," at bounding box center [230, 106] width 257 height 7
click at [119, 107] on div "Merci," at bounding box center [230, 106] width 257 height 7
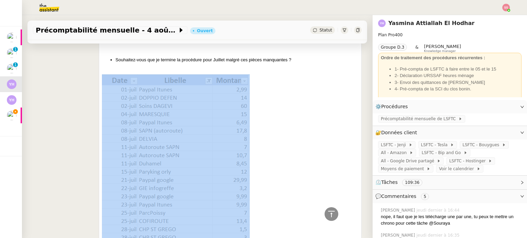
scroll to position [172, 0]
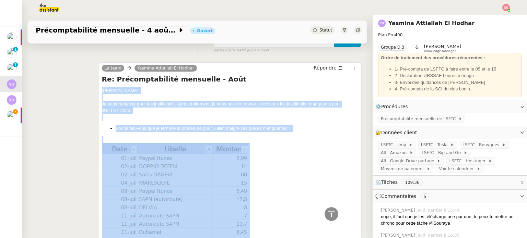
drag, startPoint x: 116, startPoint y: 107, endPoint x: 96, endPoint y: 92, distance: 24.4
copy div "Yasmina, Je vous remercie pour les justificatifs. Après traitement, je vous pri…"
click at [314, 67] on span "Répondre" at bounding box center [325, 68] width 23 height 7
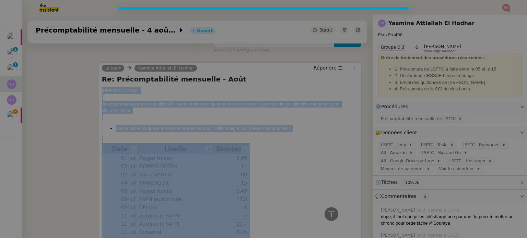
scroll to position [224, 0]
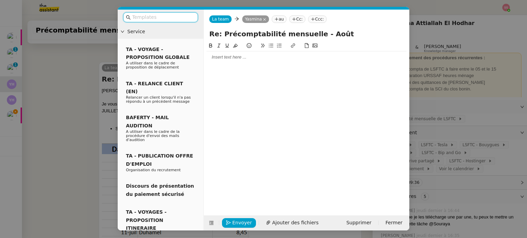
click at [219, 61] on div at bounding box center [307, 57] width 200 height 12
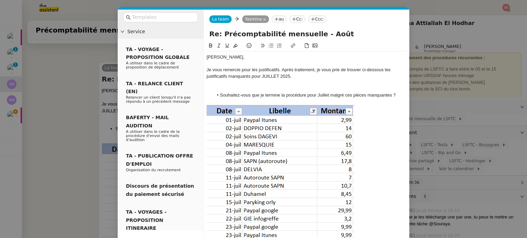
scroll to position [314, 0]
click at [257, 82] on div at bounding box center [307, 83] width 200 height 6
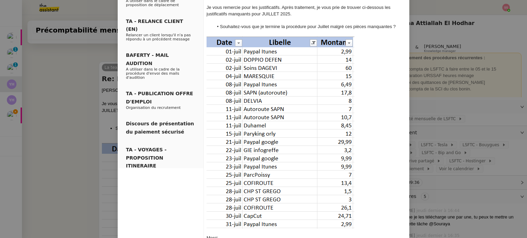
scroll to position [103, 0]
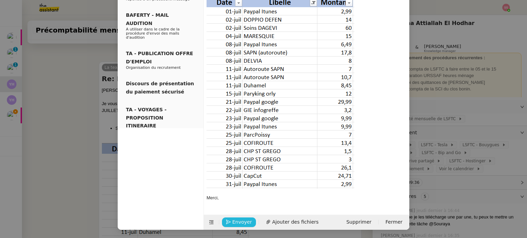
click at [235, 221] on span "Envoyer" at bounding box center [242, 223] width 20 height 8
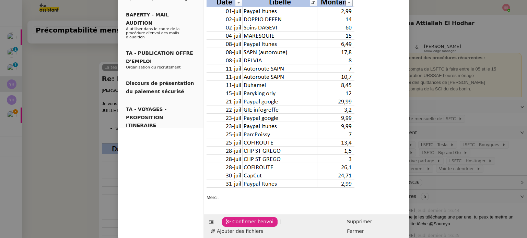
click at [235, 221] on span "Confirmer l'envoi" at bounding box center [252, 222] width 41 height 8
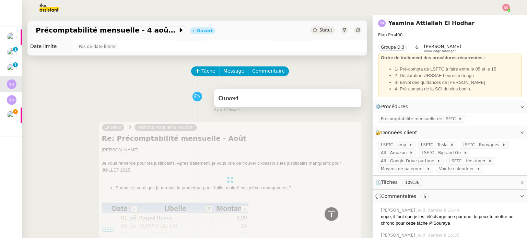
scroll to position [0, 0]
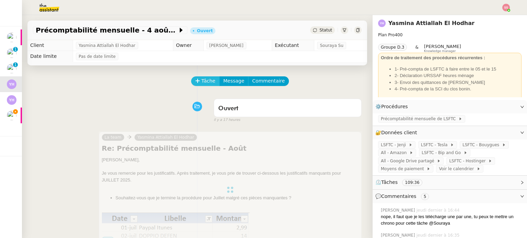
click at [201, 81] on span "Tâche" at bounding box center [208, 81] width 14 height 8
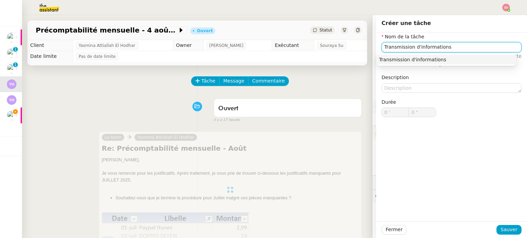
click at [412, 63] on div "Transmission d'informations" at bounding box center [446, 60] width 135 height 6
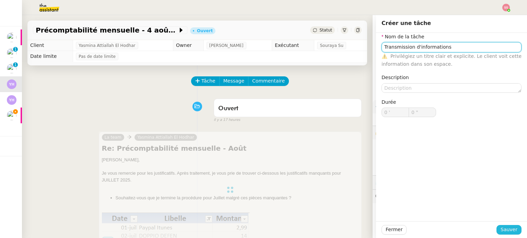
type input "Transmission d'informations"
click at [501, 230] on span "Sauver" at bounding box center [509, 230] width 17 height 8
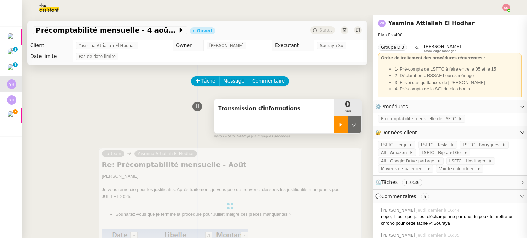
click at [334, 124] on div at bounding box center [341, 124] width 14 height 17
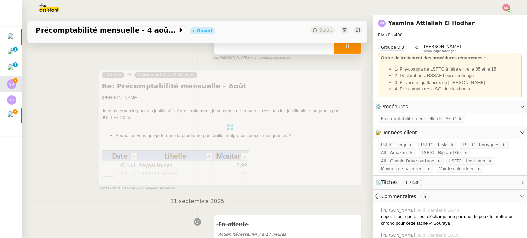
scroll to position [103, 0]
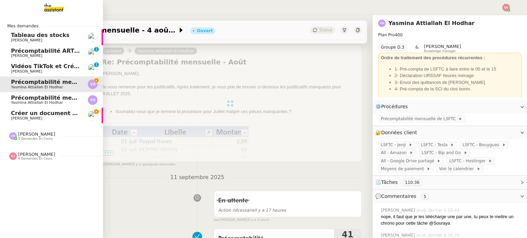
drag, startPoint x: 24, startPoint y: 114, endPoint x: 40, endPoint y: 111, distance: 16.0
click at [24, 114] on span "Créer un document Google Docs des échanges d'e-mail" at bounding box center [96, 113] width 171 height 7
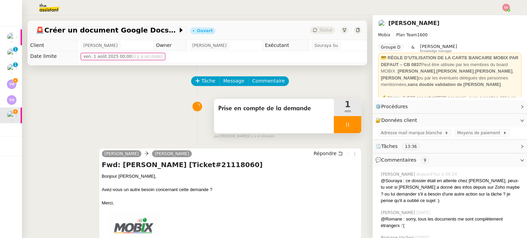
scroll to position [34, 0]
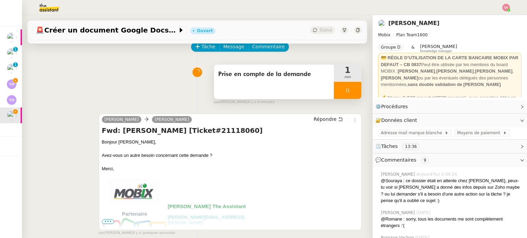
click at [346, 94] on div at bounding box center [347, 90] width 27 height 17
click at [352, 93] on icon at bounding box center [354, 90] width 5 height 5
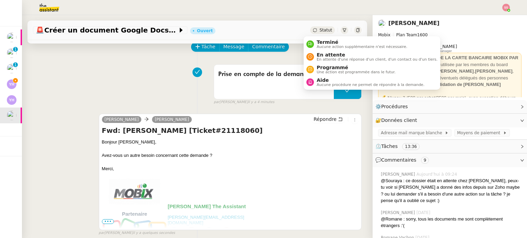
click at [310, 33] on div "Statut" at bounding box center [322, 30] width 25 height 8
click at [320, 58] on span "En attente d'une réponse d'un client, d'un contact ou d'un tiers." at bounding box center [377, 60] width 121 height 4
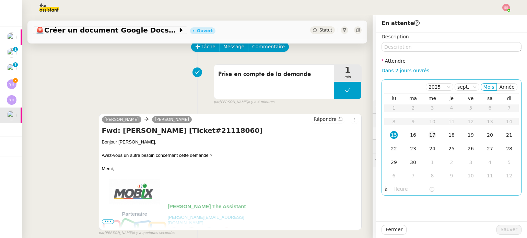
drag, startPoint x: 431, startPoint y: 135, endPoint x: 435, endPoint y: 141, distance: 7.1
click at [431, 135] on td "17" at bounding box center [432, 136] width 19 height 14
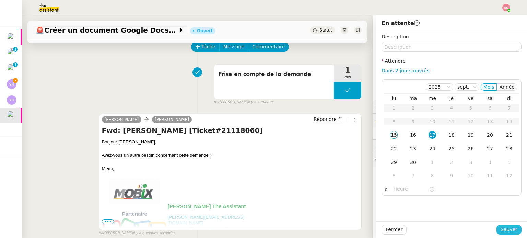
click at [513, 230] on button "Sauver" at bounding box center [508, 230] width 25 height 10
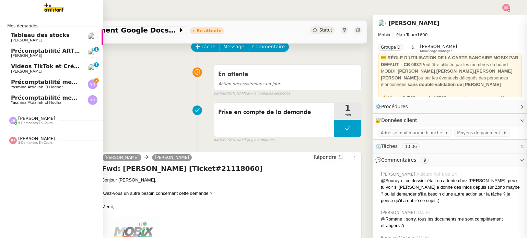
click at [41, 85] on span "Précomptabilité mensuelle - 4 août 2025" at bounding box center [74, 82] width 126 height 7
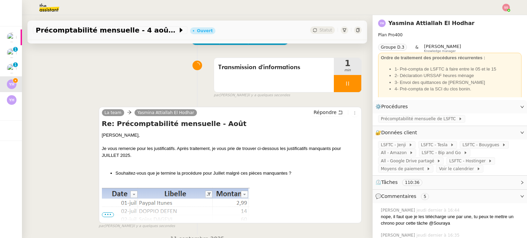
scroll to position [69, 0]
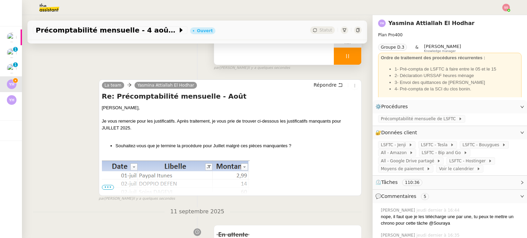
click at [337, 61] on div at bounding box center [347, 56] width 27 height 17
click at [352, 58] on icon at bounding box center [354, 56] width 5 height 5
click at [319, 29] on span "Statut" at bounding box center [325, 30] width 13 height 5
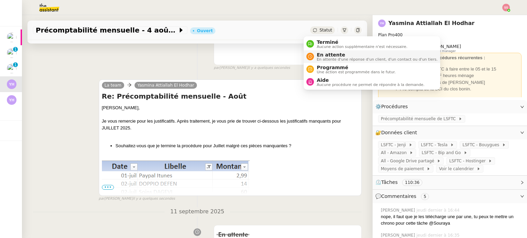
click at [330, 59] on span "En attente d'une réponse d'un client, d'un contact ou d'un tiers." at bounding box center [377, 60] width 121 height 4
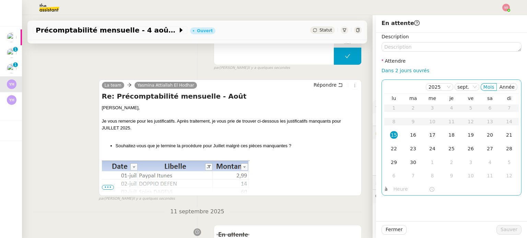
click at [432, 135] on td "17" at bounding box center [432, 136] width 19 height 14
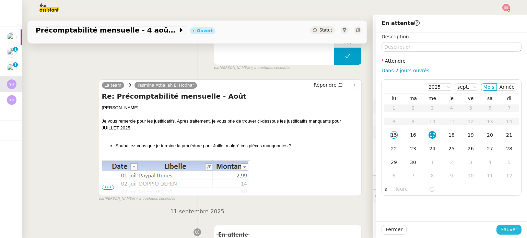
click at [507, 230] on span "Sauver" at bounding box center [509, 230] width 17 height 8
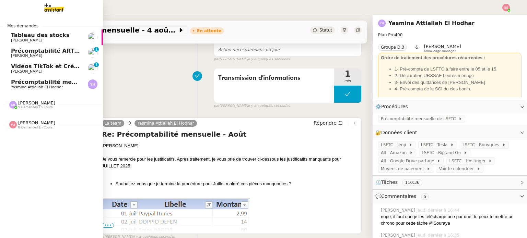
click at [55, 85] on span "Yasmina Attiallah El Hodhar" at bounding box center [45, 87] width 69 height 4
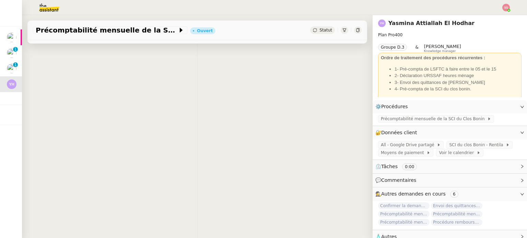
scroll to position [92, 0]
click at [393, 120] on span "Précomptabilité mensuelle de la SCI du Clos Bonin" at bounding box center [434, 119] width 106 height 7
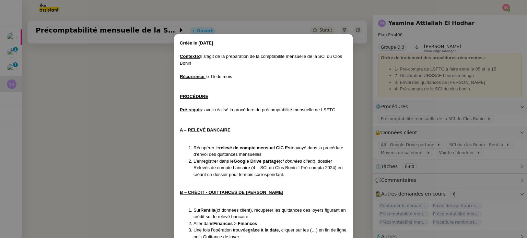
click at [133, 100] on nz-modal-container "Créée le 13/11/2024 Contexte : Il s'agit de la préparation de la comptabilité m…" at bounding box center [263, 119] width 527 height 238
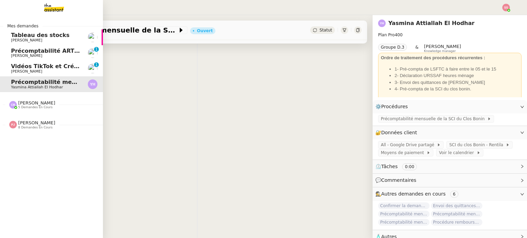
click at [25, 127] on span "8 demandes en cours" at bounding box center [35, 128] width 34 height 4
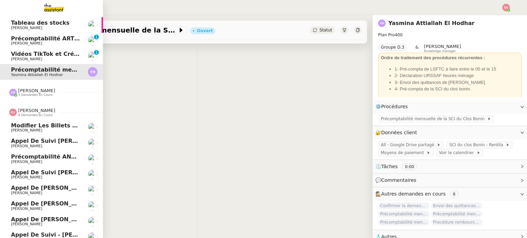
scroll to position [23, 0]
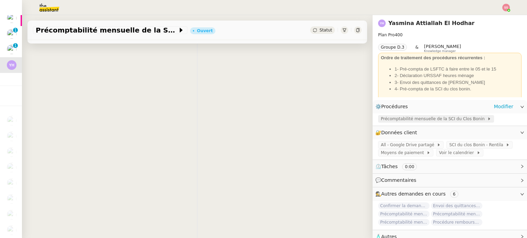
click at [429, 118] on span "Précomptabilité mensuelle de la SCI du Clos Bonin" at bounding box center [434, 119] width 106 height 7
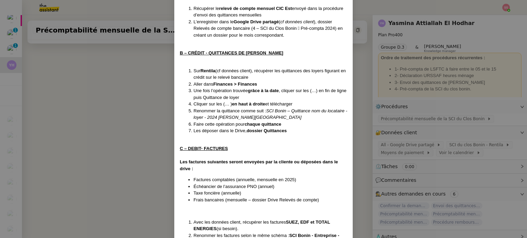
scroll to position [137, 0]
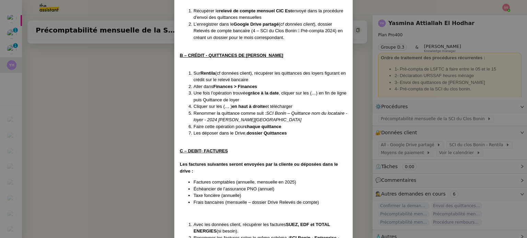
click at [108, 104] on nz-modal-container "Créée le 13/11/2024 Contexte : Il s'agit de la préparation de la comptabilité m…" at bounding box center [263, 119] width 527 height 238
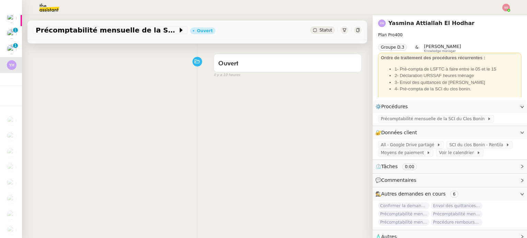
scroll to position [0, 0]
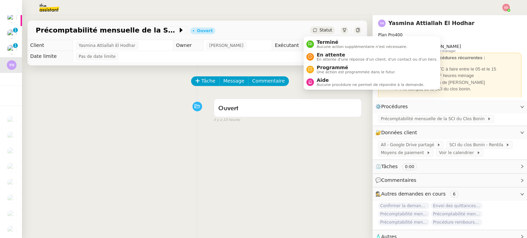
click at [314, 33] on div "Statut" at bounding box center [322, 30] width 25 height 8
click at [326, 85] on span "Aucune procédure ne permet de répondre à la demande." at bounding box center [371, 85] width 108 height 4
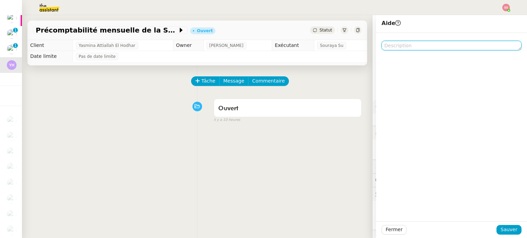
click at [400, 49] on textarea at bounding box center [452, 46] width 140 height 10
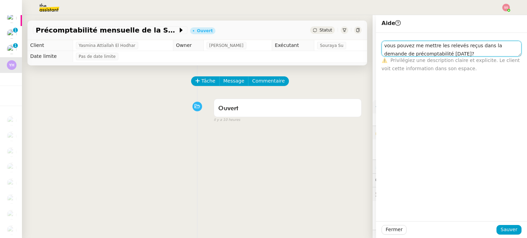
drag, startPoint x: 468, startPoint y: 52, endPoint x: 357, endPoint y: 36, distance: 112.3
click at [357, 36] on app-ticket "Précomptabilité mensuelle de la SCI du Clos Bonin - septembre 2025 Ouvert Statu…" at bounding box center [274, 126] width 505 height 223
type textarea "vous pouvez me mettre les relevés reçus dans la demande de précomptabilité sept…"
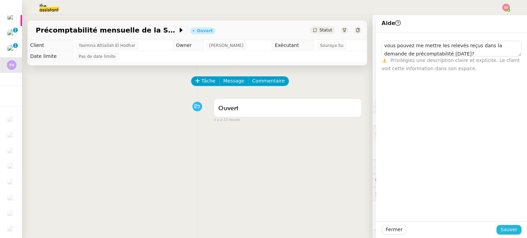
click at [502, 232] on span "Sauver" at bounding box center [509, 230] width 17 height 8
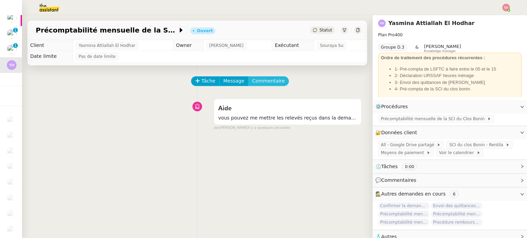
click at [265, 83] on span "Commentaire" at bounding box center [268, 81] width 33 height 8
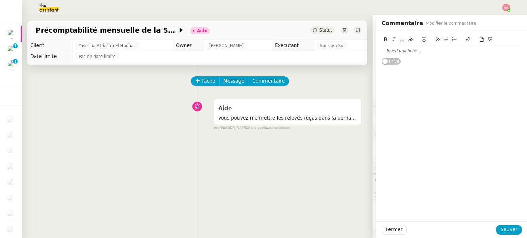
click at [404, 58] on div "Privé" at bounding box center [452, 49] width 140 height 32
click at [407, 55] on div at bounding box center [452, 51] width 140 height 12
click at [513, 227] on button "Sauver" at bounding box center [508, 230] width 25 height 10
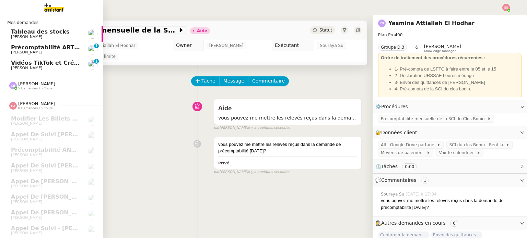
click at [40, 57] on link "Vidéos TikTok et Créatives META - septembre 2025 Anthony Morcillo 0 1 2 3 4 5 6…" at bounding box center [51, 65] width 103 height 16
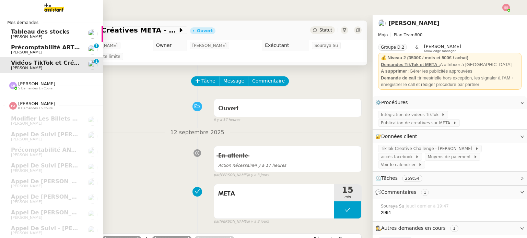
click at [48, 50] on span "[PERSON_NAME]" at bounding box center [45, 52] width 69 height 4
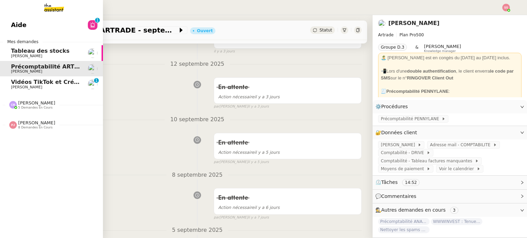
click at [33, 119] on span "Pauline Jennah 8 demandes en cours" at bounding box center [54, 122] width 103 height 14
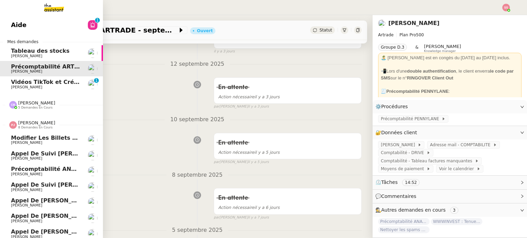
click at [39, 136] on span "Modifier les billets d'avion pour retour à Bali" at bounding box center [109, 138] width 196 height 7
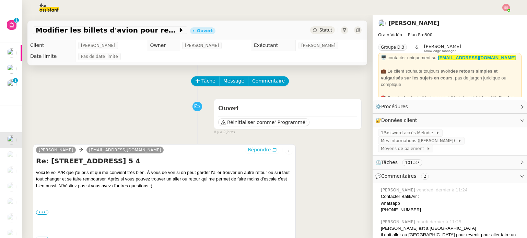
click at [248, 148] on span "Répondre" at bounding box center [259, 150] width 23 height 7
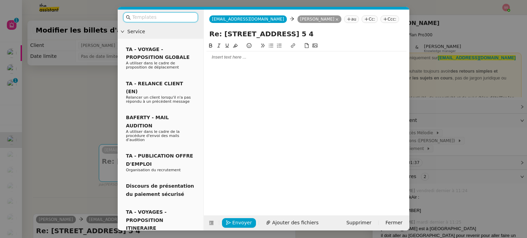
click at [253, 55] on div at bounding box center [307, 57] width 200 height 6
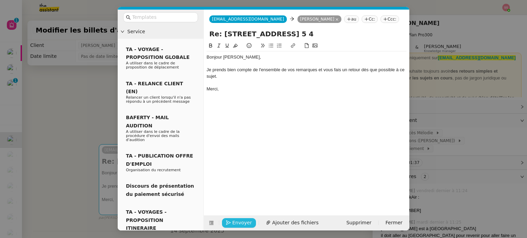
click at [247, 220] on span "Envoyer" at bounding box center [242, 223] width 20 height 8
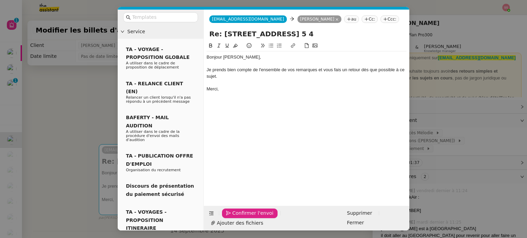
click at [247, 218] on span "Confirmer l'envoi" at bounding box center [252, 214] width 41 height 8
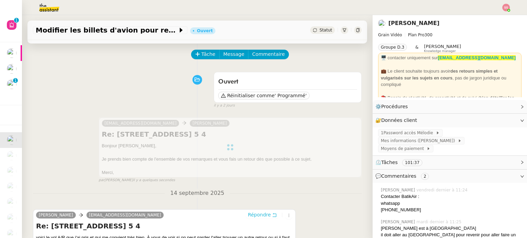
scroll to position [26, 0]
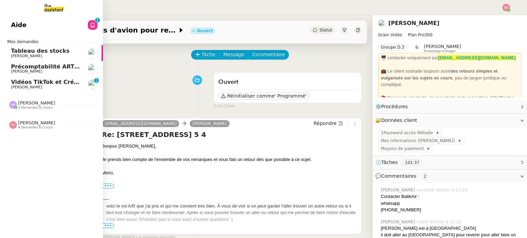
drag, startPoint x: 43, startPoint y: 68, endPoint x: 48, endPoint y: 68, distance: 5.2
click at [43, 68] on span "Précomptabilité ARTRADE - septembre 2025" at bounding box center [79, 66] width 137 height 7
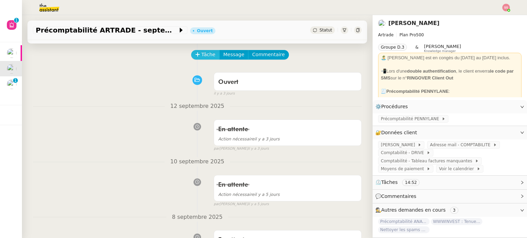
click at [201, 53] on span "Tâche" at bounding box center [208, 55] width 14 height 8
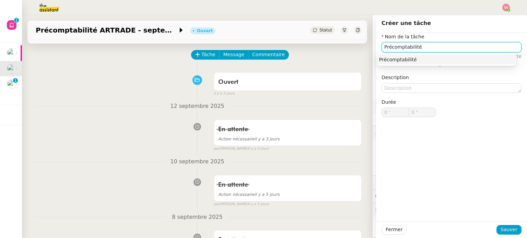
click at [384, 60] on div "Précomptabilité" at bounding box center [446, 60] width 135 height 6
type input "Précomptabilité"
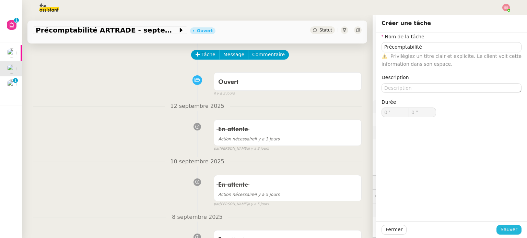
click at [509, 232] on span "Sauver" at bounding box center [509, 230] width 17 height 8
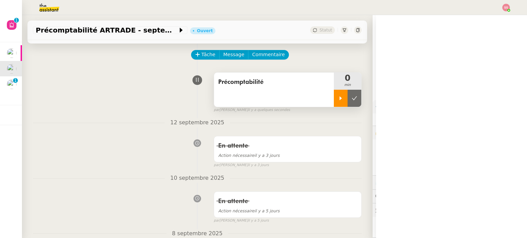
click at [338, 100] on icon at bounding box center [340, 98] width 5 height 5
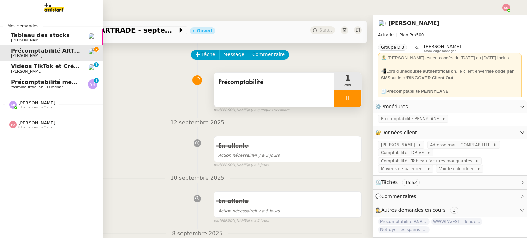
click at [34, 85] on span "Yasmina Attiallah El Hodhar" at bounding box center [37, 87] width 52 height 4
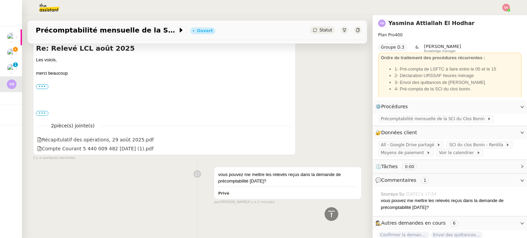
scroll to position [74, 0]
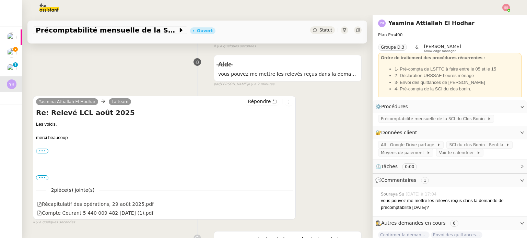
click at [43, 153] on label "•••" at bounding box center [42, 151] width 12 height 5
click at [0, 0] on input "•••" at bounding box center [0, 0] width 0 height 0
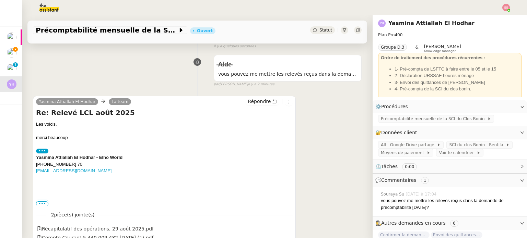
drag, startPoint x: 41, startPoint y: 206, endPoint x: 46, endPoint y: 202, distance: 6.6
click at [41, 206] on span "•••" at bounding box center [42, 204] width 12 height 5
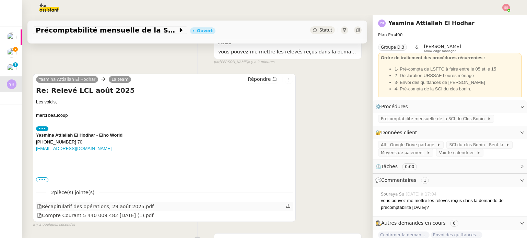
scroll to position [108, 0]
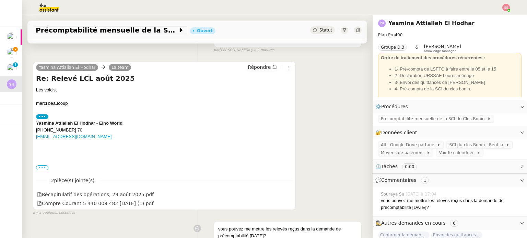
click at [38, 171] on label "•••" at bounding box center [42, 168] width 12 height 5
click at [0, 0] on input "•••" at bounding box center [0, 0] width 0 height 0
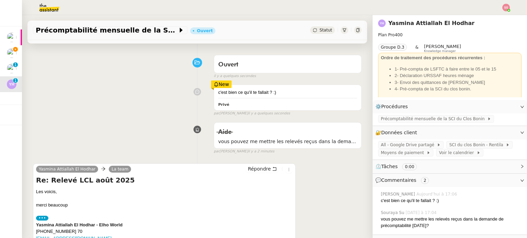
scroll to position [8, 0]
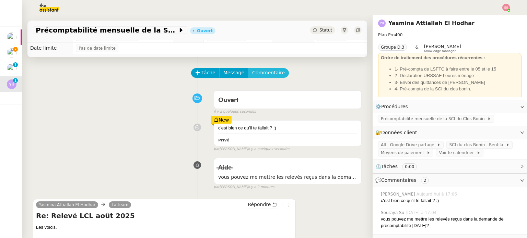
click at [261, 74] on span "Commentaire" at bounding box center [268, 73] width 33 height 8
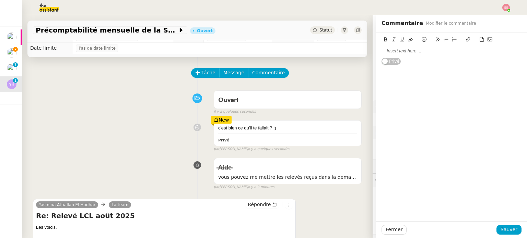
click at [413, 53] on div at bounding box center [452, 51] width 140 height 6
click at [512, 227] on span "Sauver" at bounding box center [509, 230] width 17 height 8
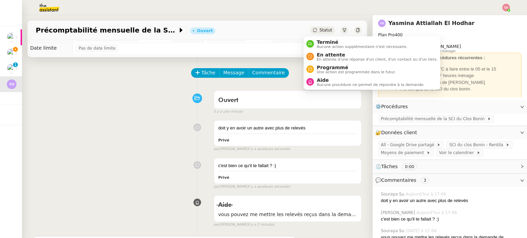
click at [319, 32] on span "Statut" at bounding box center [325, 30] width 13 height 5
click at [313, 78] on div "Aide Aucune procédure ne permet de répondre à la demande." at bounding box center [365, 82] width 118 height 9
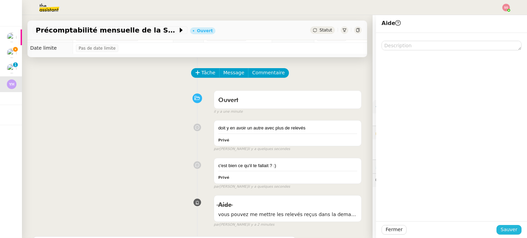
click at [497, 229] on button "Sauver" at bounding box center [508, 230] width 25 height 10
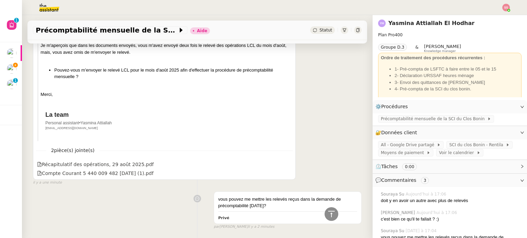
scroll to position [361, 0]
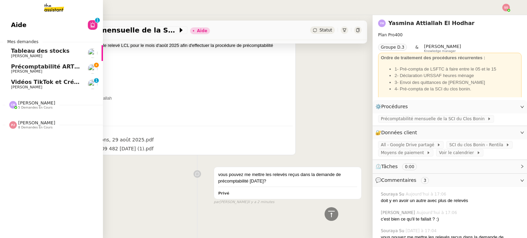
click at [43, 84] on span "Vidéos TikTok et Créatives META - septembre 2025" at bounding box center [89, 82] width 157 height 7
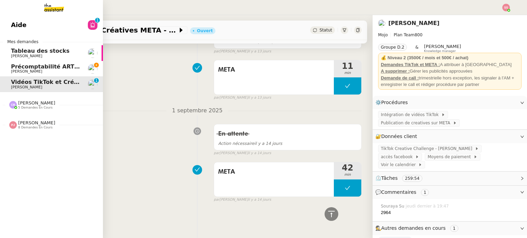
click at [56, 68] on span "Précomptabilité ARTRADE - septembre 2025" at bounding box center [79, 66] width 137 height 7
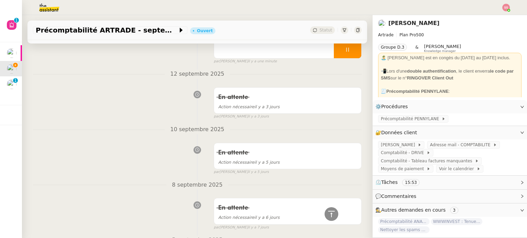
scroll to position [35, 0]
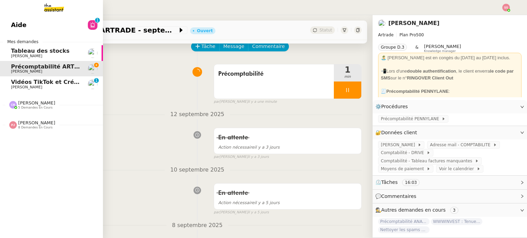
click at [31, 119] on span "Pauline Jennah 8 demandes en cours" at bounding box center [54, 122] width 103 height 14
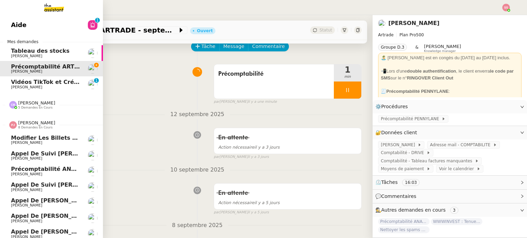
scroll to position [23, 0]
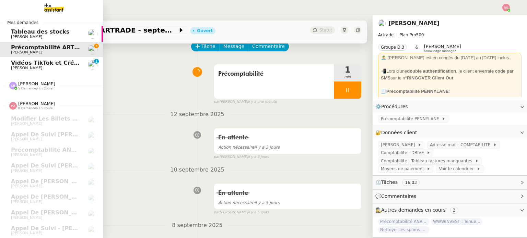
click at [41, 87] on span "5 demandes en cours" at bounding box center [35, 89] width 34 height 4
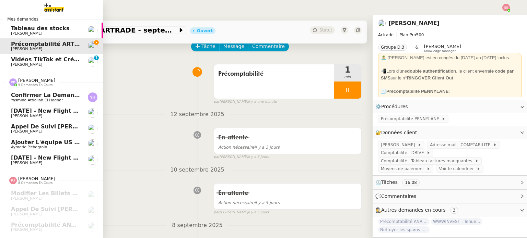
scroll to position [0, 0]
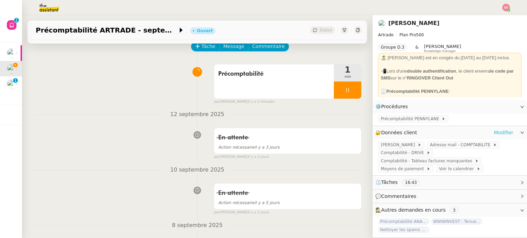
click at [501, 137] on link "Modifier" at bounding box center [504, 133] width 20 height 8
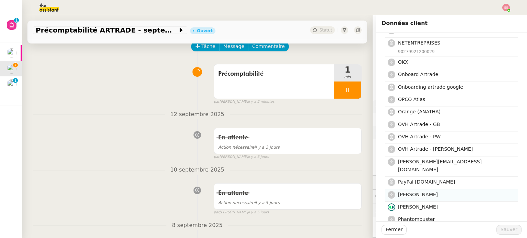
scroll to position [1510, 0]
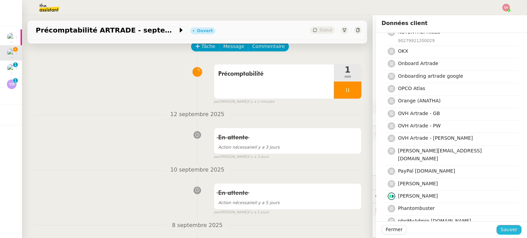
click at [497, 229] on button "Sauver" at bounding box center [508, 230] width 25 height 10
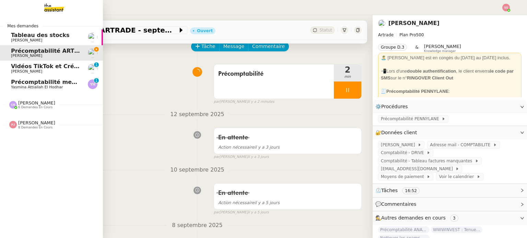
click at [43, 79] on span "Précomptabilité mensuelle de la SCI du Clos [PERSON_NAME] - septembre 2025" at bounding box center [102, 82] width 183 height 7
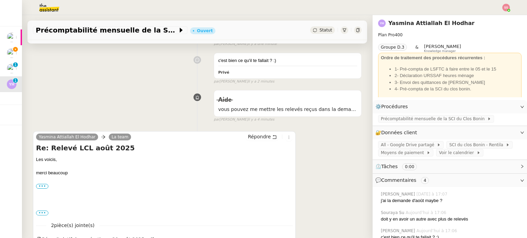
scroll to position [274, 0]
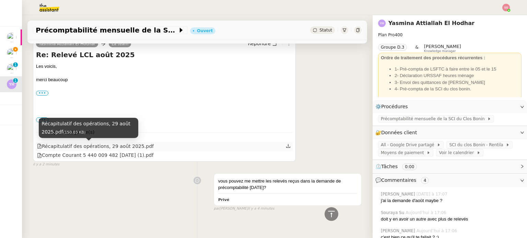
click at [89, 148] on div "Récapitulatif des opérations, 29 août 2025.pdf" at bounding box center [95, 147] width 117 height 8
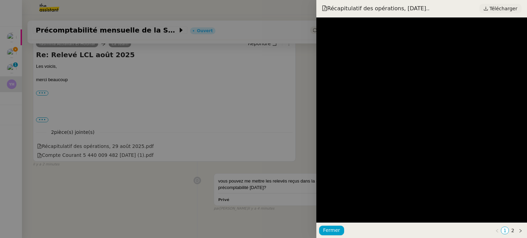
click at [493, 11] on span "Télécharger" at bounding box center [504, 8] width 28 height 9
click at [107, 108] on div at bounding box center [263, 119] width 527 height 238
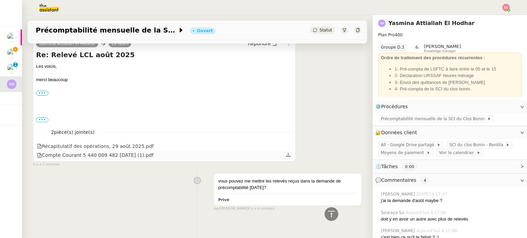
click at [95, 155] on div "Compte Courant 5 440 009 482 Sept 04 (1).pdf" at bounding box center [95, 156] width 116 height 8
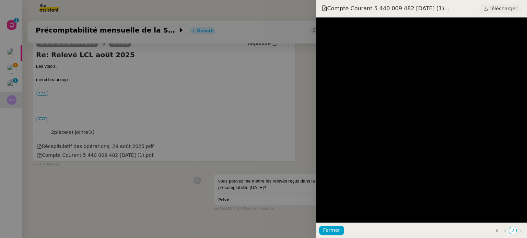
click at [497, 8] on span "Télécharger" at bounding box center [504, 8] width 28 height 9
click at [145, 89] on div at bounding box center [263, 119] width 527 height 238
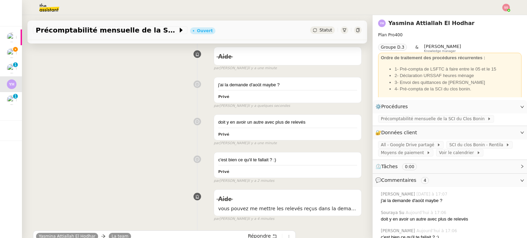
scroll to position [206, 0]
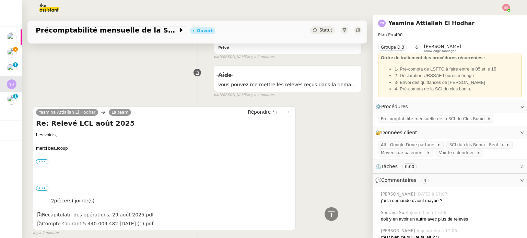
click at [38, 164] on label "•••" at bounding box center [42, 162] width 12 height 5
click at [0, 0] on input "•••" at bounding box center [0, 0] width 0 height 0
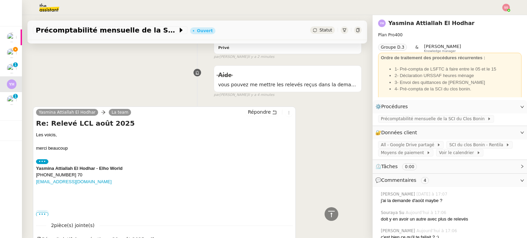
drag, startPoint x: 39, startPoint y: 214, endPoint x: 45, endPoint y: 206, distance: 9.3
click at [39, 214] on span "•••" at bounding box center [42, 214] width 12 height 5
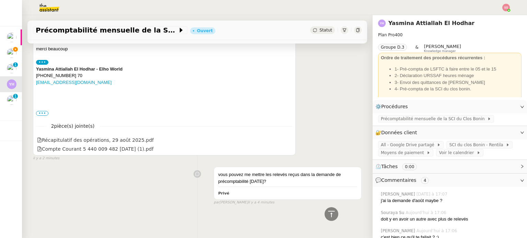
scroll to position [309, 0]
click at [40, 110] on div "••• Le ven. 12 sept. 2025 à 14:50, La team < lateam@theassistant.com > a écrit …" at bounding box center [164, 113] width 257 height 7
click at [44, 112] on label "•••" at bounding box center [42, 113] width 12 height 5
click at [0, 0] on input "•••" at bounding box center [0, 0] width 0 height 0
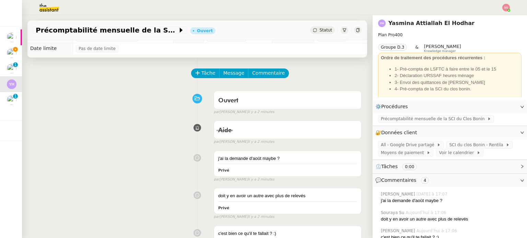
scroll to position [0, 0]
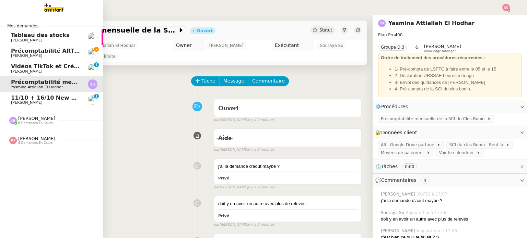
click at [40, 98] on span "11/10 + 16/10 New flight request - [PERSON_NAME]" at bounding box center [117, 98] width 212 height 7
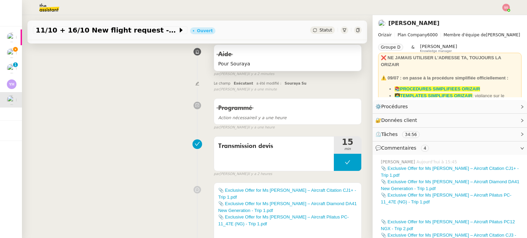
scroll to position [34, 0]
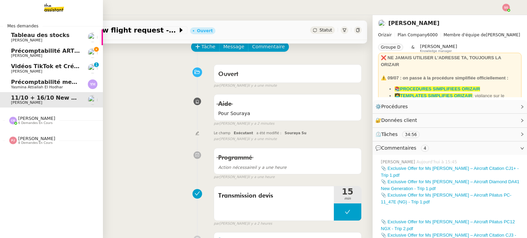
click at [51, 55] on span "[PERSON_NAME]" at bounding box center [45, 56] width 69 height 4
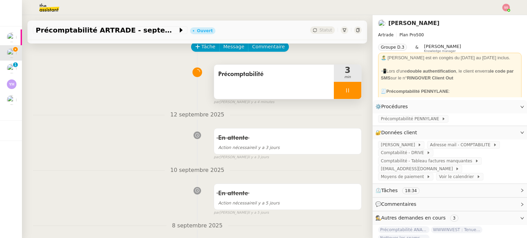
click at [349, 90] on div at bounding box center [347, 90] width 27 height 17
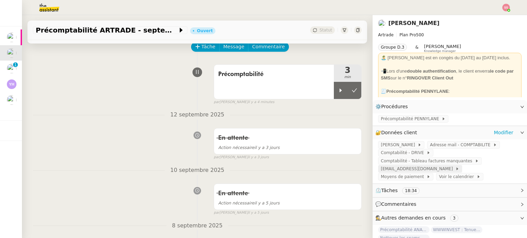
click at [455, 166] on span "pw@artrade.app" at bounding box center [418, 169] width 74 height 7
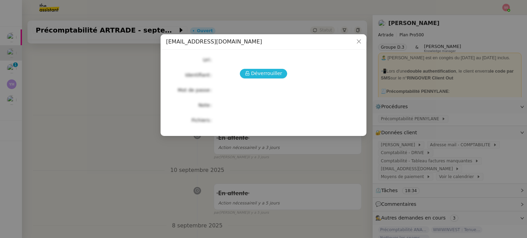
click at [257, 70] on span "Déverrouiller" at bounding box center [266, 74] width 31 height 8
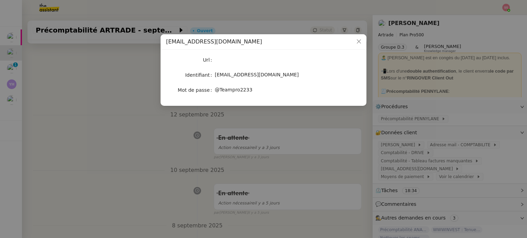
click at [237, 91] on span "@Teampro2233" at bounding box center [234, 89] width 38 height 5
copy span "@Teampro2233"
click at [123, 142] on nz-modal-container "pw@artrade.app Url Identifiant pw@artrade.app Mot de passe @Teampro2233" at bounding box center [263, 119] width 527 height 238
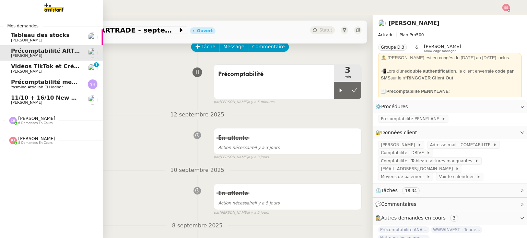
click at [40, 103] on span "[PERSON_NAME]" at bounding box center [45, 103] width 69 height 4
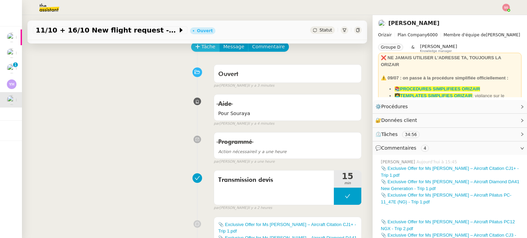
click at [203, 49] on span "Tâche" at bounding box center [208, 47] width 14 height 8
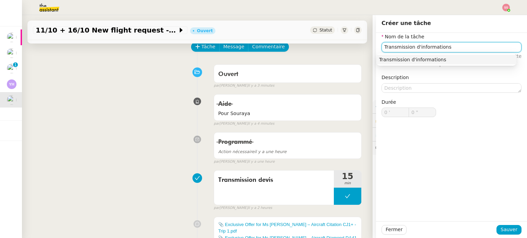
click at [421, 58] on div "Transmission d'informations" at bounding box center [446, 60] width 135 height 6
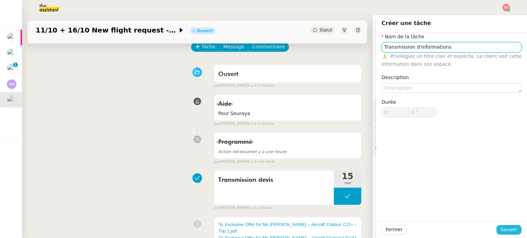
type input "Transmission d'informations"
click at [501, 229] on span "Sauver" at bounding box center [509, 230] width 17 height 8
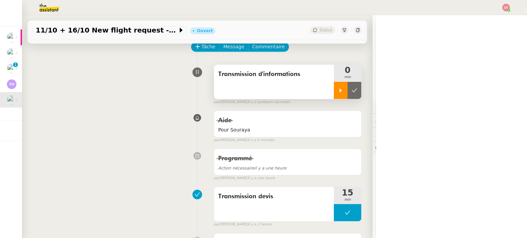
click at [340, 92] on icon at bounding box center [341, 91] width 2 height 4
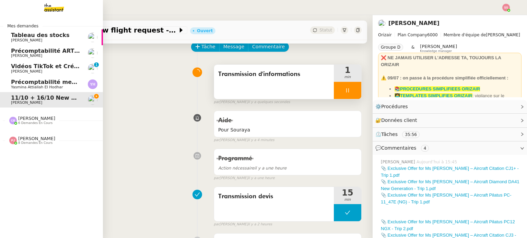
click at [47, 83] on span "Précomptabilité mensuelle de la SCI du Clos [PERSON_NAME] - septembre 2025" at bounding box center [102, 82] width 183 height 7
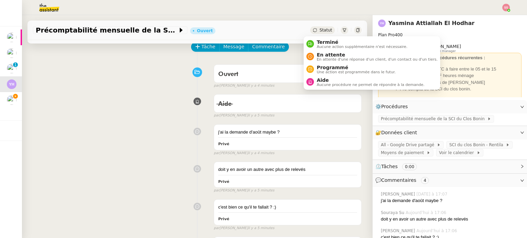
click at [319, 32] on span "Statut" at bounding box center [325, 30] width 13 height 5
click at [326, 58] on span "En attente d'une réponse d'un client, d'un contact ou d'un tiers." at bounding box center [377, 60] width 121 height 4
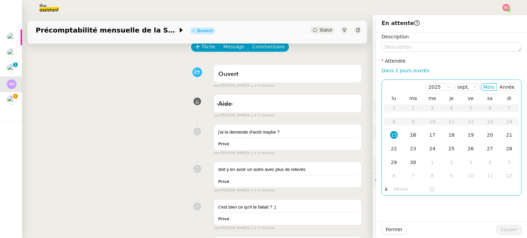
click at [410, 137] on div "16" at bounding box center [413, 135] width 8 height 8
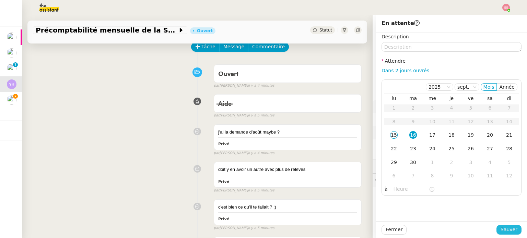
click at [509, 231] on span "Sauver" at bounding box center [509, 230] width 17 height 8
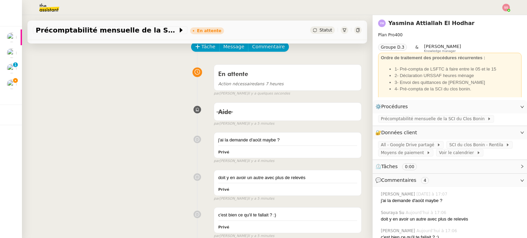
click at [505, 13] on div at bounding box center [263, 7] width 493 height 15
click at [506, 10] on img at bounding box center [506, 8] width 8 height 8
click at [494, 17] on li "Suivi" at bounding box center [487, 20] width 45 height 10
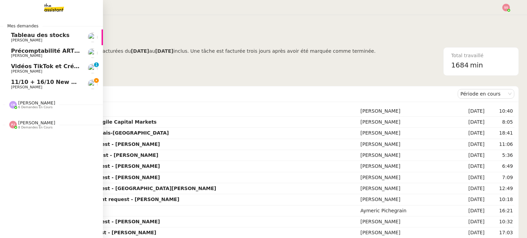
click at [24, 79] on span "11/10 + 16/10 New flight request - [PERSON_NAME]" at bounding box center [117, 82] width 212 height 7
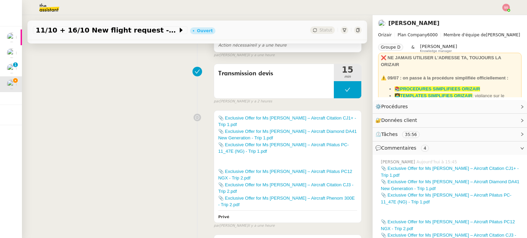
scroll to position [206, 0]
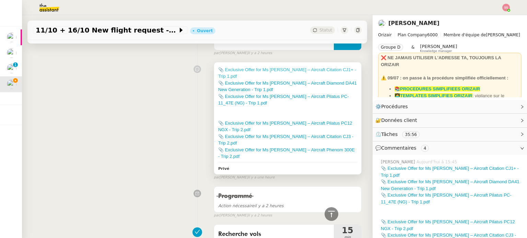
click at [303, 72] on link "📎 Exclusive Offer for Ms Schmitt Opitz – Aircraft Citation CJ1+ - Trip 1.pdf" at bounding box center [287, 73] width 138 height 12
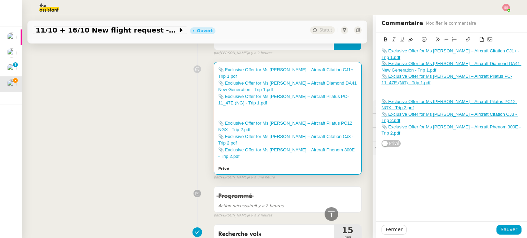
click at [431, 182] on div "📎 Exclusive Offer for Ms Schmitt Opitz – Aircraft Citation CJ1+ - Trip 1.pdf 📎 …" at bounding box center [451, 127] width 151 height 189
click at [393, 67] on div "📎 Exclusive Offer for Ms Schmitt Opitz – Aircraft Diamond DA41 New Generation -…" at bounding box center [452, 67] width 140 height 13
click at [411, 79] on link "https://dashboard.theassistant.com/file/5Tmrtb6CpZtCZvSui28Y" at bounding box center [434, 82] width 47 height 9
click at [463, 168] on div "📎 Exclusive Offer for Ms Schmitt Opitz – Aircraft Citation CJ1+ - Trip 1.pdf 📎 …" at bounding box center [451, 127] width 151 height 189
click at [401, 77] on link "📎 Exclusive Offer for Ms Schmitt Opitz – Aircraft Pilatus PC-11_47E (NG) - Trip…" at bounding box center [447, 79] width 131 height 11
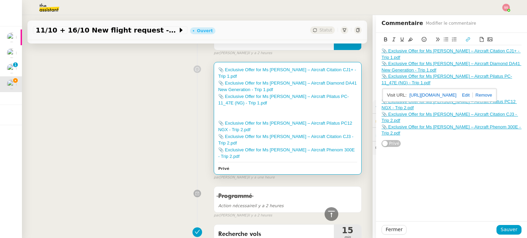
click at [416, 94] on link "https://dashboard.theassistant.com/file/CJ8VbitrJNhEPB5oV5ao" at bounding box center [432, 95] width 47 height 9
click at [445, 179] on div "📎 Exclusive Offer for Ms Schmitt Opitz – Aircraft Citation CJ1+ - Trip 1.pdf 📎 …" at bounding box center [451, 127] width 151 height 189
click at [411, 103] on link "📎 Exclusive Offer for Ms Schmitt Opitz – Aircraft Pilatus PC12 NGX - Trip 2.pdf" at bounding box center [449, 104] width 135 height 11
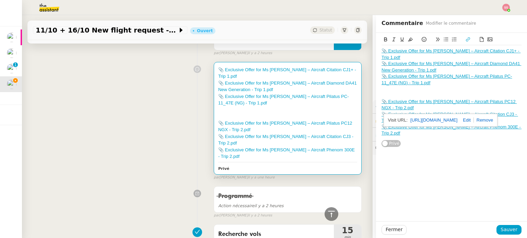
click at [422, 119] on link "https://dashboard.theassistant.com/file/KemqrGadec4gSQBesRQq" at bounding box center [433, 120] width 47 height 9
drag, startPoint x: 423, startPoint y: 173, endPoint x: 422, endPoint y: 168, distance: 4.8
click at [423, 173] on div "📎 Exclusive Offer for Ms Schmitt Opitz – Aircraft Citation CJ1+ - Trip 1.pdf 📎 …" at bounding box center [451, 127] width 151 height 189
click at [416, 115] on link "📎 Exclusive Offer for Ms Schmitt Opitz – Aircraft Citation CJ3 - Trip 2.pdf" at bounding box center [450, 117] width 137 height 11
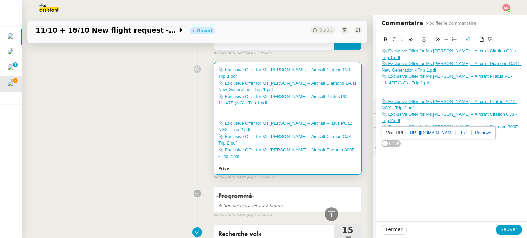
click at [413, 131] on link "https://dashboard.theassistant.com/file/Rcmp0V7aqSdtSmcKrKOZ" at bounding box center [432, 133] width 47 height 9
drag, startPoint x: 439, startPoint y: 162, endPoint x: 435, endPoint y: 156, distance: 6.3
click at [439, 162] on div "📎 Exclusive Offer for Ms Schmitt Opitz – Aircraft Citation CJ1+ - Trip 1.pdf 📎 …" at bounding box center [451, 127] width 151 height 189
click at [412, 129] on link "📎 Exclusive Offer for Ms Schmitt Opitz – Aircraft Phenom 300E - Trip 2.pdf" at bounding box center [452, 130] width 140 height 11
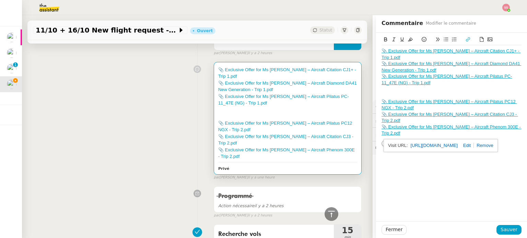
click at [437, 146] on link "https://dashboard.theassistant.com/file/kjMYYAA9CTDM4NZW3OVp" at bounding box center [434, 145] width 47 height 9
click at [162, 118] on div "📎 Exclusive Offer for Ms Schmitt Opitz – Aircraft Citation CJ1+ - Trip 1.pdf 📎 …" at bounding box center [197, 120] width 329 height 122
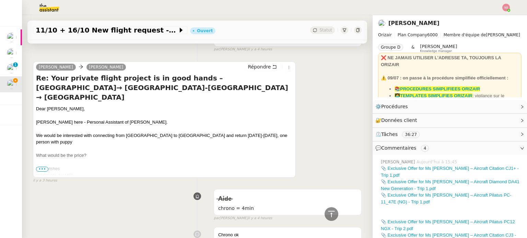
scroll to position [652, 0]
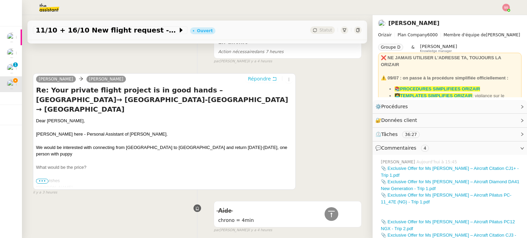
click at [251, 75] on span "Répondre" at bounding box center [259, 78] width 23 height 7
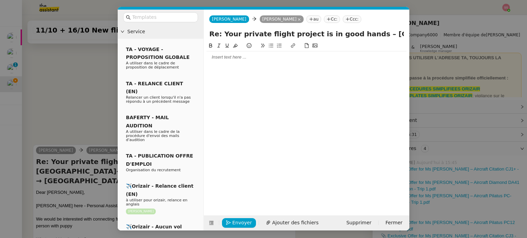
scroll to position [714, 0]
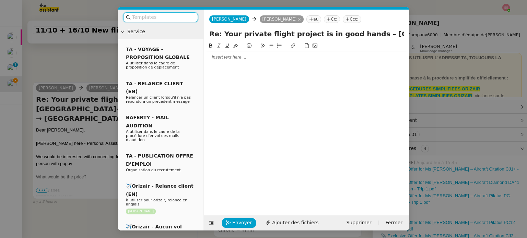
click at [233, 57] on div at bounding box center [307, 57] width 200 height 6
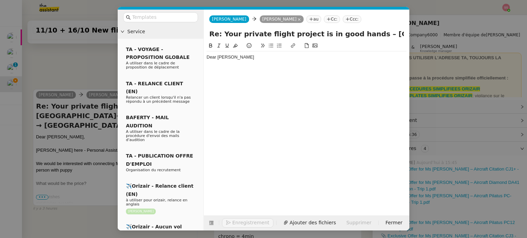
scroll to position [721, 0]
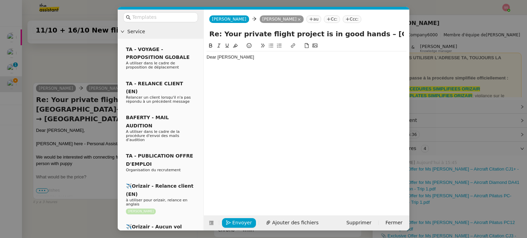
click at [77, 175] on nz-modal-container "Service TA - VOYAGE - PROPOSITION GLOBALE A utiliser dans le cadre de propositi…" at bounding box center [263, 119] width 527 height 238
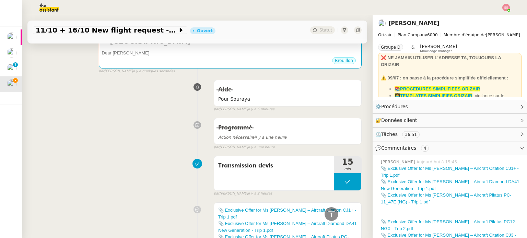
scroll to position [48, 0]
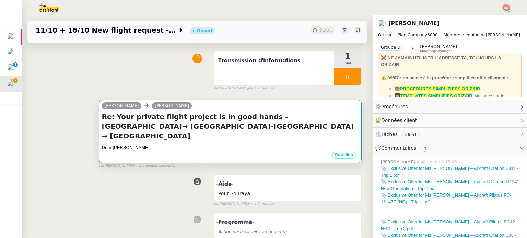
click at [270, 129] on h4 "Re: Your private flight project is in good hands – Zürich Airport→ Málaga-Costa…" at bounding box center [230, 126] width 257 height 29
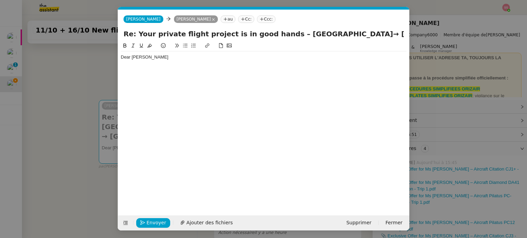
scroll to position [0, 14]
click at [128, 219] on button at bounding box center [126, 224] width 10 height 10
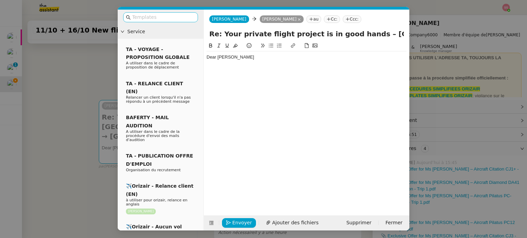
click at [147, 18] on input "text" at bounding box center [163, 17] width 62 height 8
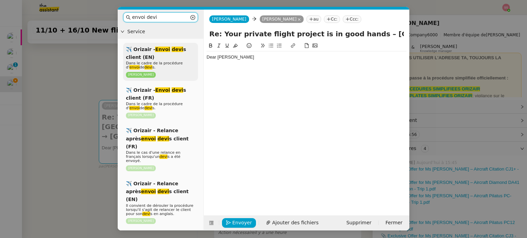
type input "envoi devi"
click at [157, 61] on span "Dans le cadre de la procédure d' envoi de devi s." at bounding box center [154, 65] width 57 height 9
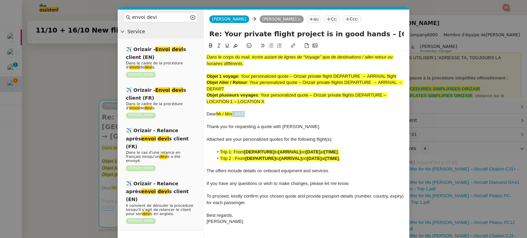
drag, startPoint x: 255, startPoint y: 112, endPoint x: 233, endPoint y: 113, distance: 21.3
click at [233, 113] on div "Dear Mr./ Mrs. XXX ," at bounding box center [307, 114] width 200 height 6
drag, startPoint x: 242, startPoint y: 139, endPoint x: 233, endPoint y: 139, distance: 8.2
click at [233, 139] on span "Attached are your personalized quotes for the following flight(s):" at bounding box center [270, 139] width 126 height 5
drag, startPoint x: 332, startPoint y: 139, endPoint x: 328, endPoint y: 138, distance: 4.9
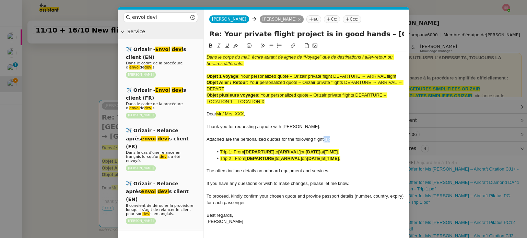
click at [327, 138] on div "Attached are the personalized quotes for the following flight(s):" at bounding box center [307, 140] width 200 height 6
drag, startPoint x: 270, startPoint y: 100, endPoint x: 261, endPoint y: 96, distance: 9.5
click at [261, 96] on div "Objet plusieurs voyages : Your personalized quote – Orizair private flights DEP…" at bounding box center [307, 98] width 200 height 13
drag, startPoint x: 358, startPoint y: 33, endPoint x: 240, endPoint y: 37, distance: 118.5
click at [240, 37] on input "Re: Your private flight project is in good hands – Zürich Airport→ Málaga-Costa…" at bounding box center [306, 34] width 195 height 10
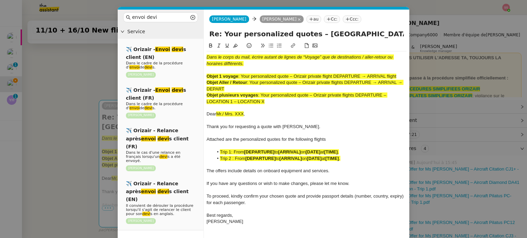
type input "Re: Your personalized quotes – Zürich Airport→ Málaga-Costa del Sol Airport → Z…"
click at [31, 84] on nz-modal-container "envoi devi Service ✈️ Orizair - Envoi devi s client (EN) Dans le cadre de la pr…" at bounding box center [263, 119] width 527 height 238
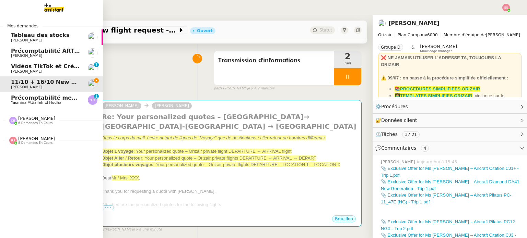
click at [20, 98] on span "Précomptabilité mensuelle - 4 août 2025" at bounding box center [74, 98] width 126 height 7
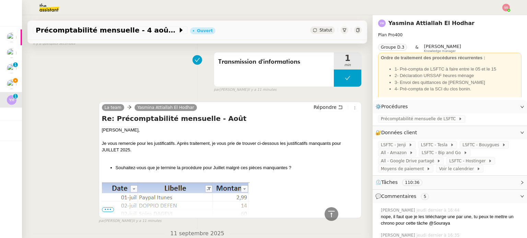
scroll to position [254, 0]
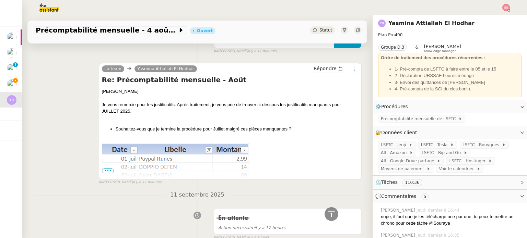
click at [108, 171] on span "•••" at bounding box center [108, 171] width 12 height 5
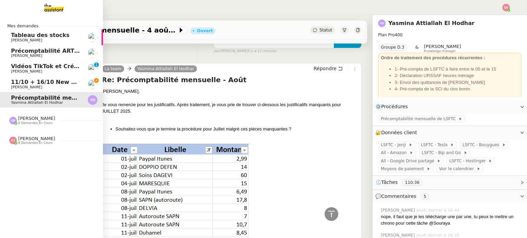
click at [40, 84] on span "11/10 + 16/10 New flight request - [PERSON_NAME]" at bounding box center [117, 82] width 212 height 7
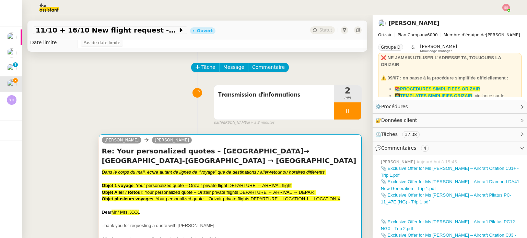
scroll to position [14, 0]
click at [234, 157] on h4 "Re: Your personalized quotes – Zürich Airport→ Málaga-Costa del Sol Airport → Z…" at bounding box center [230, 156] width 257 height 19
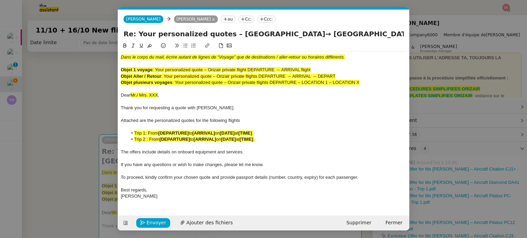
scroll to position [0, 14]
drag, startPoint x: 363, startPoint y: 82, endPoint x: 115, endPoint y: 50, distance: 250.1
click at [115, 50] on nz-modal-container "Service TA - VOYAGE - PROPOSITION GLOBALE A utiliser dans le cadre de propositi…" at bounding box center [263, 119] width 527 height 238
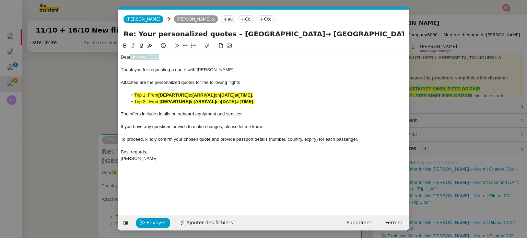
drag, startPoint x: 163, startPoint y: 56, endPoint x: 131, endPoint y: 56, distance: 31.9
click at [131, 56] on div "Dear Mr./ Mrs. XXX ," at bounding box center [264, 57] width 286 height 6
click at [188, 224] on span "Ajouter des fichiers" at bounding box center [209, 223] width 46 height 8
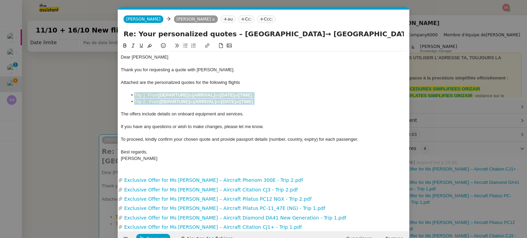
drag, startPoint x: 272, startPoint y: 101, endPoint x: 135, endPoint y: 95, distance: 137.3
click at [135, 95] on ul "Trip 1: From [DEPARTURE] to [ARRIVAL] on [DATE] at [TIME] . Trip 2 : From [DEPA…" at bounding box center [264, 98] width 286 height 13
click at [150, 46] on icon at bounding box center [149, 45] width 5 height 5
drag, startPoint x: 267, startPoint y: 42, endPoint x: 269, endPoint y: 31, distance: 11.1
click at [267, 41] on form "Josephine Kelly Josephine Kelly Aleksandra Reczulska au Cc: Ccc: Re: Your perso…" at bounding box center [264, 128] width 292 height 237
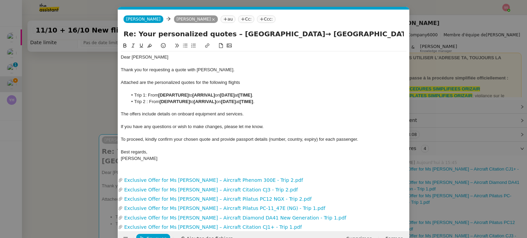
drag, startPoint x: 271, startPoint y: 32, endPoint x: 225, endPoint y: 34, distance: 46.1
click at [225, 34] on input "Re: Your personalized quotes – Zürich Airport→ Málaga-Costa del Sol Airport → Z…" at bounding box center [264, 34] width 280 height 10
drag, startPoint x: 190, startPoint y: 95, endPoint x: 159, endPoint y: 94, distance: 31.3
click at [159, 94] on li "Trip 1: From [DEPARTURE] to [ARRIVAL] on [DATE] at [TIME] ." at bounding box center [267, 95] width 279 height 6
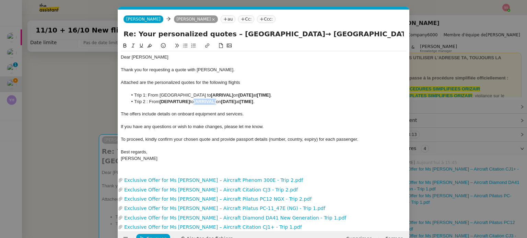
drag, startPoint x: 219, startPoint y: 101, endPoint x: 198, endPoint y: 101, distance: 21.6
click at [198, 101] on strong "[ARRIVAL]" at bounding box center [205, 101] width 22 height 5
drag, startPoint x: 279, startPoint y: 34, endPoint x: 372, endPoint y: 32, distance: 92.3
click at [372, 32] on input "Re: Your personalized quotes – Zürich Airport→ Málaga-Costa del Sol Airport → Z…" at bounding box center [264, 34] width 280 height 10
drag, startPoint x: 215, startPoint y: 92, endPoint x: 195, endPoint y: 93, distance: 20.3
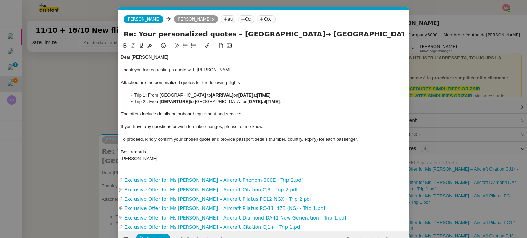
click at [195, 93] on li "Trip 1: From Zürich Airport to [ARRIVAL] on [DATE] at [TIME] ." at bounding box center [267, 95] width 279 height 6
drag, startPoint x: 192, startPoint y: 94, endPoint x: 215, endPoint y: 94, distance: 22.3
click at [215, 94] on li "Trip 1: From Zürich Airport to [ARRIVAL] on [DATE] at [TIME] ." at bounding box center [267, 95] width 279 height 6
drag, startPoint x: 191, startPoint y: 102, endPoint x: 161, endPoint y: 100, distance: 30.3
click at [161, 100] on li "Trip 2 : From [DEPARTURE] to Zürich Airport on [DATE] at [TIME] ." at bounding box center [267, 102] width 279 height 6
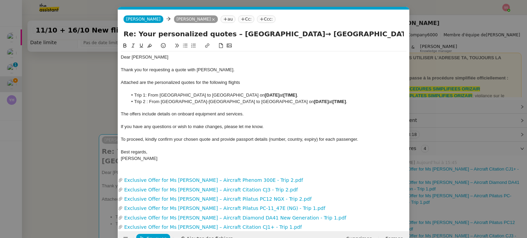
click at [74, 125] on nz-modal-container "Service TA - VOYAGE - PROPOSITION GLOBALE A utiliser dans le cadre de propositi…" at bounding box center [263, 119] width 527 height 238
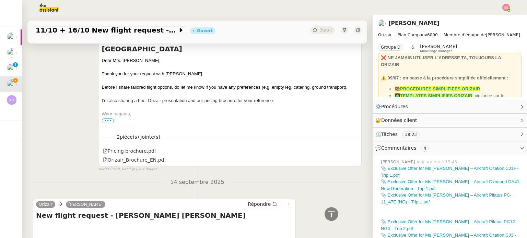
scroll to position [1293, 0]
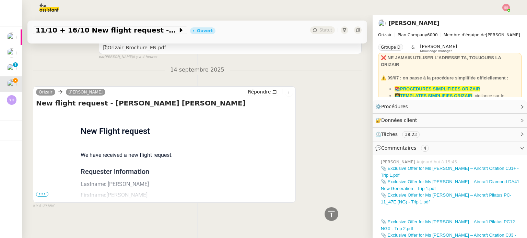
click at [45, 192] on span "•••" at bounding box center [42, 194] width 12 height 5
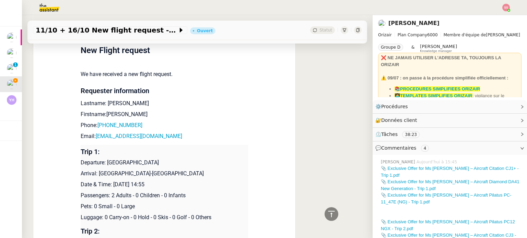
scroll to position [1464, 0]
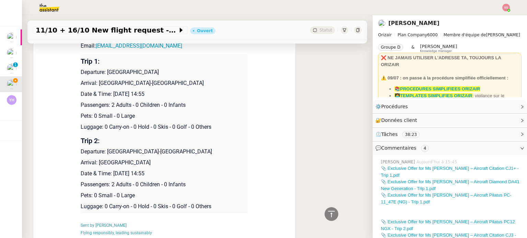
drag, startPoint x: 111, startPoint y: 87, endPoint x: 206, endPoint y: 85, distance: 94.4
click at [206, 90] on p "Date & Time: 11th October 2025 14:55" at bounding box center [164, 94] width 167 height 8
copy p "11th October 2025 14:55"
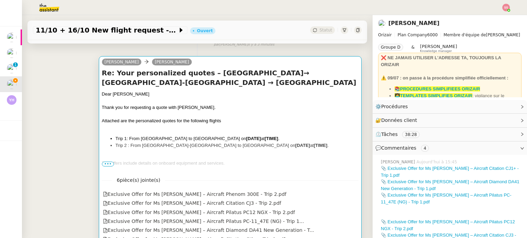
scroll to position [58, 0]
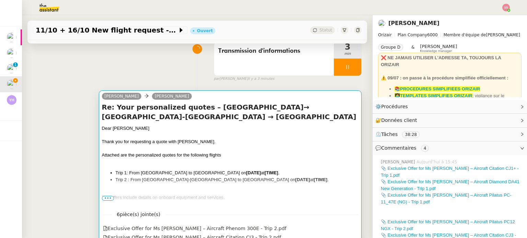
click at [229, 139] on div at bounding box center [230, 135] width 257 height 7
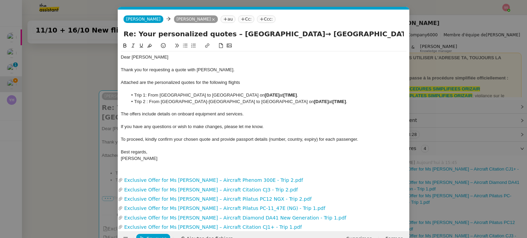
scroll to position [0, 14]
drag, startPoint x: 295, startPoint y: 94, endPoint x: 257, endPoint y: 94, distance: 38.1
click at [257, 94] on li "Trip 1: From Zürich Airport to Málaga-Costa del Sol Airport on [DATE] at [TIME]…" at bounding box center [267, 95] width 279 height 6
click at [77, 132] on nz-modal-container "Service TA - VOYAGE - PROPOSITION GLOBALE A utiliser dans le cadre de propositi…" at bounding box center [263, 119] width 527 height 238
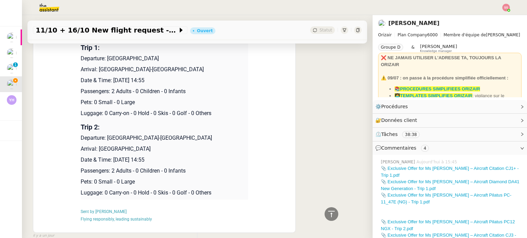
scroll to position [1499, 0]
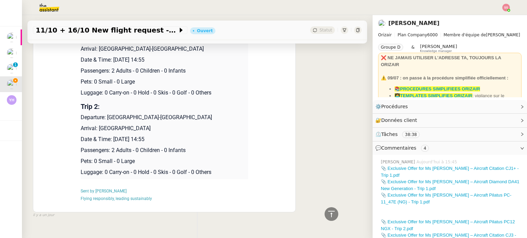
drag, startPoint x: 165, startPoint y: 133, endPoint x: 112, endPoint y: 131, distance: 52.9
click at [112, 136] on p "Date & Time: 16th October 2025 14:55" at bounding box center [164, 140] width 167 height 8
copy p "16th October 2025 14:55"
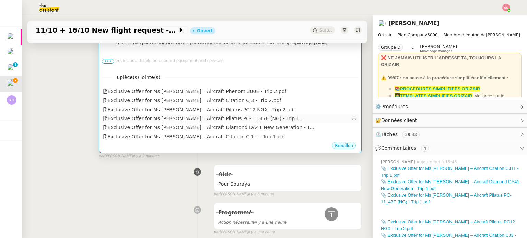
click at [283, 116] on div "Exclusive Offer for Ms Schmitt Opitz – Aircraft Pilatus PC-11_47E (NG) - Trip 1…" at bounding box center [230, 119] width 257 height 9
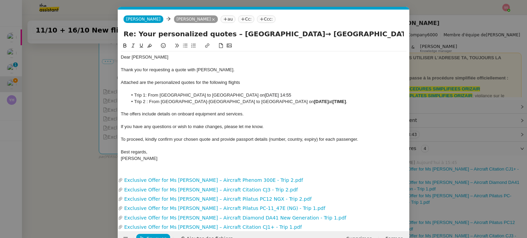
scroll to position [0, 14]
drag, startPoint x: 296, startPoint y: 101, endPoint x: 257, endPoint y: 101, distance: 38.4
click at [257, 101] on li "Trip 2 : From Málaga-Costa del Sol Airport to Zürich Airport on [DATE] at [TIME…" at bounding box center [267, 102] width 279 height 6
click at [269, 23] on nz-tag "Ccc:" at bounding box center [266, 19] width 19 height 8
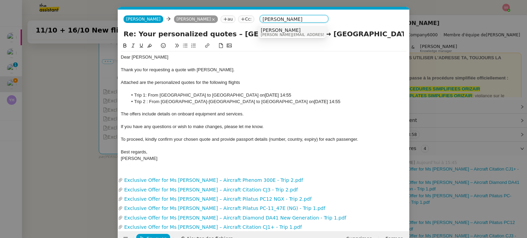
type input "[PERSON_NAME]"
click at [273, 30] on span "[PERSON_NAME]" at bounding box center [309, 29] width 97 height 5
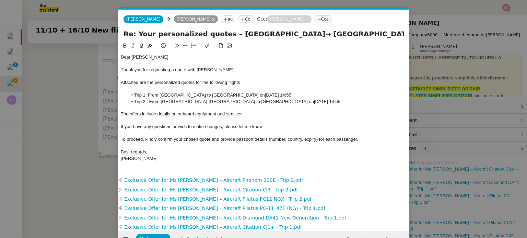
click at [339, 123] on div at bounding box center [264, 121] width 286 height 6
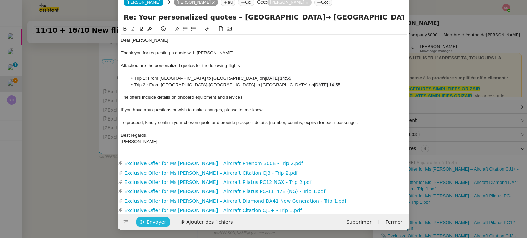
click at [155, 221] on span "Envoyer" at bounding box center [157, 223] width 20 height 8
click at [157, 221] on span "Confirmer l'envoi" at bounding box center [167, 223] width 41 height 8
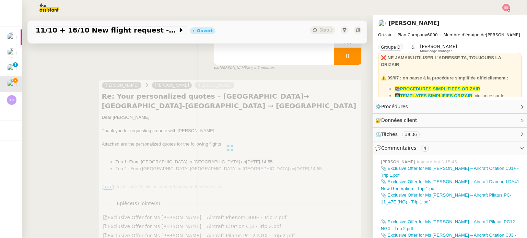
scroll to position [0, 0]
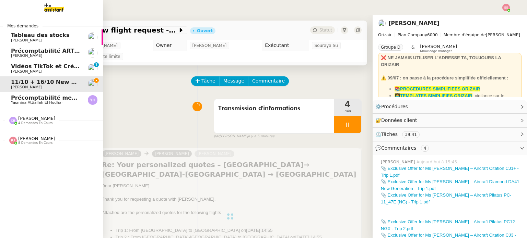
click at [34, 95] on span "Précomptabilité mensuelle - 4 août 2025" at bounding box center [74, 98] width 126 height 7
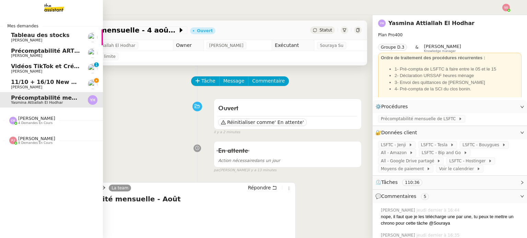
click at [41, 72] on span "[PERSON_NAME]" at bounding box center [45, 72] width 69 height 4
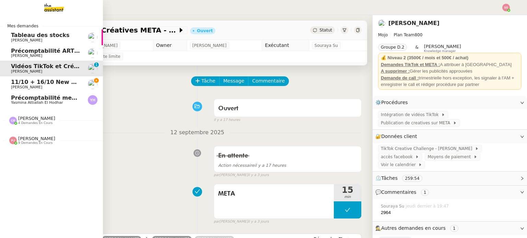
click at [56, 87] on span "[PERSON_NAME]" at bounding box center [45, 87] width 69 height 4
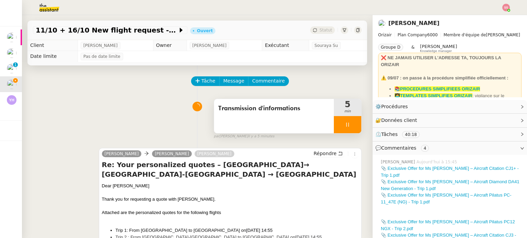
click at [351, 128] on div at bounding box center [347, 124] width 27 height 17
click at [351, 128] on button at bounding box center [355, 124] width 14 height 17
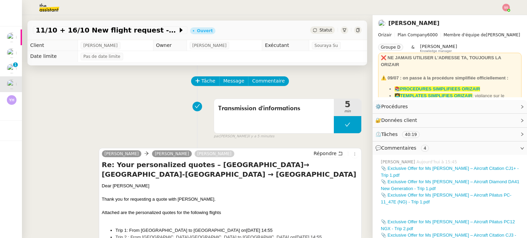
click at [314, 35] on div "11/10 + 16/10 New flight request - Isabelle Schmitt Opitz Ouvert Statut" at bounding box center [197, 31] width 340 height 20
click at [319, 32] on span "Statut" at bounding box center [325, 30] width 13 height 5
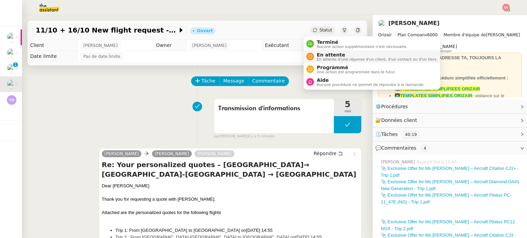
click at [321, 56] on span "En attente" at bounding box center [377, 54] width 121 height 5
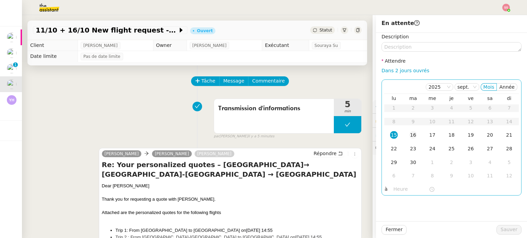
click at [409, 132] on div "16" at bounding box center [413, 135] width 8 height 8
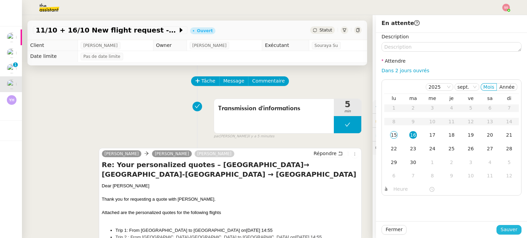
click at [507, 229] on span "Sauver" at bounding box center [509, 230] width 17 height 8
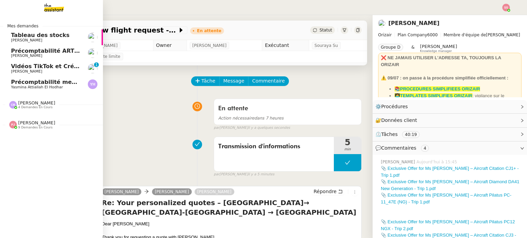
click at [45, 57] on span "[PERSON_NAME]" at bounding box center [45, 56] width 69 height 4
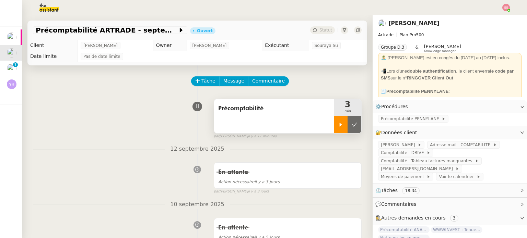
click at [334, 126] on div at bounding box center [341, 124] width 14 height 17
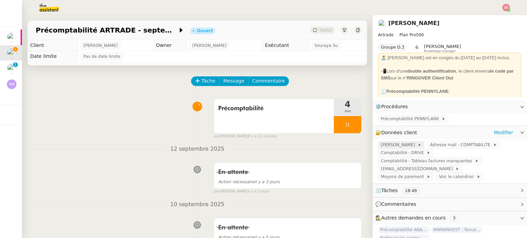
click at [406, 148] on span "PENNYLANE - André" at bounding box center [399, 145] width 37 height 7
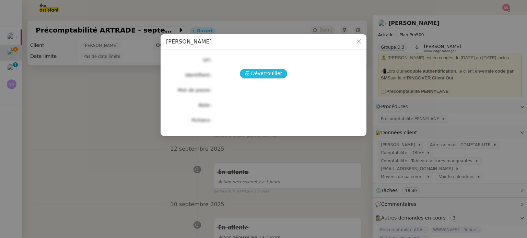
click at [255, 73] on span "Déverrouiller" at bounding box center [266, 74] width 31 height 8
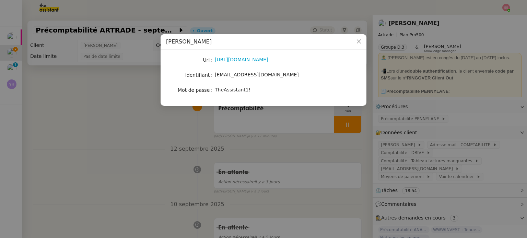
click at [235, 90] on span "TheAssistant1!" at bounding box center [233, 89] width 36 height 5
copy span "TheAssistant1!"
click at [282, 135] on nz-modal-container "PENNYLANE - André Url https://www.pennylane.com/fr Identifiant andregiovanetti0…" at bounding box center [263, 119] width 527 height 238
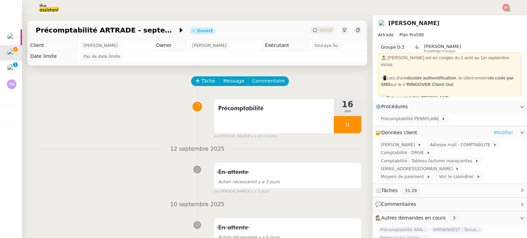
click at [500, 131] on link "Modifier" at bounding box center [504, 133] width 20 height 8
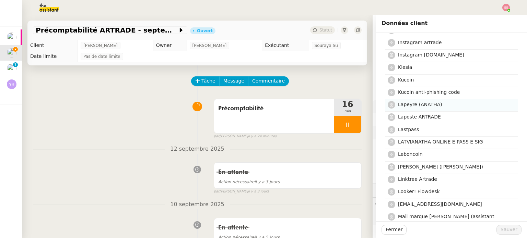
scroll to position [1270, 0]
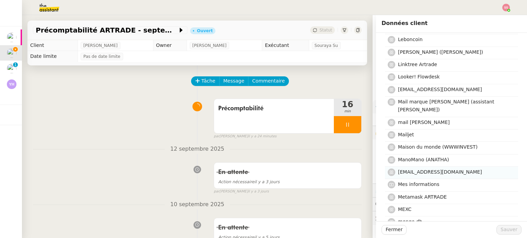
click at [431, 168] on h4 "marketing@artrade.app" at bounding box center [456, 172] width 116 height 8
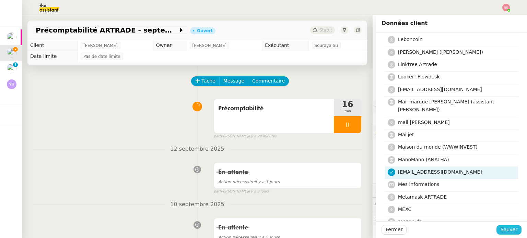
click at [502, 232] on span "Sauver" at bounding box center [509, 230] width 17 height 8
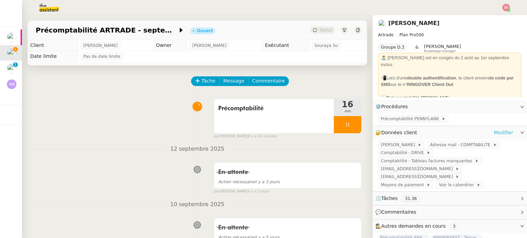
click at [494, 132] on link "Modifier" at bounding box center [504, 133] width 20 height 8
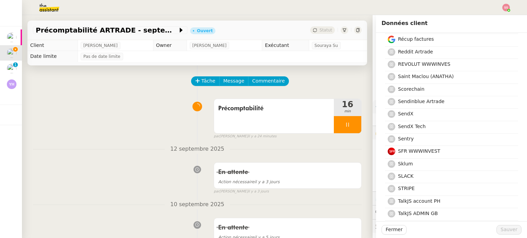
scroll to position [1784, 0]
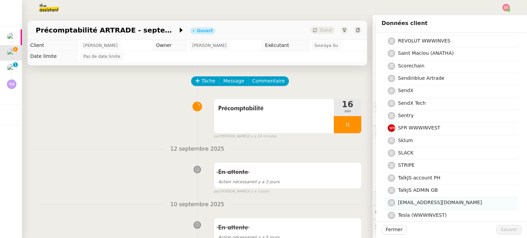
click at [433, 199] on h4 "tech@artrade.app" at bounding box center [456, 203] width 116 height 8
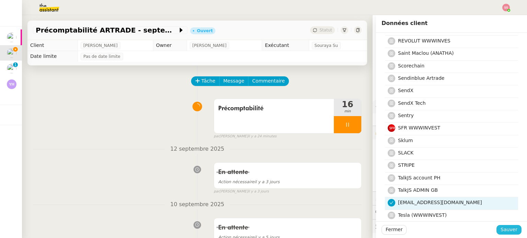
click at [504, 233] on span "Sauver" at bounding box center [509, 230] width 17 height 8
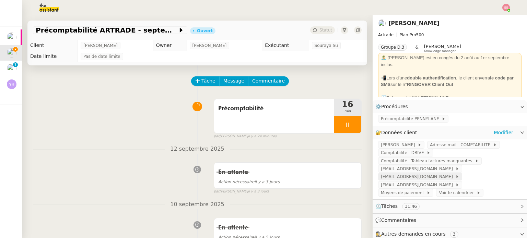
click at [405, 174] on span "marketing@artrade.app" at bounding box center [418, 177] width 74 height 7
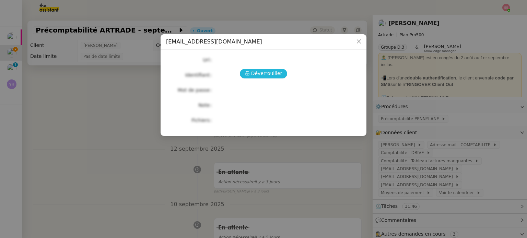
click at [265, 72] on span "Déverrouiller" at bounding box center [266, 74] width 31 height 8
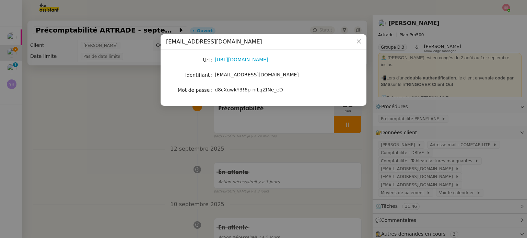
click at [240, 86] on div "d8cXuwkY3!6p-niLqZfNe_eD" at bounding box center [272, 90] width 114 height 8
copy span "d8cXuwkY3!6p-niLqZfNe_eD"
click at [161, 139] on nz-modal-container "marketing@artrade.app Url https://accounts.google.com/ServiceLoginAuth#password…" at bounding box center [263, 119] width 527 height 238
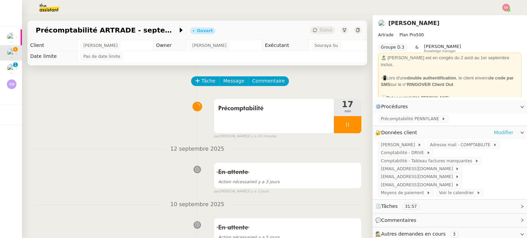
click at [500, 133] on link "Modifier" at bounding box center [504, 133] width 20 height 8
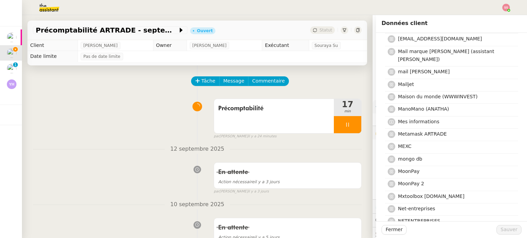
scroll to position [1510, 0]
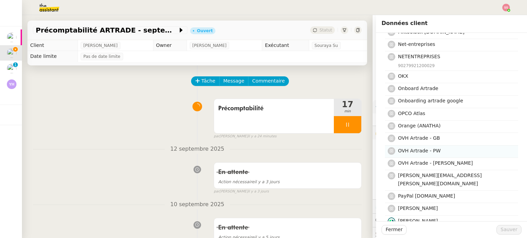
click at [441, 147] on h4 "OVH Artrade - PW" at bounding box center [456, 151] width 116 height 8
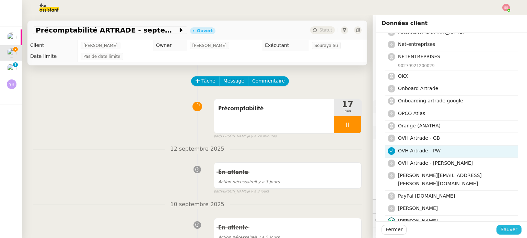
click at [508, 232] on span "Sauver" at bounding box center [509, 230] width 17 height 8
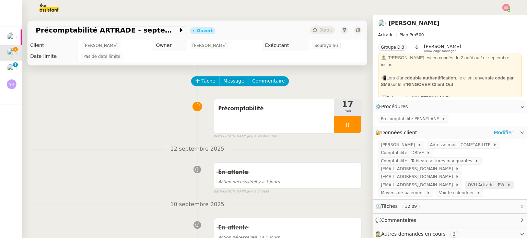
click at [468, 182] on span "OVH Artrade - PW" at bounding box center [487, 185] width 39 height 7
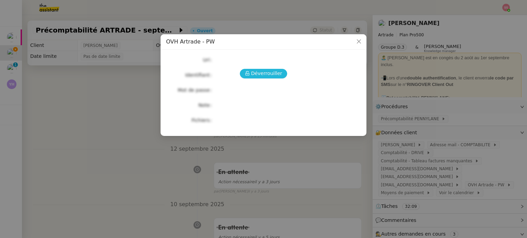
click at [268, 76] on span "Déverrouiller" at bounding box center [266, 74] width 31 height 8
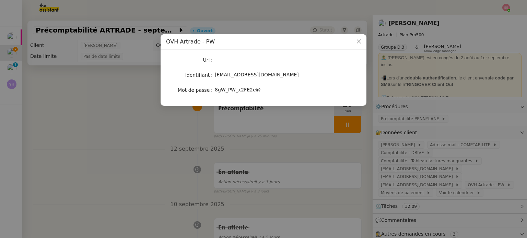
click at [258, 74] on span "paulweibel31@gmail.com" at bounding box center [257, 74] width 84 height 5
copy span "paulweibel31@gmail.com"
click at [123, 145] on nz-modal-container "OVH Artrade - PW Url Identifiant paulweibel31@gmail.com Mot de passe 8gW_PW_x2F…" at bounding box center [263, 119] width 527 height 238
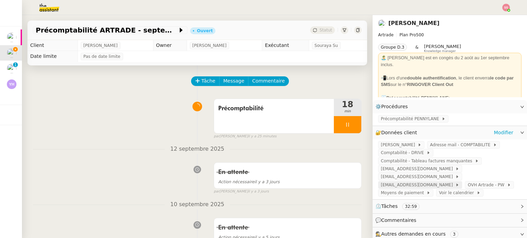
click at [451, 182] on span "tech@artrade.app" at bounding box center [418, 185] width 74 height 7
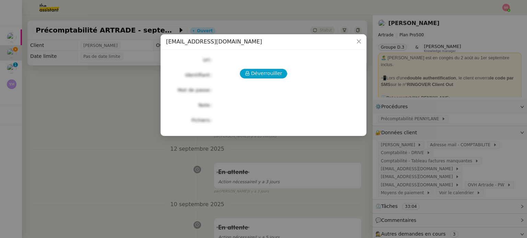
click at [240, 71] on div "Déverrouiller" at bounding box center [263, 74] width 195 height 10
click at [259, 73] on span "Déverrouiller" at bounding box center [266, 74] width 31 height 8
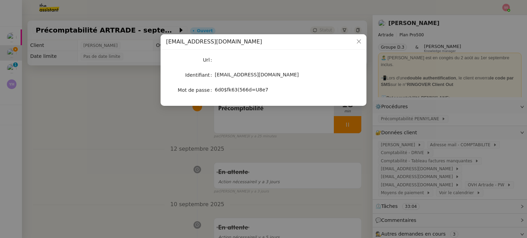
click at [238, 92] on span "6d0$fk63(566d=U8e7" at bounding box center [242, 89] width 54 height 5
copy span "6d0$fk63(566d=U8e7"
click at [287, 150] on nz-modal-container "tech@artrade.app Url Identifiant tech@artrade.app Mot de passe 6d0$fk63(566d=U8…" at bounding box center [263, 119] width 527 height 238
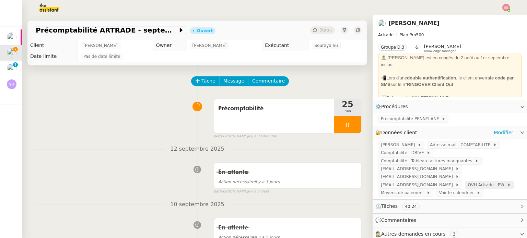
click at [468, 182] on span "OVH Artrade - PW" at bounding box center [487, 185] width 39 height 7
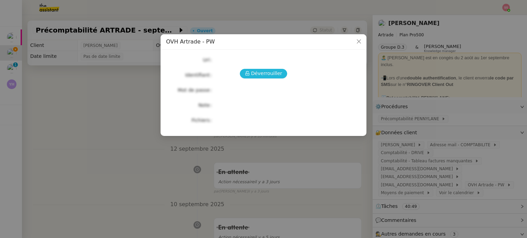
click at [274, 74] on span "Déverrouiller" at bounding box center [266, 74] width 31 height 8
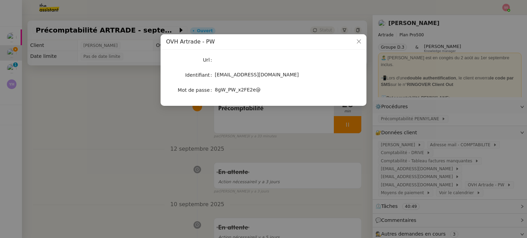
click at [226, 87] on span "8gW_PW_x2FE2e@" at bounding box center [238, 89] width 46 height 5
copy span "8gW_PW_x2FE2e@"
click at [173, 146] on nz-modal-container "OVH Artrade - PW Url Identifiant paulweibel31@gmail.com Mot de passe 8gW_PW_x2F…" at bounding box center [263, 119] width 527 height 238
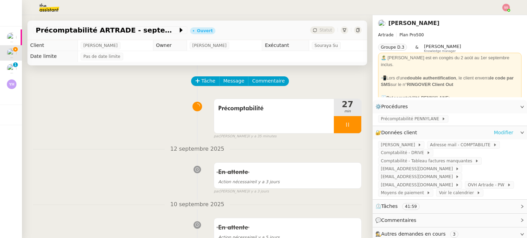
click at [499, 137] on link "Modifier" at bounding box center [504, 133] width 20 height 8
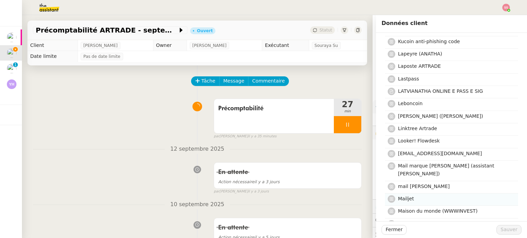
scroll to position [1270, 0]
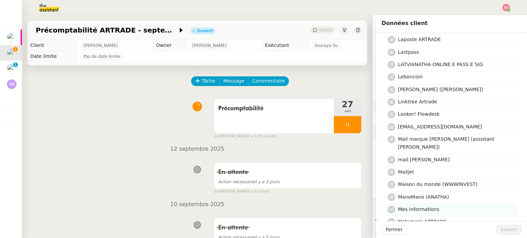
click at [421, 207] on span "Mes informations" at bounding box center [419, 209] width 42 height 5
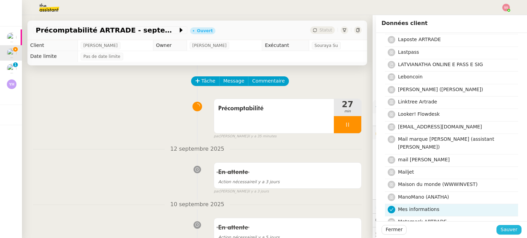
click at [505, 231] on span "Sauver" at bounding box center [509, 230] width 17 height 8
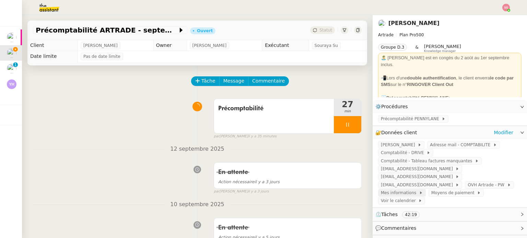
click at [419, 190] on span "Mes informations" at bounding box center [400, 193] width 38 height 7
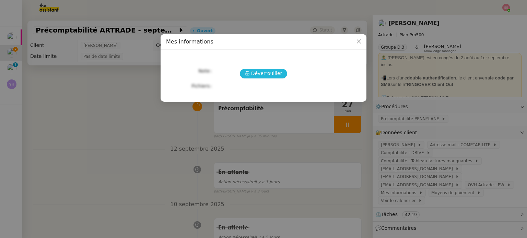
click at [264, 73] on span "Déverrouiller" at bounding box center [266, 74] width 31 height 8
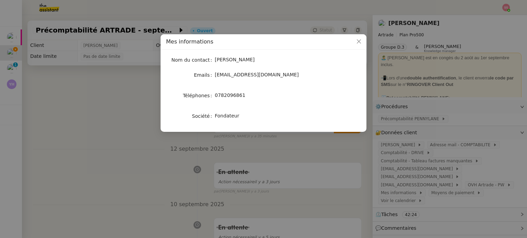
click at [231, 97] on span "0782096861" at bounding box center [230, 95] width 31 height 5
copy div "0782096861"
click at [155, 103] on nz-modal-container "Mes informations Nom du contact PAUL WEIBEL Emails pw@artrade.app Téléphones 07…" at bounding box center [263, 119] width 527 height 238
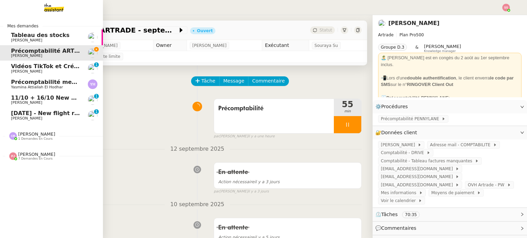
click at [65, 114] on span "[DATE] - New flight request - [PERSON_NAME]" at bounding box center [82, 113] width 142 height 7
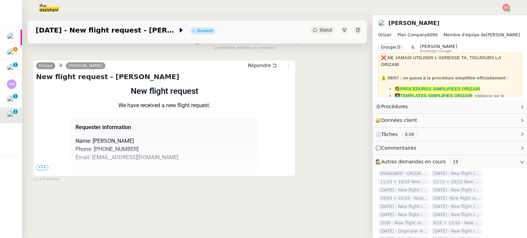
scroll to position [92, 0]
click at [51, 147] on div "Flight request created by Nilton Martins New flight request We have received a …" at bounding box center [164, 206] width 257 height 243
click at [47, 166] on span "•••" at bounding box center [42, 168] width 12 height 5
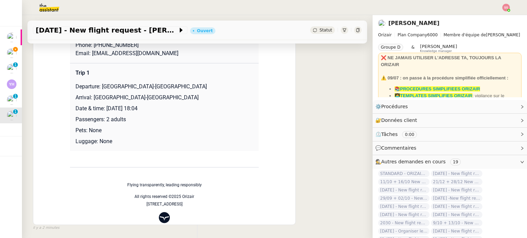
scroll to position [195, 0]
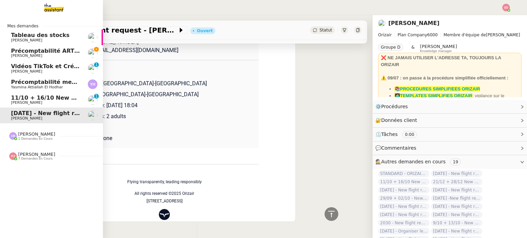
click at [32, 101] on span "[PERSON_NAME]" at bounding box center [45, 103] width 69 height 4
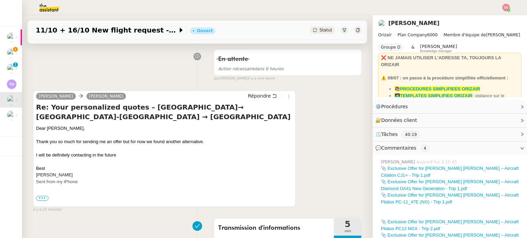
scroll to position [23, 0]
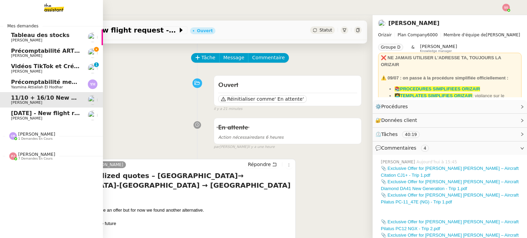
click at [54, 83] on span "Précomptabilité mensuelle - 4 août 2025" at bounding box center [74, 82] width 126 height 7
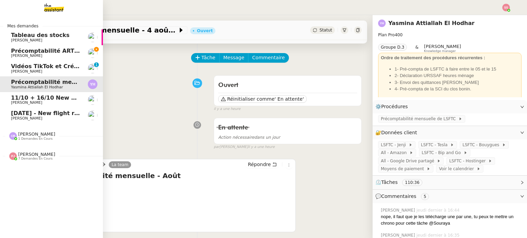
click at [51, 54] on span "[PERSON_NAME]" at bounding box center [45, 56] width 69 height 4
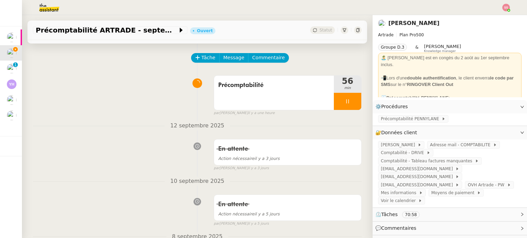
click at [502, 7] on div at bounding box center [263, 7] width 493 height 15
click at [504, 7] on img at bounding box center [506, 8] width 8 height 8
click at [500, 16] on li "Suivi" at bounding box center [487, 20] width 45 height 10
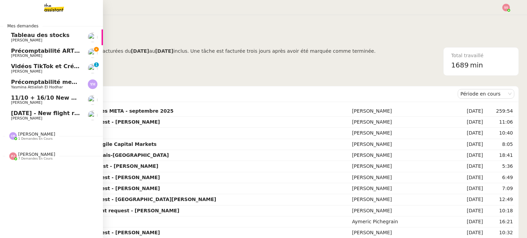
drag, startPoint x: 26, startPoint y: 52, endPoint x: 36, endPoint y: 53, distance: 10.0
click at [26, 52] on span "Précomptabilité ARTRADE - septembre 2025" at bounding box center [79, 51] width 137 height 7
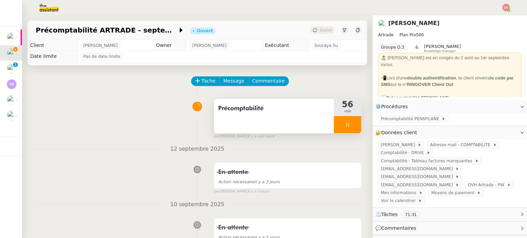
click at [347, 125] on div at bounding box center [347, 124] width 27 height 17
click at [352, 126] on icon at bounding box center [354, 124] width 5 height 5
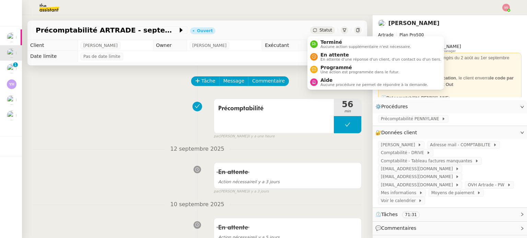
click at [323, 32] on span "Statut" at bounding box center [325, 30] width 13 height 5
click at [329, 52] on span "En attente" at bounding box center [380, 54] width 121 height 5
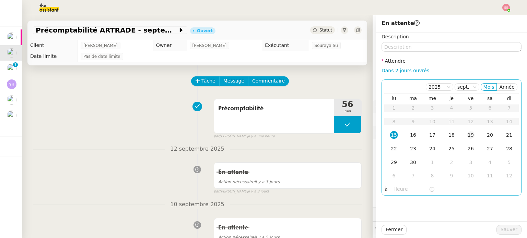
click at [461, 137] on td "19" at bounding box center [470, 136] width 19 height 14
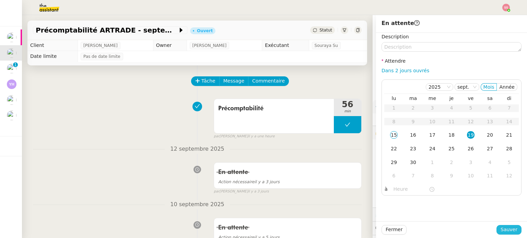
click at [508, 233] on span "Sauver" at bounding box center [509, 230] width 17 height 8
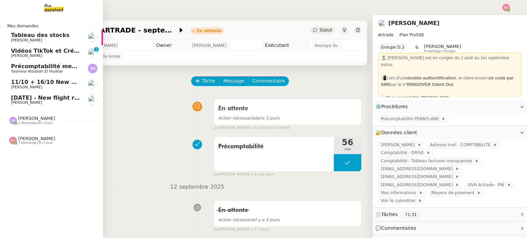
click at [38, 85] on span "[PERSON_NAME]" at bounding box center [45, 87] width 69 height 4
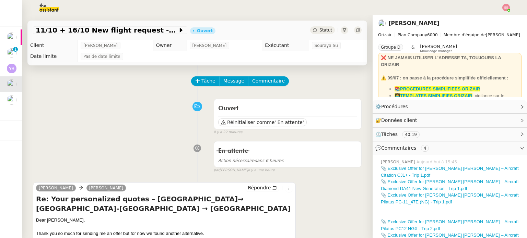
scroll to position [34, 0]
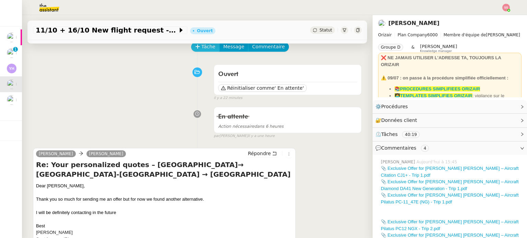
click at [206, 49] on span "Tâche" at bounding box center [208, 47] width 14 height 8
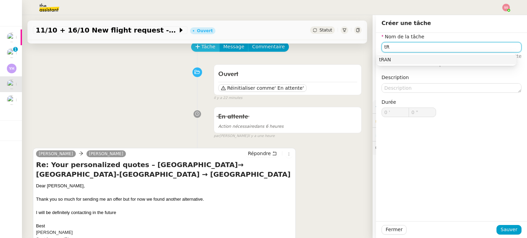
type input "t"
click at [427, 60] on div "Transmission d'informations" at bounding box center [446, 60] width 135 height 6
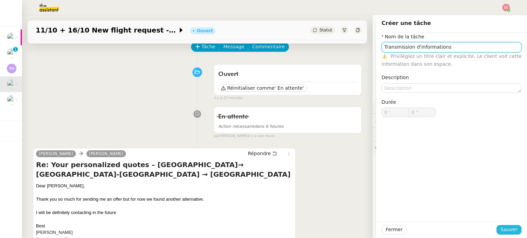
type input "Transmission d'informations"
click at [503, 228] on span "Sauver" at bounding box center [509, 230] width 17 height 8
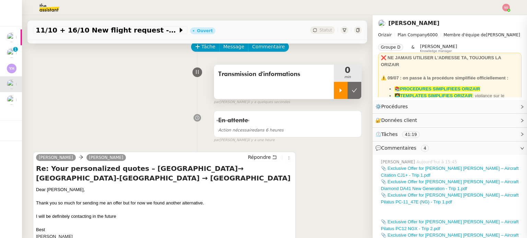
click at [340, 92] on icon at bounding box center [341, 91] width 2 height 4
click at [256, 156] on span "Répondre" at bounding box center [259, 157] width 23 height 7
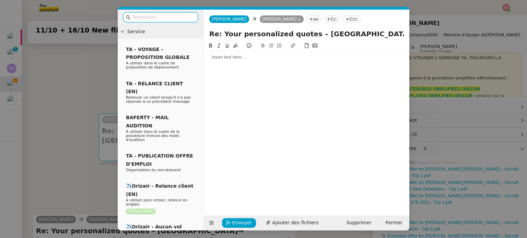
click at [141, 17] on input "text" at bounding box center [163, 17] width 62 height 8
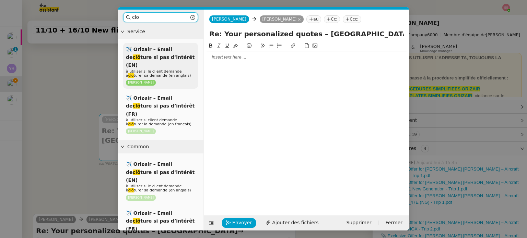
type input "clo"
click at [165, 60] on div "✈️ Orizair – Email de clô ture si pas d’intérêt (EN) à utiliser si le client de…" at bounding box center [160, 66] width 75 height 46
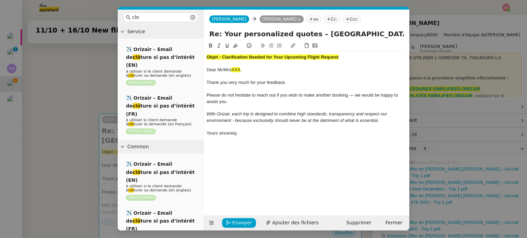
click at [233, 60] on div "Objet : Clarification Needed for Your Upcoming Flight Request" at bounding box center [307, 57] width 200 height 6
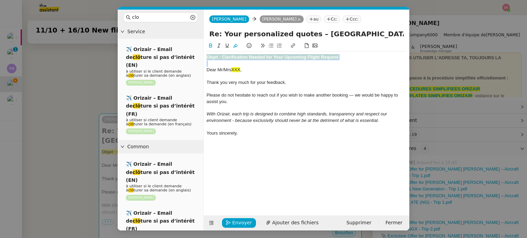
click at [233, 60] on div "Objet : Clarification Needed for Your Upcoming Flight Request" at bounding box center [307, 57] width 200 height 6
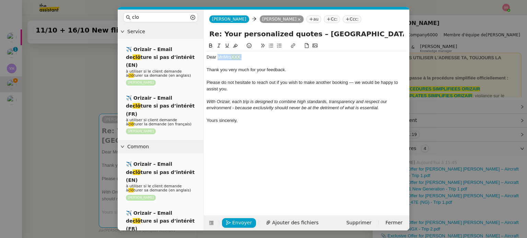
drag, startPoint x: 243, startPoint y: 58, endPoint x: 218, endPoint y: 58, distance: 25.0
click at [218, 58] on div "Dear Mr/Mrs XXX ," at bounding box center [307, 57] width 200 height 6
click at [239, 220] on span "Envoyer" at bounding box center [242, 223] width 20 height 8
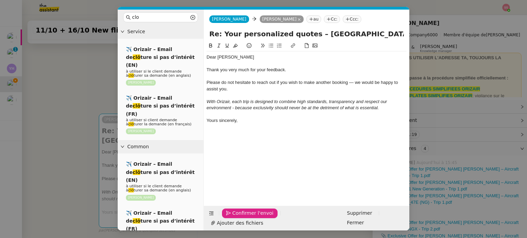
click at [239, 218] on span "Confirmer l'envoi" at bounding box center [252, 214] width 41 height 8
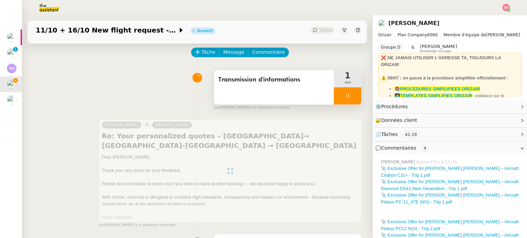
scroll to position [25, 0]
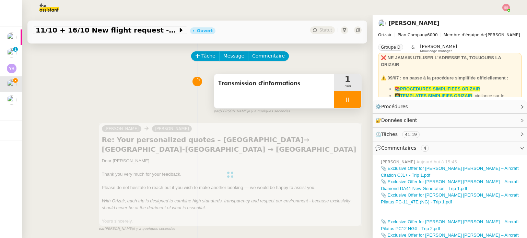
click at [349, 101] on div at bounding box center [347, 99] width 27 height 17
click at [349, 101] on button at bounding box center [355, 99] width 14 height 17
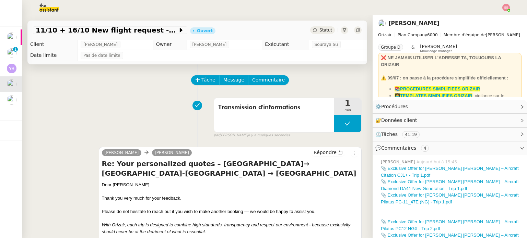
scroll to position [0, 0]
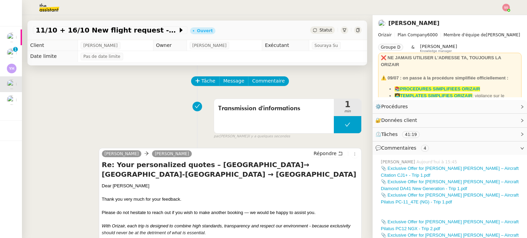
click at [310, 30] on div "Statut" at bounding box center [322, 30] width 25 height 8
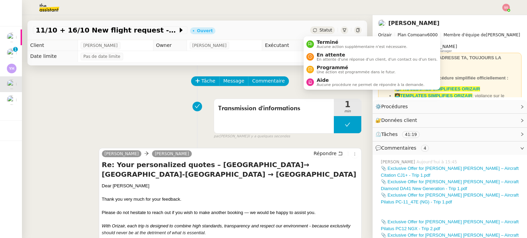
click at [313, 31] on icon at bounding box center [315, 30] width 4 height 4
click at [315, 43] on div "Terminé Aucune action supplémentaire n'est nécessaire." at bounding box center [360, 43] width 93 height 9
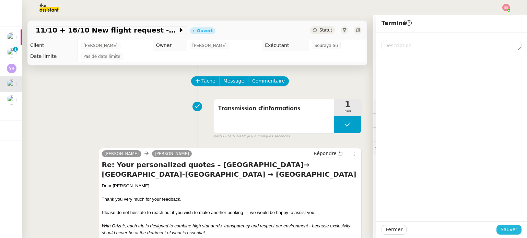
click at [506, 233] on span "Sauver" at bounding box center [509, 230] width 17 height 8
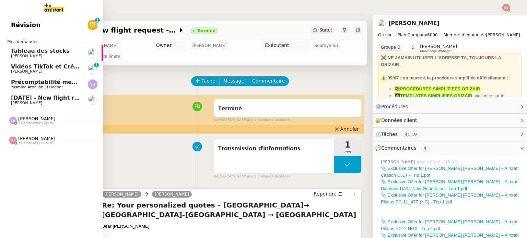
click at [32, 95] on span "[DATE] - New flight request - [PERSON_NAME]" at bounding box center [82, 98] width 142 height 7
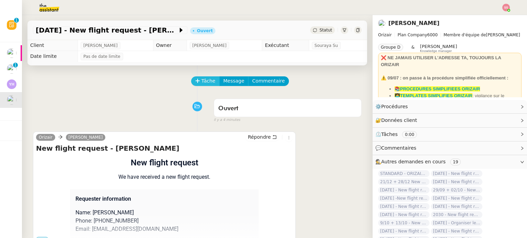
click at [201, 84] on span "Tâche" at bounding box center [208, 81] width 14 height 8
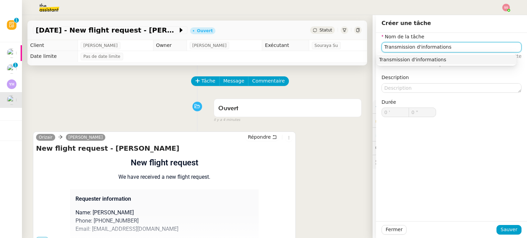
click at [404, 58] on div "Transmission d'informations" at bounding box center [446, 60] width 135 height 6
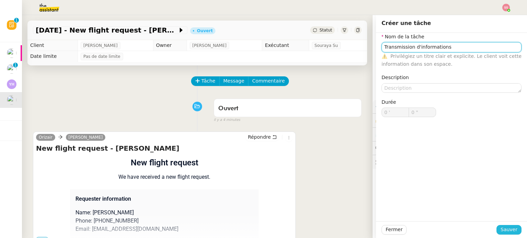
type input "Transmission d'informations"
click at [511, 233] on span "Sauver" at bounding box center [509, 230] width 17 height 8
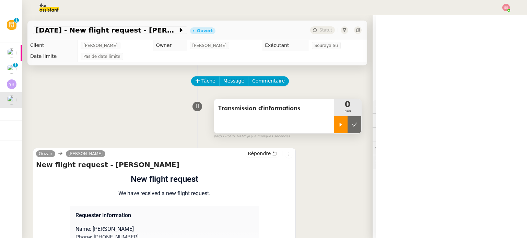
click at [337, 125] on div at bounding box center [341, 124] width 14 height 17
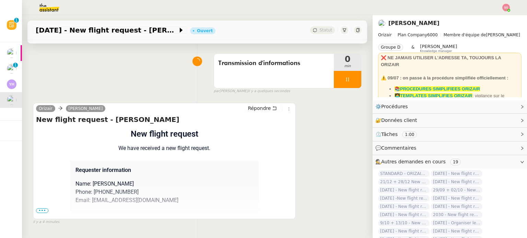
scroll to position [92, 0]
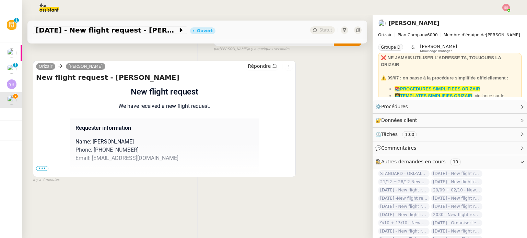
click at [43, 166] on span "•••" at bounding box center [42, 168] width 12 height 5
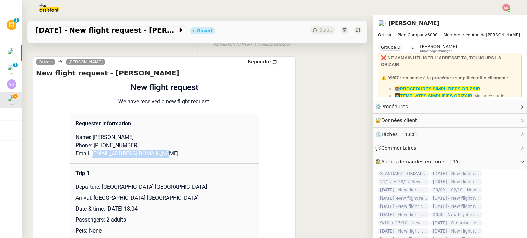
drag, startPoint x: 159, startPoint y: 155, endPoint x: 89, endPoint y: 157, distance: 69.4
click at [89, 157] on p "Email: niltonmartins11@gmail.com" at bounding box center [164, 154] width 178 height 8
copy p "niltonmartins11@gmail.com"
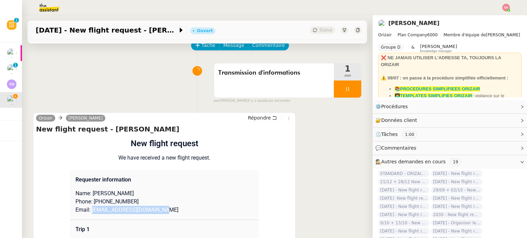
scroll to position [0, 0]
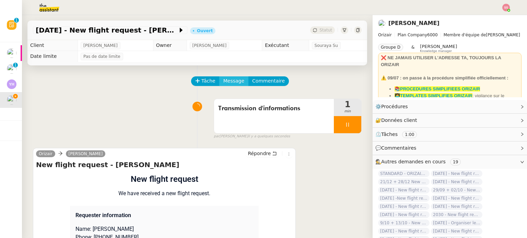
click at [224, 79] on span "Message" at bounding box center [233, 81] width 21 height 8
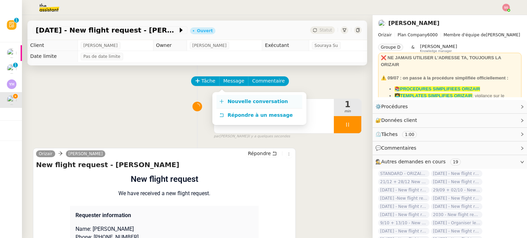
click at [232, 96] on link "Nouvelle conversation" at bounding box center [260, 102] width 86 height 14
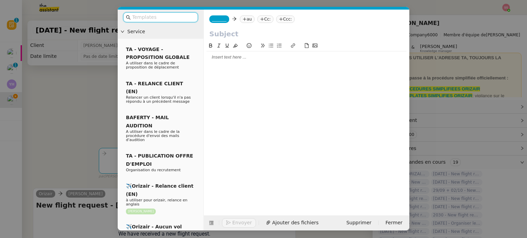
click at [248, 19] on nz-tag "au" at bounding box center [247, 19] width 15 height 8
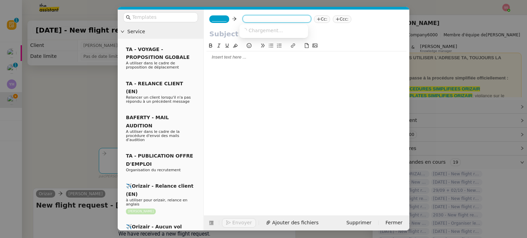
paste input "niltonmartins11@gmail.com"
type input "niltonmartins11@gmail.com"
click at [273, 31] on span "niltonmartins11@gmail.com" at bounding box center [284, 29] width 84 height 5
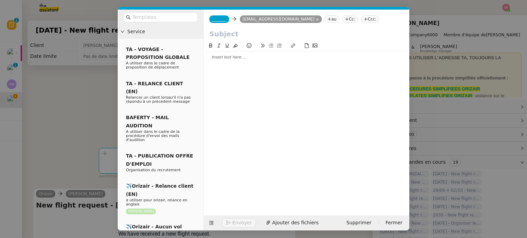
click at [361, 19] on nz-tag "Ccc:" at bounding box center [370, 19] width 19 height 8
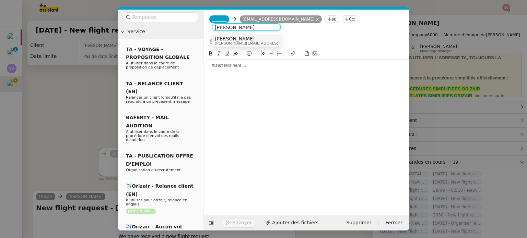
type input "[PERSON_NAME]"
click at [267, 41] on div "Louis Frei louis@orizair.com" at bounding box center [246, 40] width 63 height 9
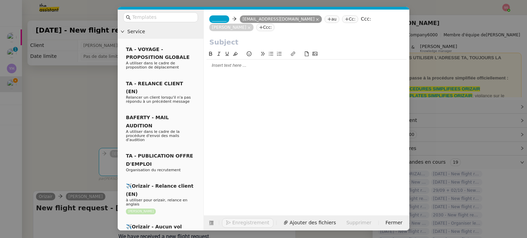
click at [215, 20] on span "_______" at bounding box center [219, 19] width 14 height 5
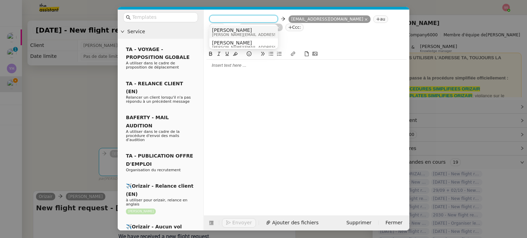
click at [234, 27] on nz-option-item "Josephine josephine.k@orizair.com" at bounding box center [243, 32] width 69 height 13
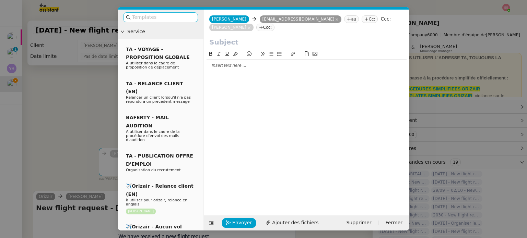
click at [172, 15] on input "text" at bounding box center [163, 17] width 62 height 8
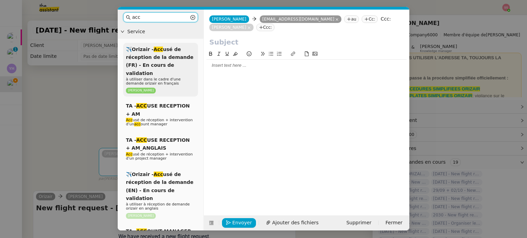
type input "acc"
click at [171, 61] on div "✈️Orizair - Acc usé de réception de la demande (FR) - En cours de validation à …" at bounding box center [160, 70] width 75 height 54
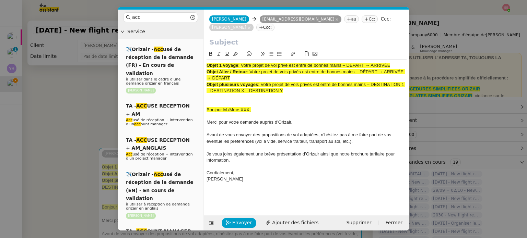
drag, startPoint x: 243, startPoint y: 65, endPoint x: 401, endPoint y: 60, distance: 158.6
click at [401, 60] on div "Objet 1 voyage : Votre projet de vol privé est entre de bonnes mains – DÉPART →…" at bounding box center [307, 121] width 200 height 142
click at [283, 44] on input "text" at bounding box center [306, 42] width 195 height 10
paste input "Votre projet de vol privé est entre de bonnes mains – DÉPART → ARRIVÉE"
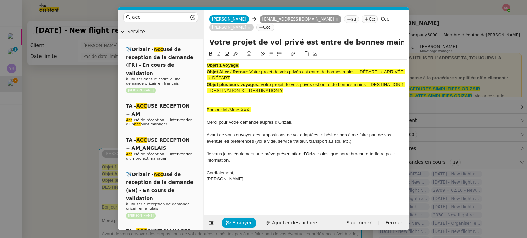
scroll to position [0, 43]
type input "Votre projet de vol privé est entre de bonnes mains – DÉPART → ARRIVÉE"
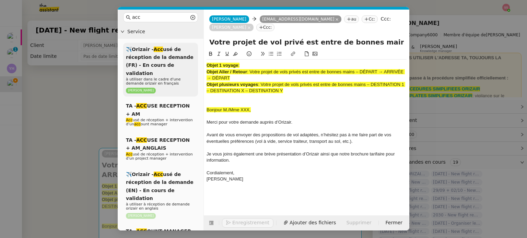
drag, startPoint x: 292, startPoint y: 91, endPoint x: 192, endPoint y: 58, distance: 104.9
click at [192, 58] on nz-layout "acc Service ✈️Orizair - Acc usé de réception de la demande (FR) - En cours de v…" at bounding box center [264, 120] width 292 height 221
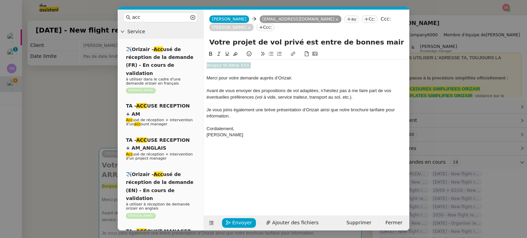
drag, startPoint x: 254, startPoint y: 65, endPoint x: 206, endPoint y: 55, distance: 49.1
click at [174, 60] on nz-layout "acc Service ✈️Orizair - Acc usé de réception de la demande (FR) - En cours de v…" at bounding box center [264, 120] width 292 height 221
click at [235, 55] on icon at bounding box center [235, 54] width 5 height 4
click at [59, 118] on nz-modal-container "acc Service ✈️Orizair - Acc usé de réception de la demande (FR) - En cours de v…" at bounding box center [263, 119] width 527 height 238
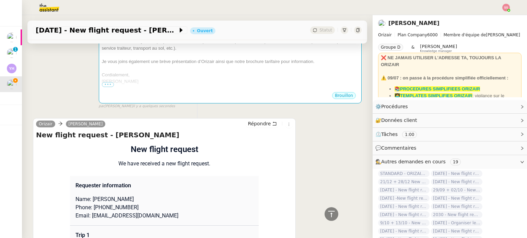
scroll to position [240, 0]
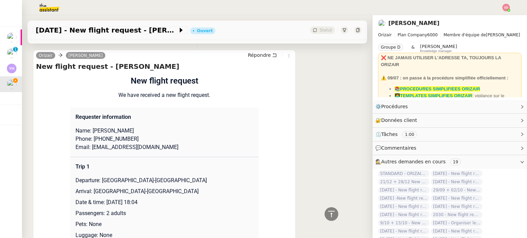
drag, startPoint x: 89, startPoint y: 123, endPoint x: 129, endPoint y: 123, distance: 40.8
click at [129, 127] on p "Name: Nilton Martins" at bounding box center [164, 131] width 178 height 8
copy p "Nilton Martins"
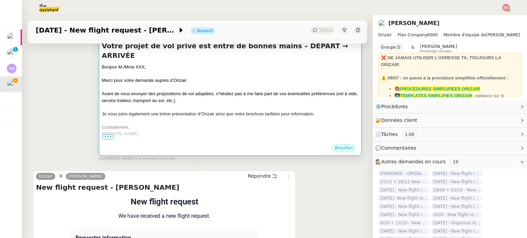
scroll to position [103, 0]
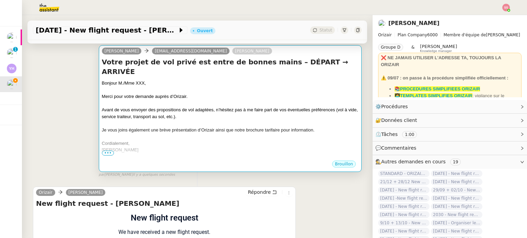
click at [154, 107] on span "Avant de vous envoyer des propositions de vol adaptées, n’hésitez pas à me fair…" at bounding box center [230, 113] width 256 height 12
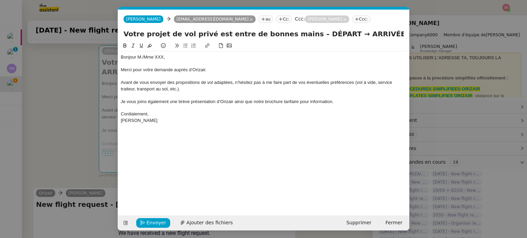
scroll to position [0, 21]
drag, startPoint x: 169, startPoint y: 57, endPoint x: 137, endPoint y: 57, distance: 31.6
click at [137, 57] on div "Bonjour M./Mme XXX," at bounding box center [264, 57] width 286 height 6
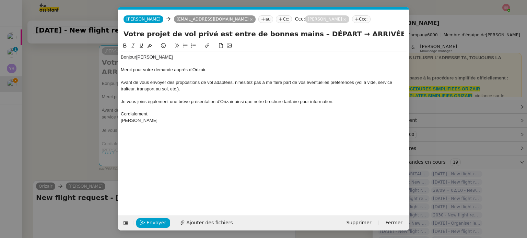
click at [172, 57] on div "Bonjour Nilton Martins" at bounding box center [264, 57] width 286 height 6
click at [137, 57] on span "Nilton Martins," at bounding box center [155, 57] width 38 height 5
click at [212, 219] on button "Ajouter des fichiers" at bounding box center [206, 224] width 61 height 10
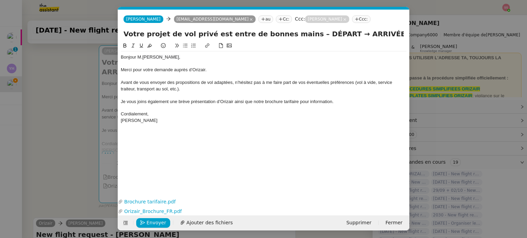
click at [64, 128] on nz-modal-container "acc Service ✈️Orizair - Acc usé de réception de la demande (FR) - En cours de v…" at bounding box center [263, 119] width 527 height 238
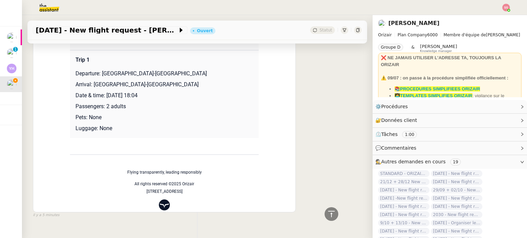
scroll to position [309, 0]
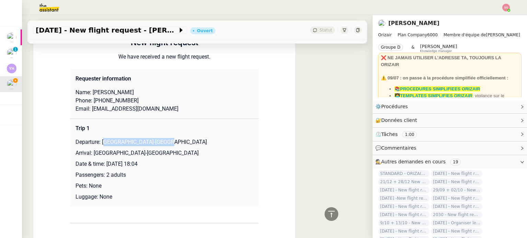
drag, startPoint x: 101, startPoint y: 133, endPoint x: 165, endPoint y: 130, distance: 64.3
click at [165, 130] on td "Trip 1 Departure: Toulouse-Blagnac Airport Arrival: Nice-Côte d'Azur Airport Da…" at bounding box center [164, 163] width 189 height 88
click at [173, 138] on p "Departure: Toulouse-Blagnac Airport" at bounding box center [164, 142] width 178 height 8
drag, startPoint x: 152, startPoint y: 132, endPoint x: 100, endPoint y: 134, distance: 52.9
click at [100, 138] on p "Departure: Toulouse-Blagnac Airport" at bounding box center [164, 142] width 178 height 8
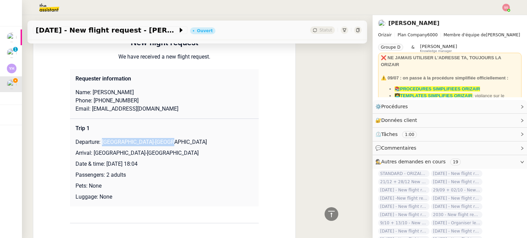
copy p "Toulouse-Blagnac Airport"
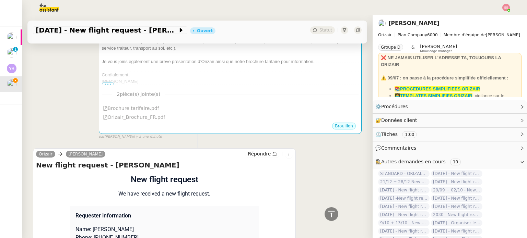
scroll to position [69, 0]
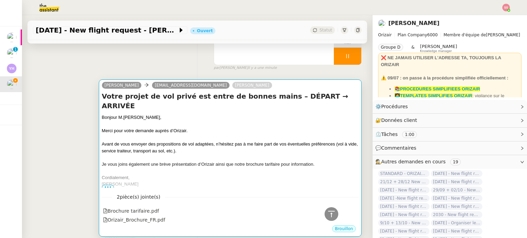
click at [300, 87] on div "Josephine Kelly niltonmartins11@gmail.com Louis Frei" at bounding box center [230, 86] width 257 height 10
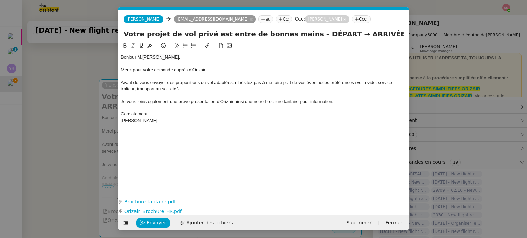
scroll to position [0, 21]
drag, startPoint x: 321, startPoint y: 33, endPoint x: 295, endPoint y: 33, distance: 26.1
click at [295, 33] on input "Votre projet de vol privé est entre de bonnes mains – DÉPART → ARRIVÉE" at bounding box center [264, 34] width 280 height 10
paste input "Toulouse-Blagnac Airport"
type input "Votre projet de vol privé est entre de bonnes mains – Toulouse-Blagnac Airport …"
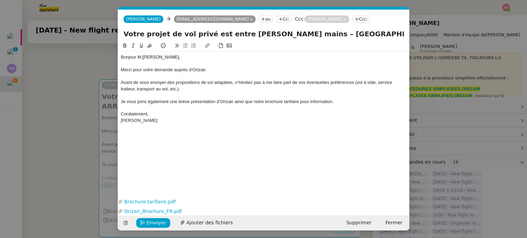
click at [67, 133] on nz-modal-container "acc Service ✈️Orizair - Acc usé de réception de la demande (FR) - En cours de v…" at bounding box center [263, 119] width 527 height 238
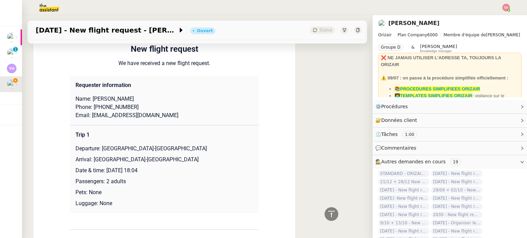
scroll to position [377, 0]
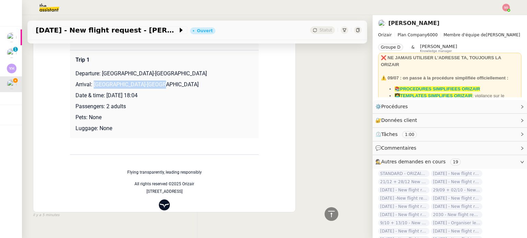
drag, startPoint x: 89, startPoint y: 85, endPoint x: 156, endPoint y: 86, distance: 67.3
click at [156, 86] on p "Arrival: Nice-Côte d'Azur Airport" at bounding box center [164, 85] width 178 height 8
copy p "Nice-Côte d'Azur Airport"
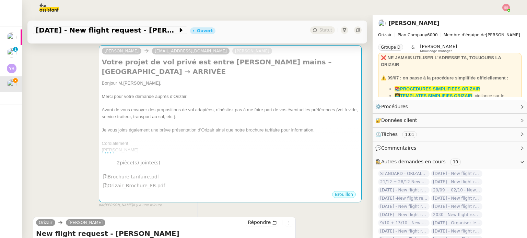
scroll to position [103, 0]
click at [248, 118] on div "Avant de vous envoyer des propositions de vol adaptées, n’hésitez pas à me fair…" at bounding box center [230, 113] width 257 height 13
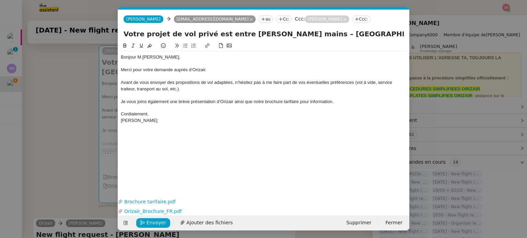
scroll to position [0, 21]
drag, startPoint x: 386, startPoint y: 35, endPoint x: 420, endPoint y: 43, distance: 34.9
click at [420, 43] on nz-modal-container "acc Service ✈️Orizair - Acc usé de réception de la demande (FR) - En cours de v…" at bounding box center [263, 119] width 527 height 238
paste input "Nice-Côte d'Azur Airport"
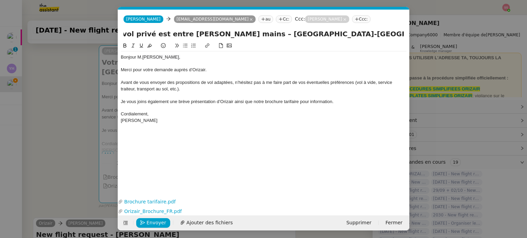
click at [311, 99] on div "Je vous joins également une brève présentation d’Orizair ainsi que notre brochu…" at bounding box center [264, 102] width 286 height 6
click at [386, 34] on input "Votre projet de vol privé est entre de bonnes mains – Toulouse-Blagnac Airport …" at bounding box center [264, 34] width 280 height 10
type input "Votre projet de vol privé est entre de bonnes mains – Toulouse-Blagnac Airport …"
click at [87, 143] on nz-modal-container "acc Service ✈️Orizair - Acc usé de réception de la demande (FR) - En cours de v…" at bounding box center [263, 119] width 527 height 238
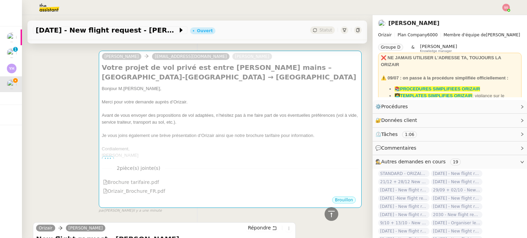
scroll to position [34, 0]
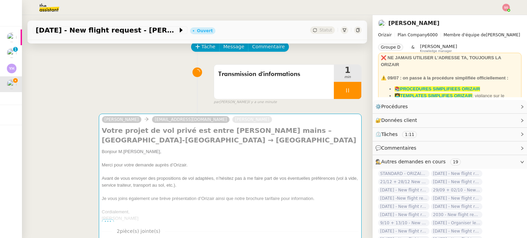
click at [506, 7] on img at bounding box center [506, 8] width 8 height 8
click at [494, 17] on li "Suivi" at bounding box center [487, 20] width 45 height 10
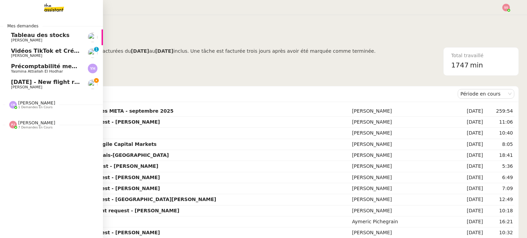
click at [50, 89] on span "[PERSON_NAME]" at bounding box center [45, 87] width 69 height 4
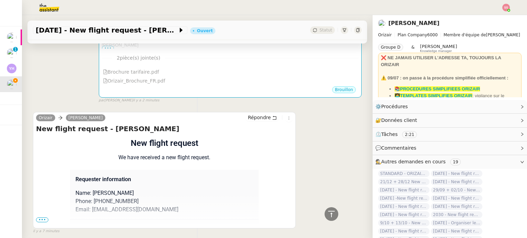
scroll to position [208, 0]
click at [38, 222] on span "•••" at bounding box center [42, 220] width 12 height 5
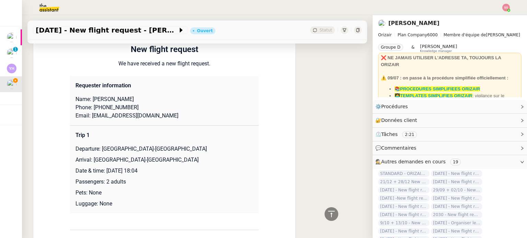
scroll to position [311, 0]
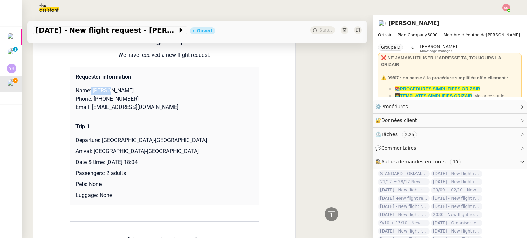
drag, startPoint x: 88, startPoint y: 94, endPoint x: 104, endPoint y: 93, distance: 16.5
click at [104, 93] on p "Name: Nilton Martins" at bounding box center [164, 91] width 178 height 8
copy p "Nilton"
drag, startPoint x: 125, startPoint y: 94, endPoint x: 106, endPoint y: 91, distance: 19.4
click at [106, 91] on p "Name: Nilton Martins" at bounding box center [164, 91] width 178 height 8
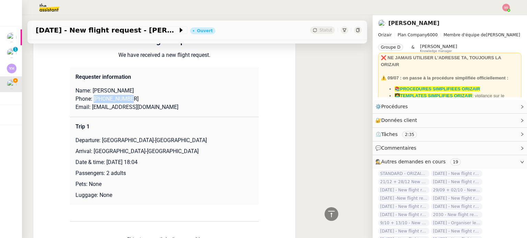
drag, startPoint x: 91, startPoint y: 102, endPoint x: 133, endPoint y: 101, distance: 42.6
click at [133, 101] on p "Phone: +33749297192" at bounding box center [164, 99] width 178 height 8
drag, startPoint x: 88, startPoint y: 110, endPoint x: 175, endPoint y: 105, distance: 87.3
click at [175, 105] on p "Email: niltonmartins11@gmail.com" at bounding box center [164, 107] width 178 height 8
drag, startPoint x: 100, startPoint y: 142, endPoint x: 177, endPoint y: 141, distance: 76.9
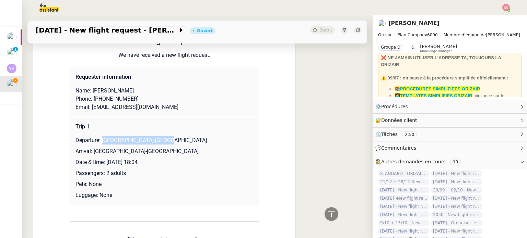
click at [177, 141] on p "Departure: Toulouse-Blagnac Airport" at bounding box center [164, 141] width 178 height 8
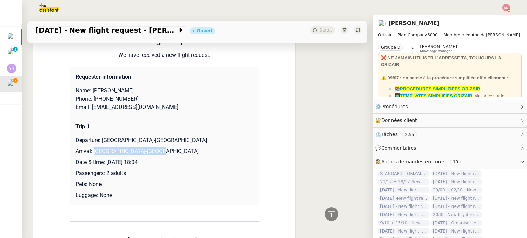
drag, startPoint x: 90, startPoint y: 153, endPoint x: 152, endPoint y: 151, distance: 62.2
click at [152, 151] on p "Arrival: Nice-Côte d'Azur Airport" at bounding box center [164, 152] width 178 height 8
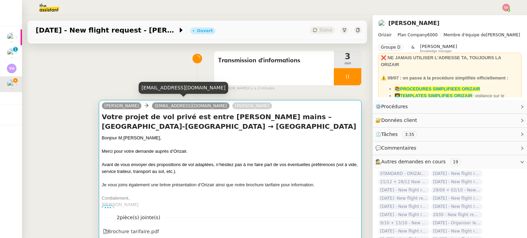
scroll to position [36, 0]
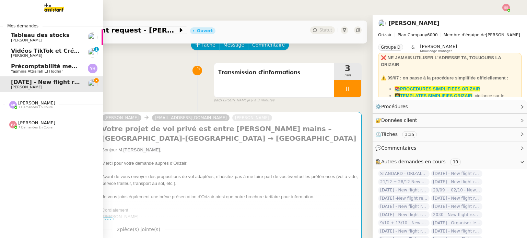
click at [34, 53] on span "Vidéos TikTok et Créatives META - septembre 2025" at bounding box center [89, 51] width 157 height 7
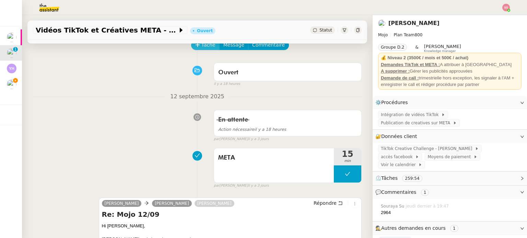
click at [202, 45] on span "Tâche" at bounding box center [208, 45] width 14 height 8
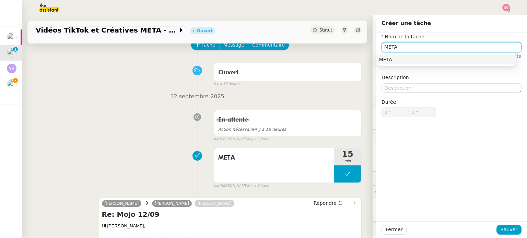
click at [392, 57] on div "META" at bounding box center [446, 60] width 135 height 6
type input "META"
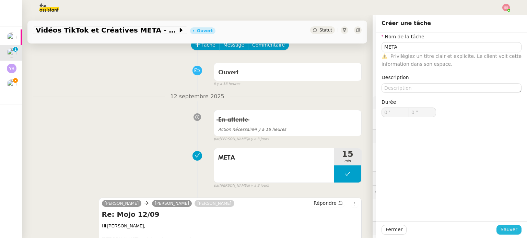
click at [505, 228] on span "Sauver" at bounding box center [509, 230] width 17 height 8
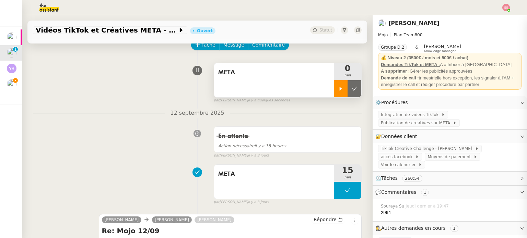
click at [334, 93] on div at bounding box center [341, 88] width 14 height 17
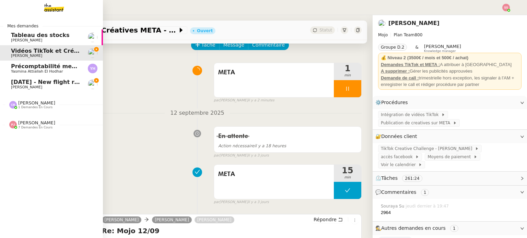
click at [11, 85] on span "[PERSON_NAME]" at bounding box center [26, 87] width 31 height 4
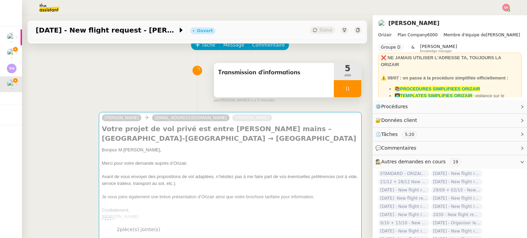
click at [341, 86] on div at bounding box center [347, 88] width 27 height 17
click at [352, 89] on icon at bounding box center [354, 89] width 5 height 4
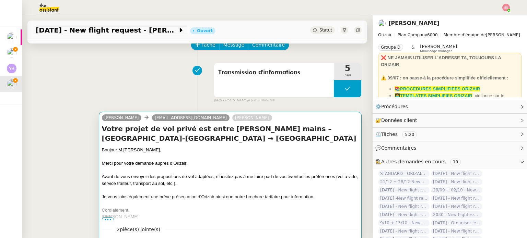
click at [284, 179] on span "Avant de vous envoyer des propositions de vol adaptées, n’hésitez pas à me fair…" at bounding box center [230, 180] width 256 height 12
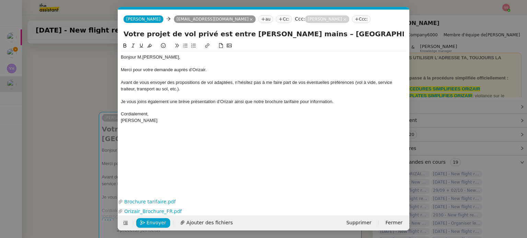
scroll to position [0, 14]
click at [143, 225] on icon "button" at bounding box center [142, 223] width 5 height 5
click at [167, 223] on span "Confirmer l'envoi" at bounding box center [167, 223] width 41 height 8
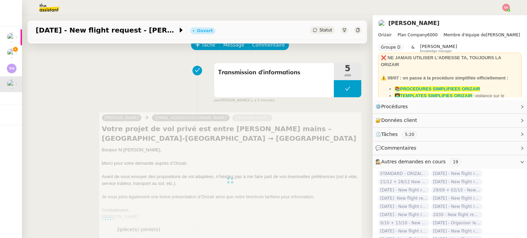
click at [319, 31] on span "Statut" at bounding box center [325, 30] width 13 height 5
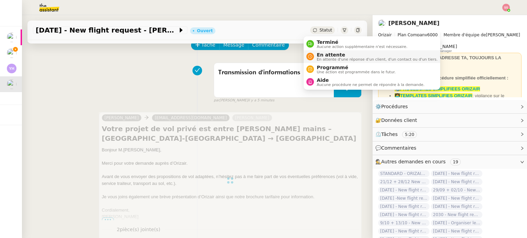
click at [320, 56] on span "En attente" at bounding box center [377, 54] width 121 height 5
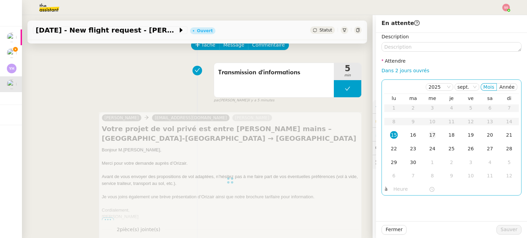
click at [429, 138] on div "17" at bounding box center [433, 135] width 8 height 8
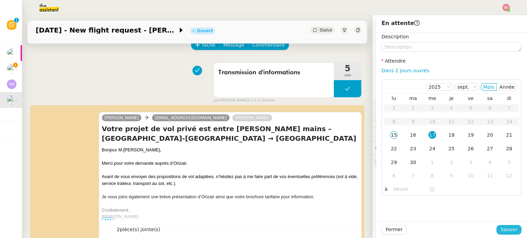
click at [503, 226] on span "Sauver" at bounding box center [509, 230] width 17 height 8
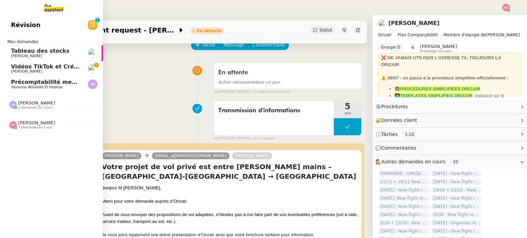
click at [56, 71] on span "[PERSON_NAME]" at bounding box center [45, 72] width 69 height 4
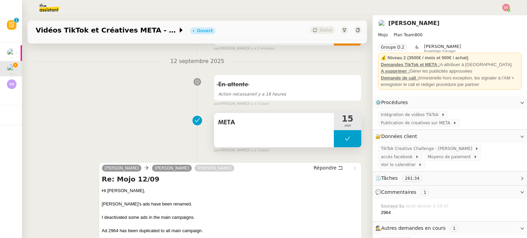
scroll to position [105, 0]
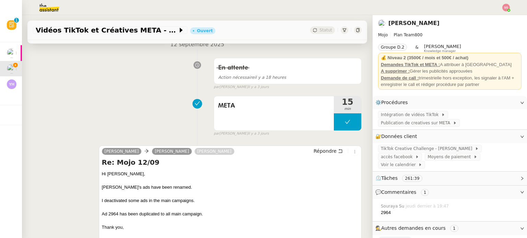
click at [508, 5] on img at bounding box center [506, 8] width 8 height 8
click at [496, 20] on li "Suivi" at bounding box center [487, 20] width 45 height 10
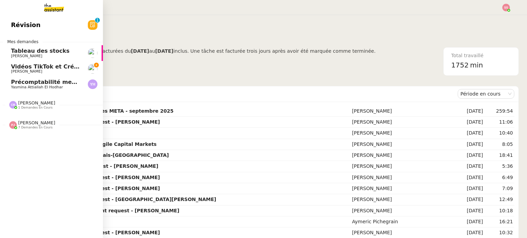
click at [32, 83] on span "Précomptabilité mensuelle - 4 août 2025" at bounding box center [74, 82] width 126 height 7
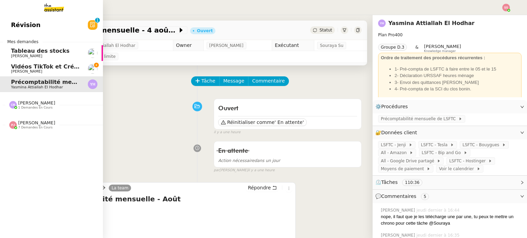
click at [49, 64] on span "Vidéos TikTok et Créatives META - septembre 2025" at bounding box center [89, 66] width 157 height 7
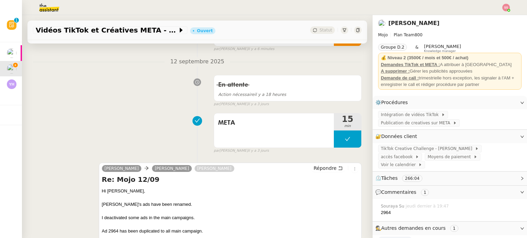
scroll to position [137, 0]
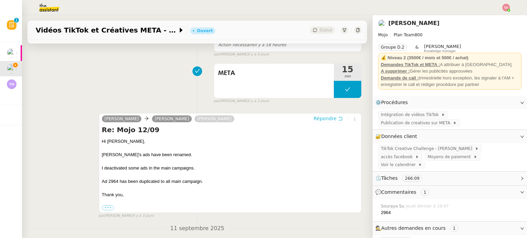
click at [321, 121] on span "Répondre" at bounding box center [325, 118] width 23 height 7
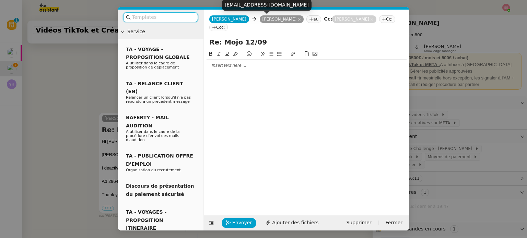
click at [298, 20] on icon at bounding box center [299, 19] width 3 height 3
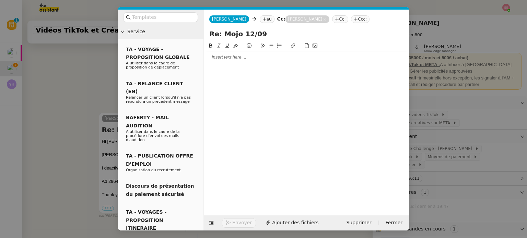
click at [260, 20] on nz-tag "au" at bounding box center [267, 19] width 15 height 8
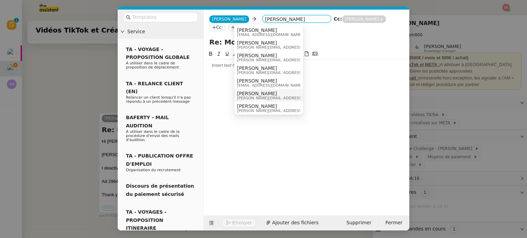
type input "Anthony"
click at [262, 92] on span "[PERSON_NAME]" at bounding box center [285, 93] width 97 height 5
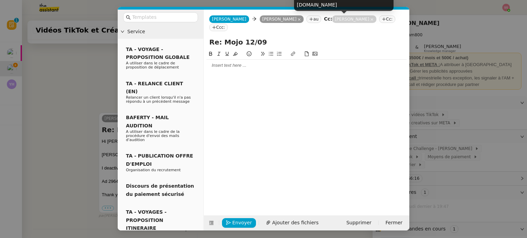
click at [370, 21] on icon at bounding box center [371, 19] width 3 height 3
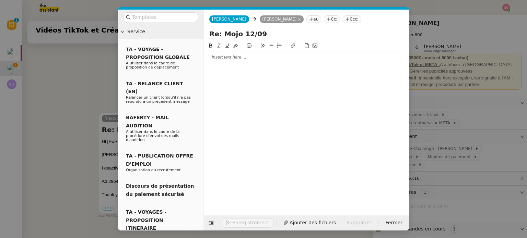
click at [246, 33] on input "Re: Mojo 12/09" at bounding box center [306, 34] width 195 height 10
type input "Re: Mojo 15/09"
click at [237, 55] on div at bounding box center [307, 57] width 200 height 6
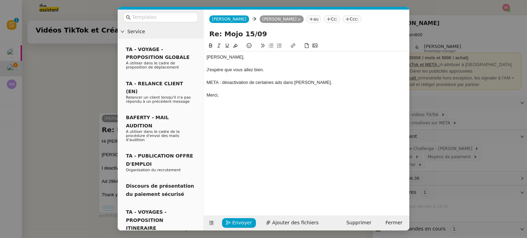
scroll to position [237, 0]
click at [96, 86] on nz-modal-container "Service TA - VOYAGE - PROPOSITION GLOBALE A utiliser dans le cadre de propositi…" at bounding box center [263, 119] width 527 height 238
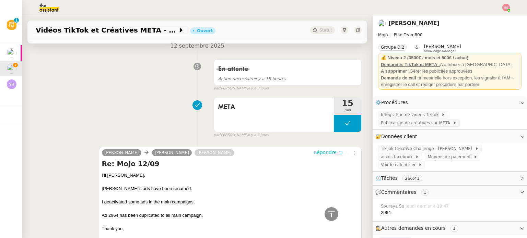
scroll to position [30, 0]
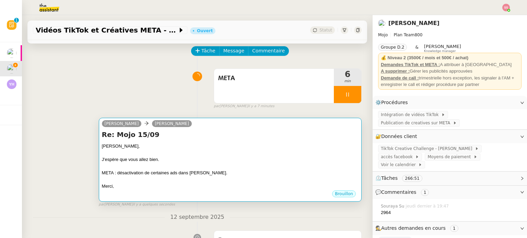
click at [254, 154] on div at bounding box center [230, 153] width 257 height 7
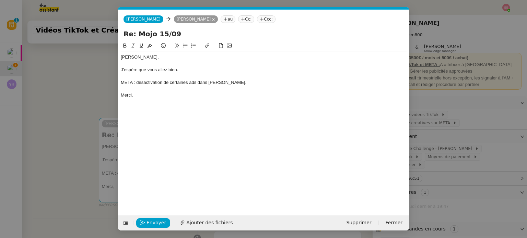
scroll to position [0, 14]
click at [159, 220] on span "Envoyer" at bounding box center [157, 223] width 20 height 8
click at [159, 220] on span "Confirmer l'envoi" at bounding box center [167, 223] width 41 height 8
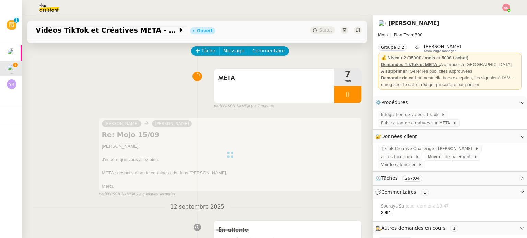
click at [510, 2] on div at bounding box center [263, 7] width 493 height 15
click at [505, 6] on img at bounding box center [506, 8] width 8 height 8
click at [494, 19] on li "Suivi" at bounding box center [487, 20] width 45 height 10
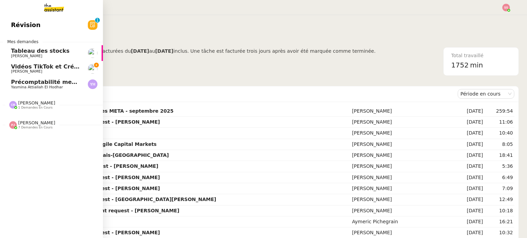
click at [57, 70] on span "[PERSON_NAME]" at bounding box center [45, 72] width 69 height 4
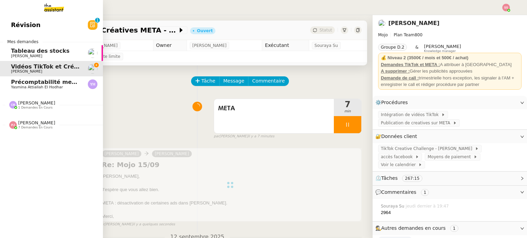
click at [70, 83] on span "Précomptabilité mensuelle - 4 août 2025" at bounding box center [74, 82] width 126 height 7
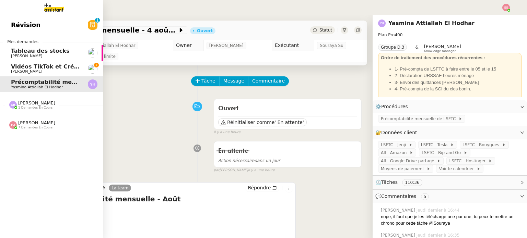
click at [41, 67] on span "Vidéos TikTok et Créatives META - septembre 2025" at bounding box center [89, 66] width 157 height 7
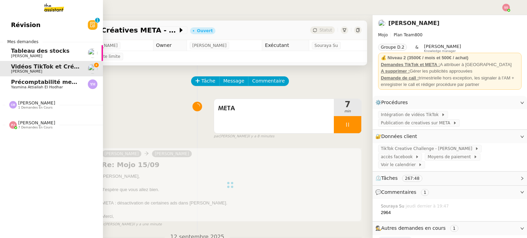
click at [33, 124] on span "[PERSON_NAME]" at bounding box center [36, 122] width 37 height 5
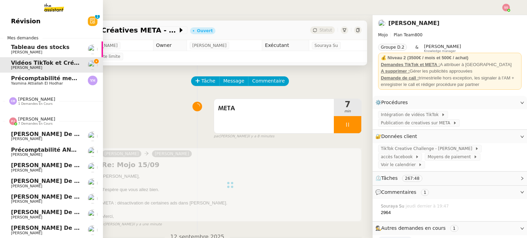
scroll to position [7, 0]
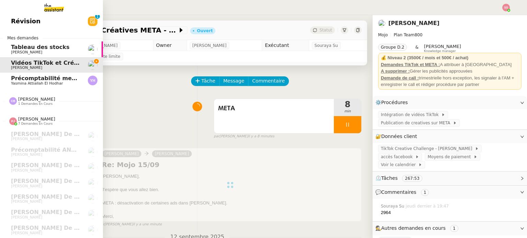
click at [45, 97] on div "[PERSON_NAME] 1 demandes en cours" at bounding box center [36, 101] width 37 height 9
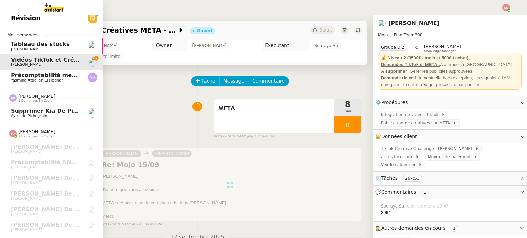
click at [48, 115] on span "Aymeric Pichegrain" at bounding box center [45, 116] width 69 height 4
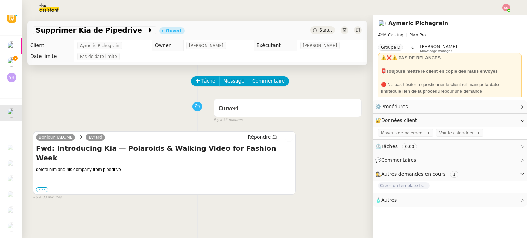
click at [40, 188] on label "•••" at bounding box center [42, 190] width 12 height 5
click at [0, 0] on input "•••" at bounding box center [0, 0] width 0 height 0
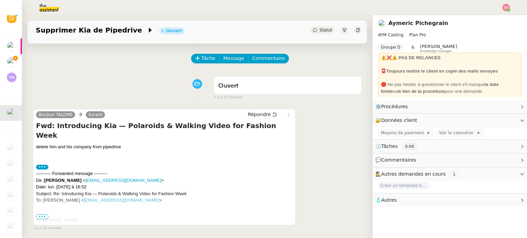
scroll to position [69, 0]
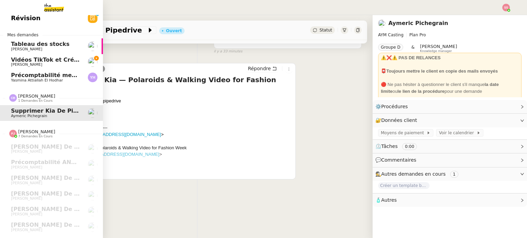
click at [25, 63] on span "[PERSON_NAME]" at bounding box center [26, 64] width 31 height 4
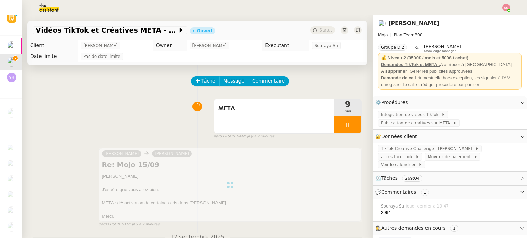
click at [509, 7] on img at bounding box center [506, 8] width 8 height 8
click at [493, 16] on li "Suivi" at bounding box center [487, 20] width 45 height 10
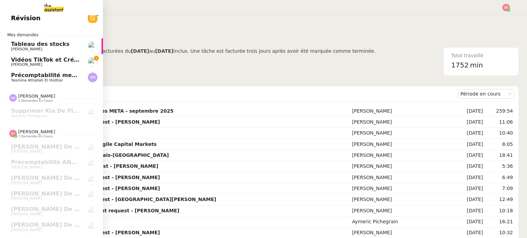
click at [30, 60] on span "Vidéos TikTok et Créatives META - septembre 2025" at bounding box center [89, 60] width 157 height 7
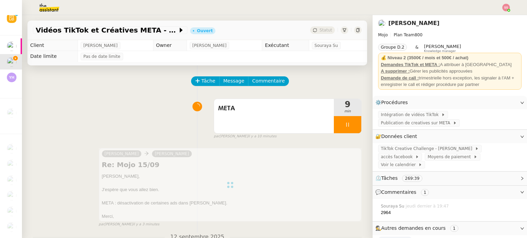
click at [505, 7] on img at bounding box center [506, 8] width 8 height 8
click at [499, 16] on li "Suivi" at bounding box center [487, 20] width 45 height 10
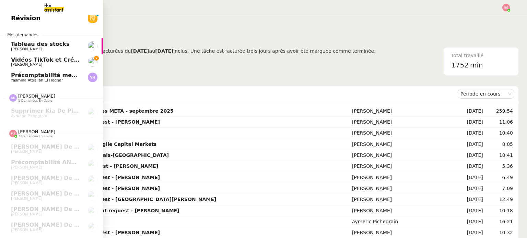
click at [21, 61] on span "Vidéos TikTok et Créatives META - septembre 2025" at bounding box center [89, 60] width 157 height 7
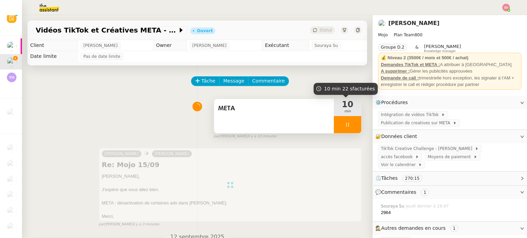
click at [347, 122] on div at bounding box center [347, 124] width 27 height 17
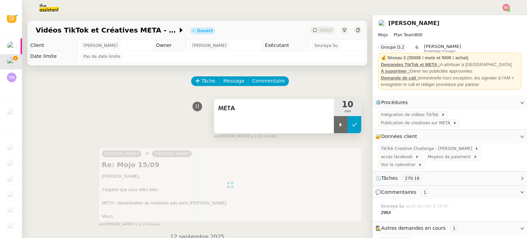
click at [352, 124] on icon at bounding box center [354, 124] width 5 height 5
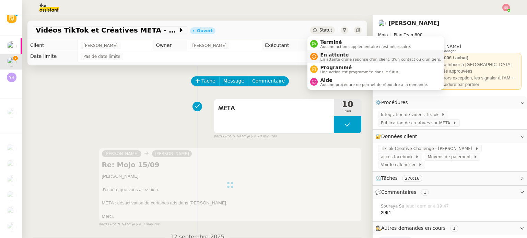
drag, startPoint x: 326, startPoint y: 30, endPoint x: 324, endPoint y: 59, distance: 28.9
click at [324, 59] on body "Révision 0 1 2 3 4 5 6 7 8 9 Mes demandes Tableau des stocks [PERSON_NAME] TikT…" at bounding box center [263, 119] width 527 height 238
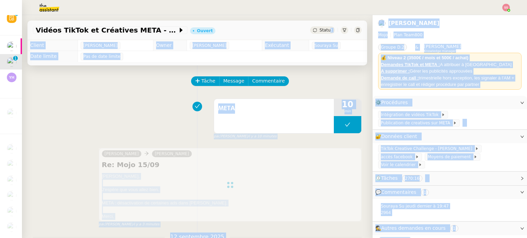
click at [324, 59] on body "Révision 0 1 2 3 4 5 6 7 8 9 Mes demandes Tableau des stocks [PERSON_NAME] TikT…" at bounding box center [263, 119] width 527 height 238
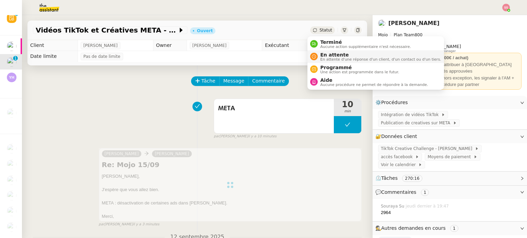
drag, startPoint x: 316, startPoint y: 32, endPoint x: 323, endPoint y: 56, distance: 25.1
click at [323, 56] on body "Révision 0 1 2 3 4 5 6 7 8 9 Mes demandes Tableau des stocks [PERSON_NAME] TikT…" at bounding box center [263, 119] width 527 height 238
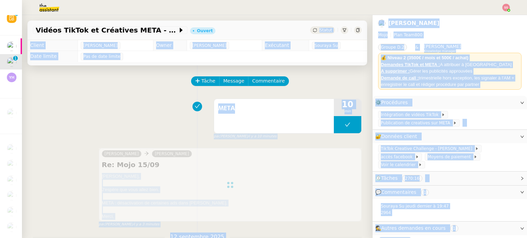
click at [323, 56] on body "Révision 0 1 2 3 4 5 6 7 8 9 Mes demandes Tableau des stocks [PERSON_NAME] TikT…" at bounding box center [263, 119] width 527 height 238
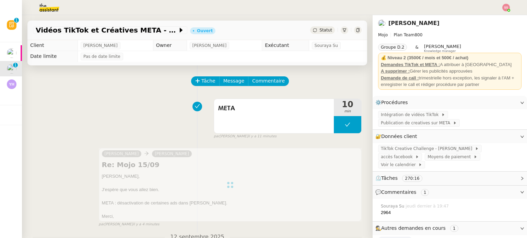
click at [315, 31] on div "Statut" at bounding box center [322, 30] width 25 height 8
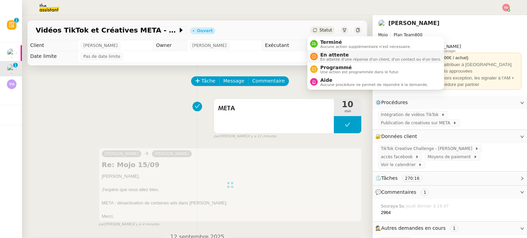
click at [318, 54] on div "En attente En attente d'une réponse d'un client, d'un contact ou d'un tiers." at bounding box center [380, 56] width 124 height 9
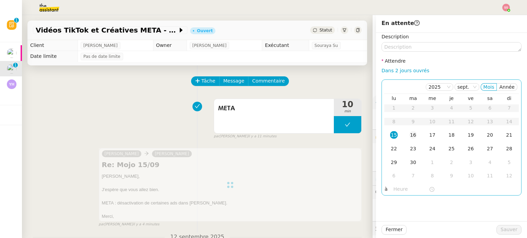
click at [409, 139] on div "16" at bounding box center [413, 135] width 8 height 8
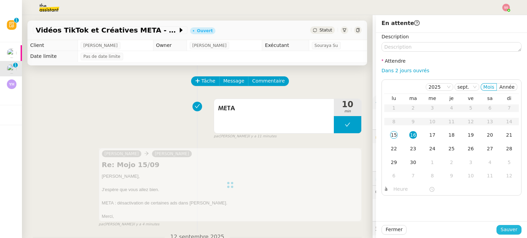
click at [502, 229] on span "Sauver" at bounding box center [509, 230] width 17 height 8
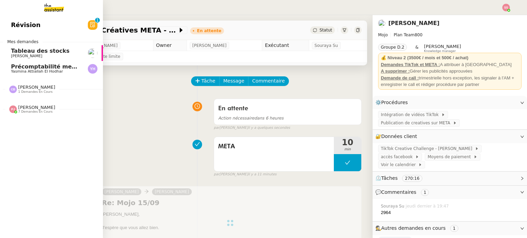
click at [36, 70] on span "Yasmina Attiallah El Hodhar" at bounding box center [37, 71] width 52 height 4
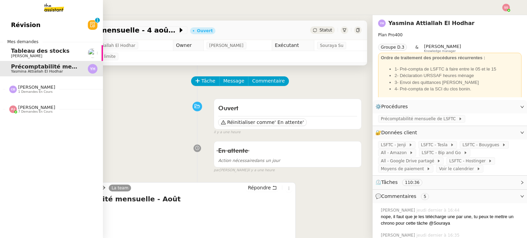
click at [53, 26] on link "Révision 0 1 2 3 4 5 6 7 8 9" at bounding box center [51, 25] width 103 height 16
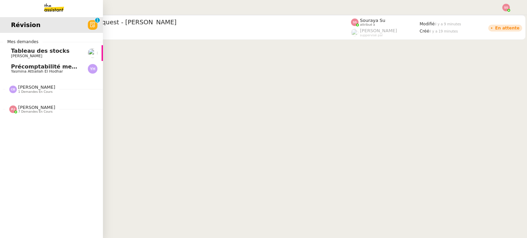
click at [32, 66] on span "Précomptabilité mensuelle - 4 août 2025" at bounding box center [74, 66] width 126 height 7
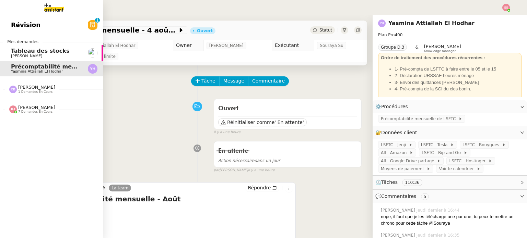
click at [30, 108] on span "[PERSON_NAME]" at bounding box center [36, 107] width 37 height 5
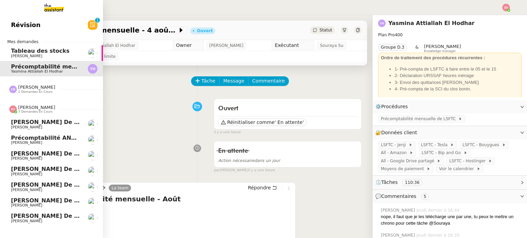
click at [30, 103] on span "[PERSON_NAME] 7 demandes en cours" at bounding box center [54, 107] width 103 height 14
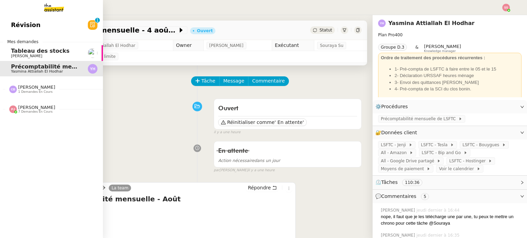
click at [36, 86] on span "[PERSON_NAME]" at bounding box center [36, 87] width 37 height 5
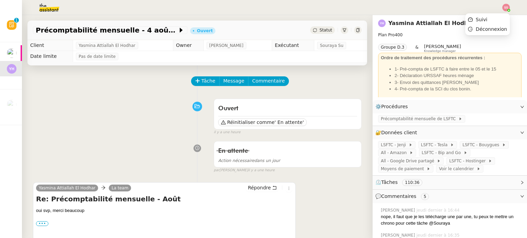
click at [506, 8] on img at bounding box center [506, 8] width 8 height 8
click at [496, 20] on li "Suivi" at bounding box center [487, 20] width 45 height 10
